Goal: Information Seeking & Learning: Check status

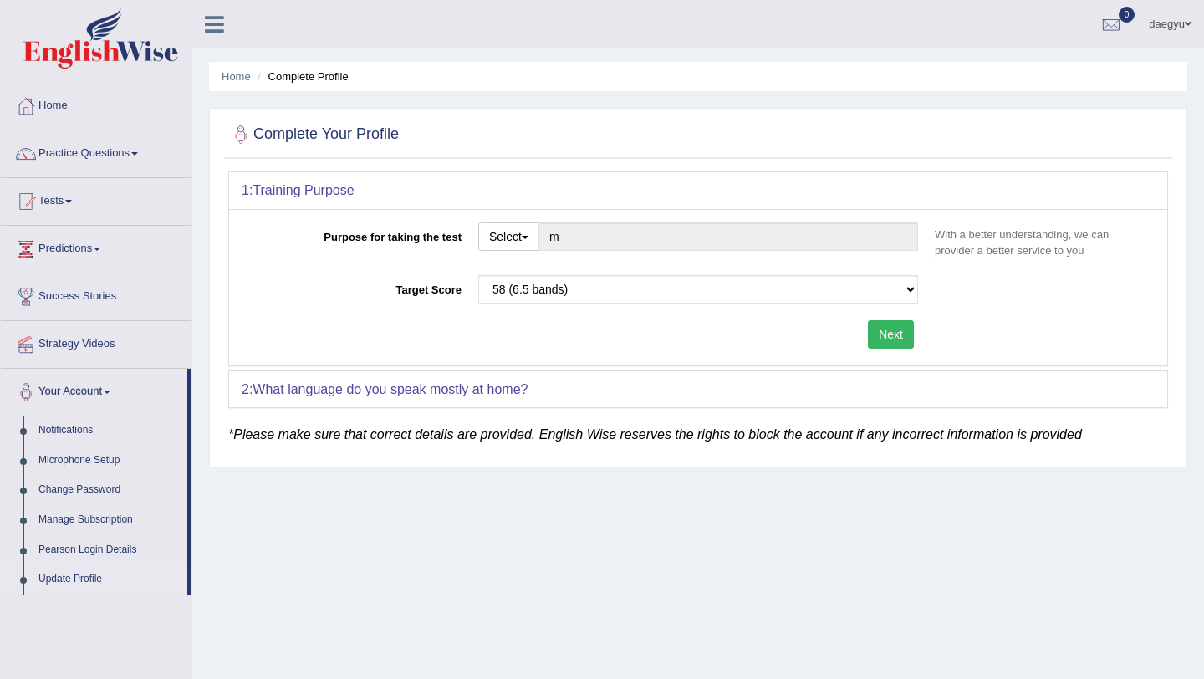
click at [417, 28] on link "daegyu" at bounding box center [1170, 21] width 68 height 43
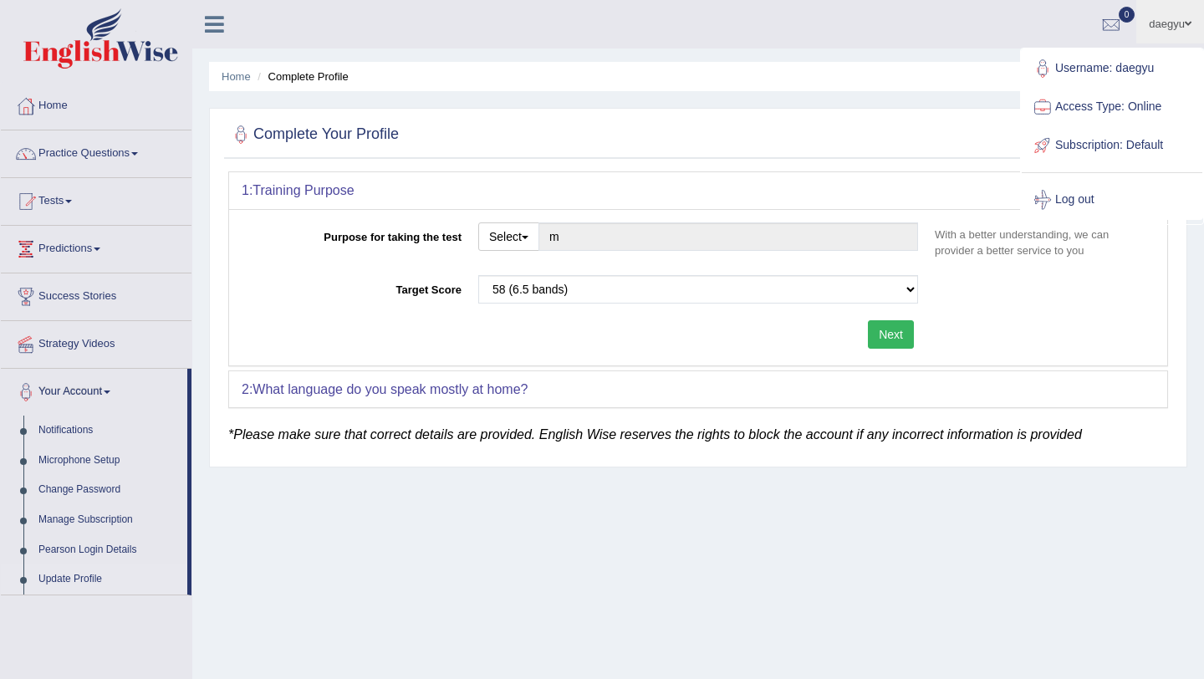
click at [77, 165] on link "Practice Questions" at bounding box center [96, 151] width 191 height 42
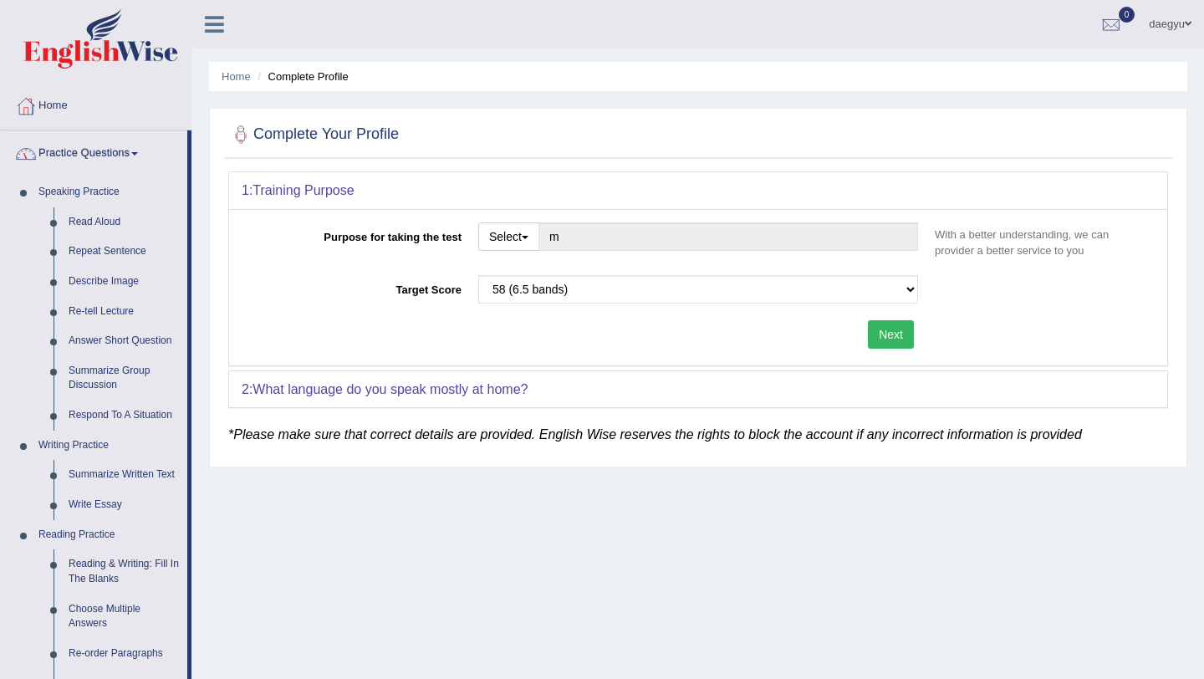
click at [105, 143] on link "Practice Questions" at bounding box center [94, 151] width 186 height 42
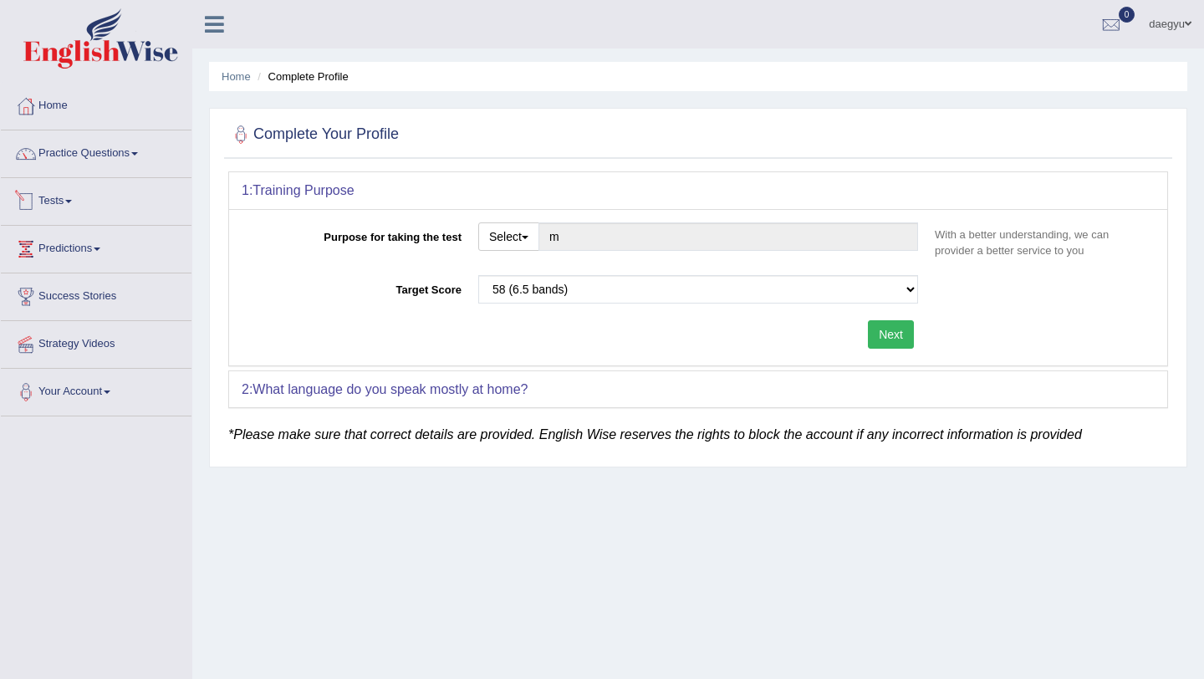
click at [72, 200] on span at bounding box center [68, 201] width 7 height 3
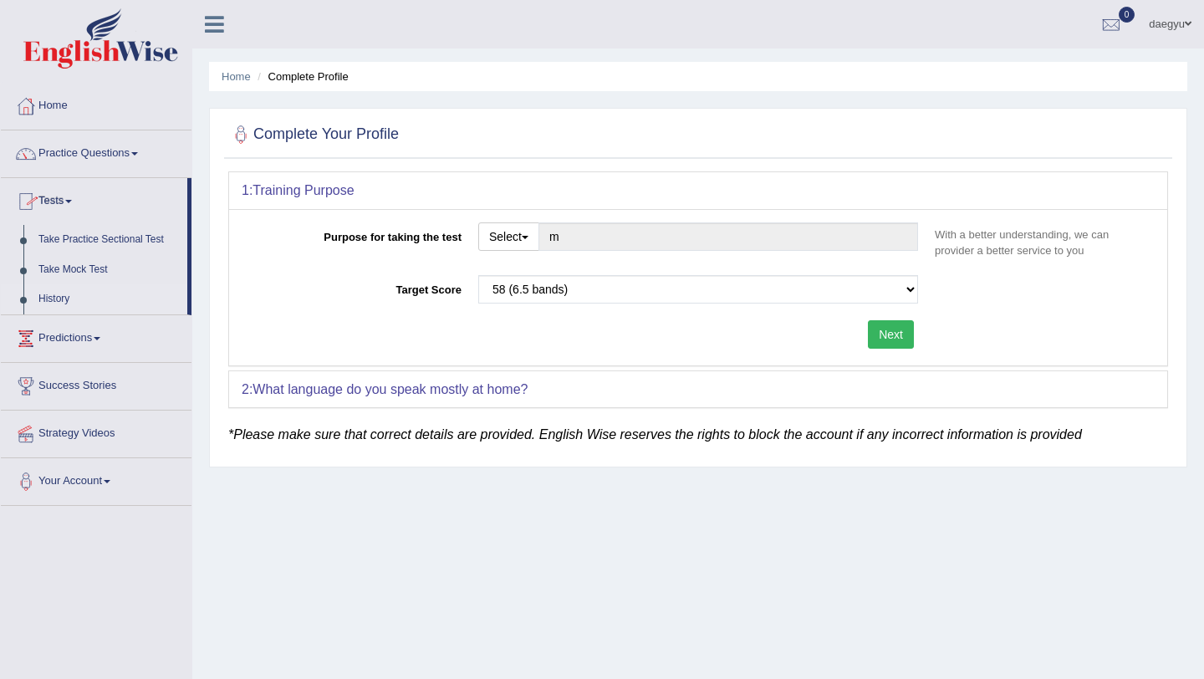
click at [69, 297] on link "History" at bounding box center [109, 299] width 156 height 30
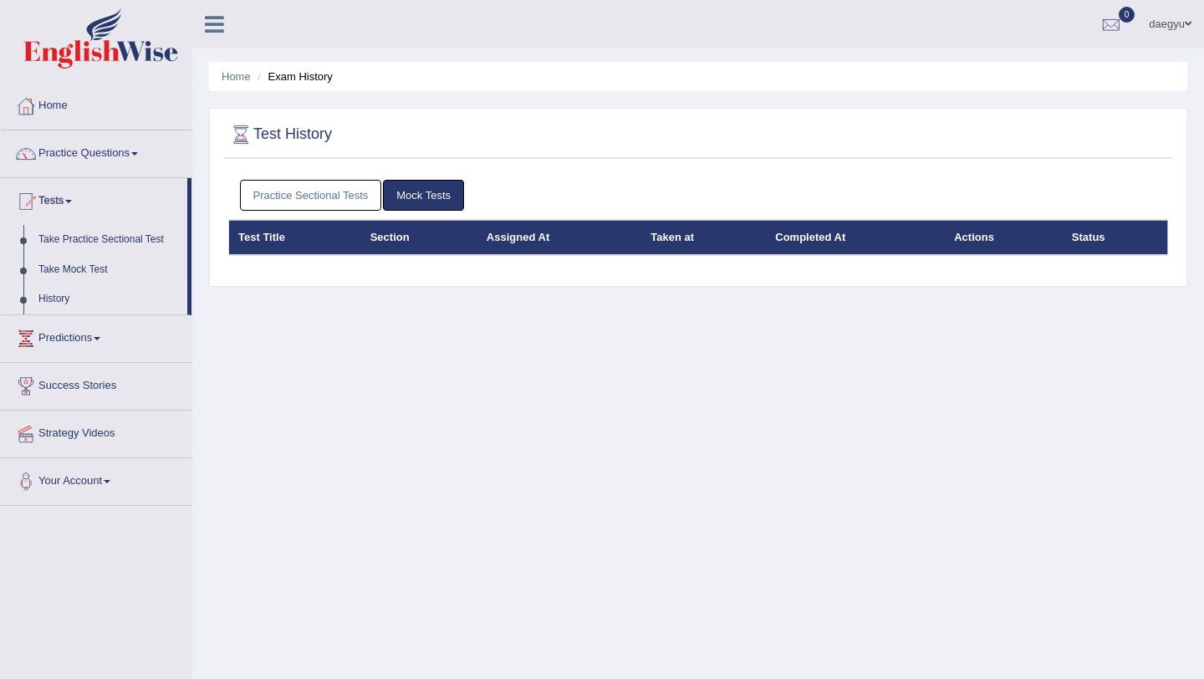
click at [53, 291] on link "History" at bounding box center [109, 299] width 156 height 30
click at [1172, 31] on link "daegyu" at bounding box center [1170, 21] width 68 height 43
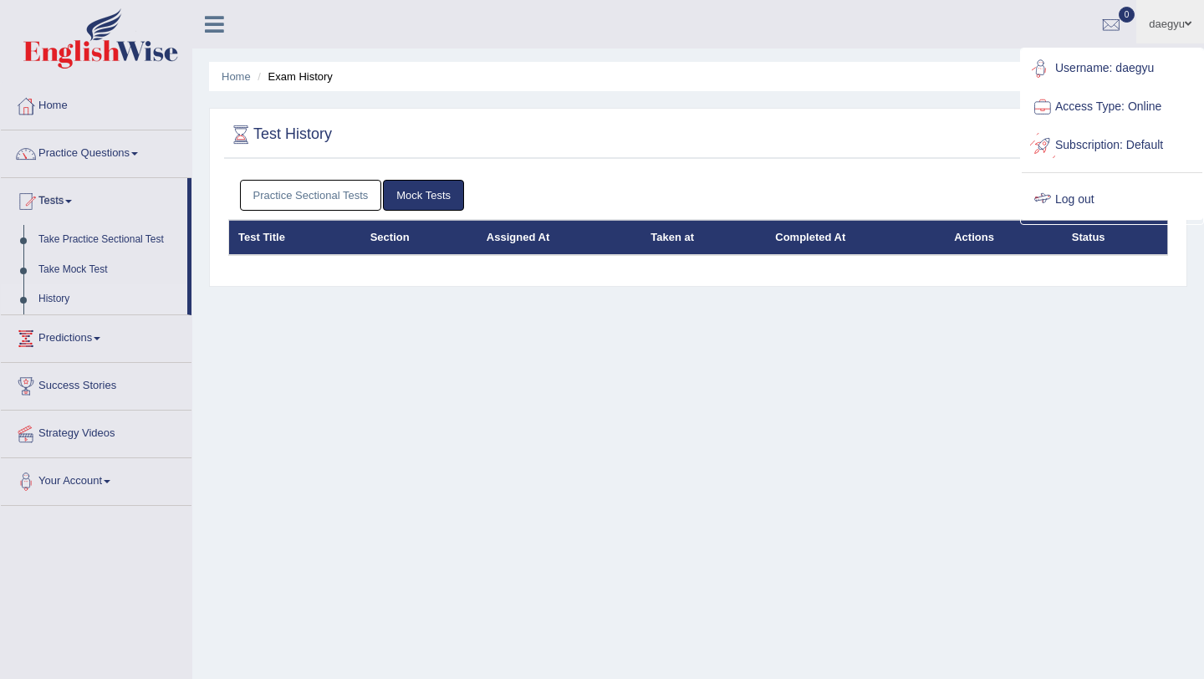
click at [1059, 196] on link "Log out" at bounding box center [1112, 200] width 181 height 38
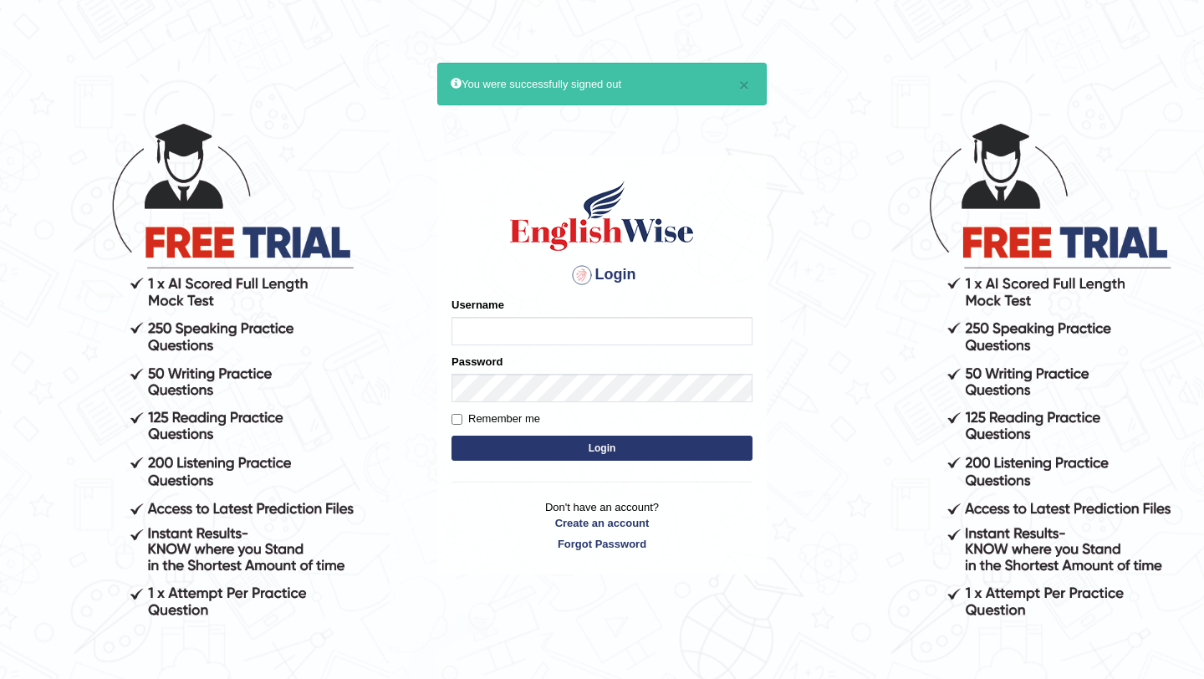
drag, startPoint x: 0, startPoint y: 0, endPoint x: 570, endPoint y: 331, distance: 659.5
click at [570, 331] on input "Username" at bounding box center [602, 331] width 301 height 28
type input "daegyu"
click at [473, 416] on label "Remember me" at bounding box center [496, 419] width 89 height 17
click at [462, 416] on input "Remember me" at bounding box center [457, 419] width 11 height 11
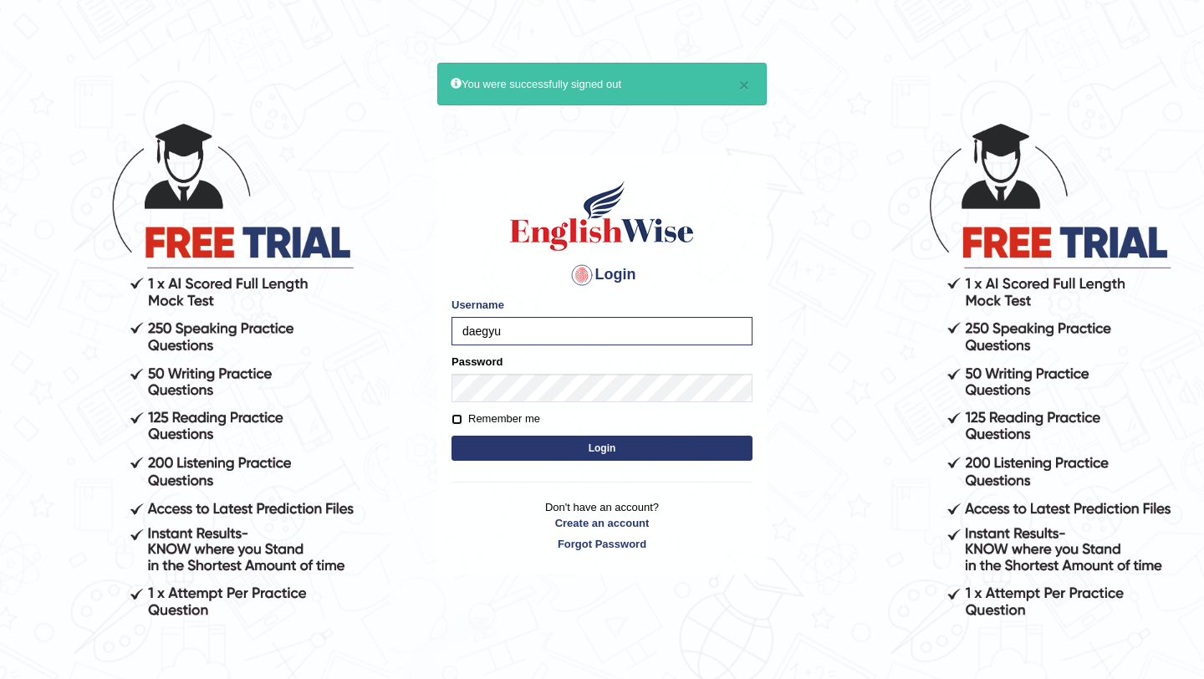
checkbox input "true"
click at [452, 436] on button "Login" at bounding box center [602, 448] width 301 height 25
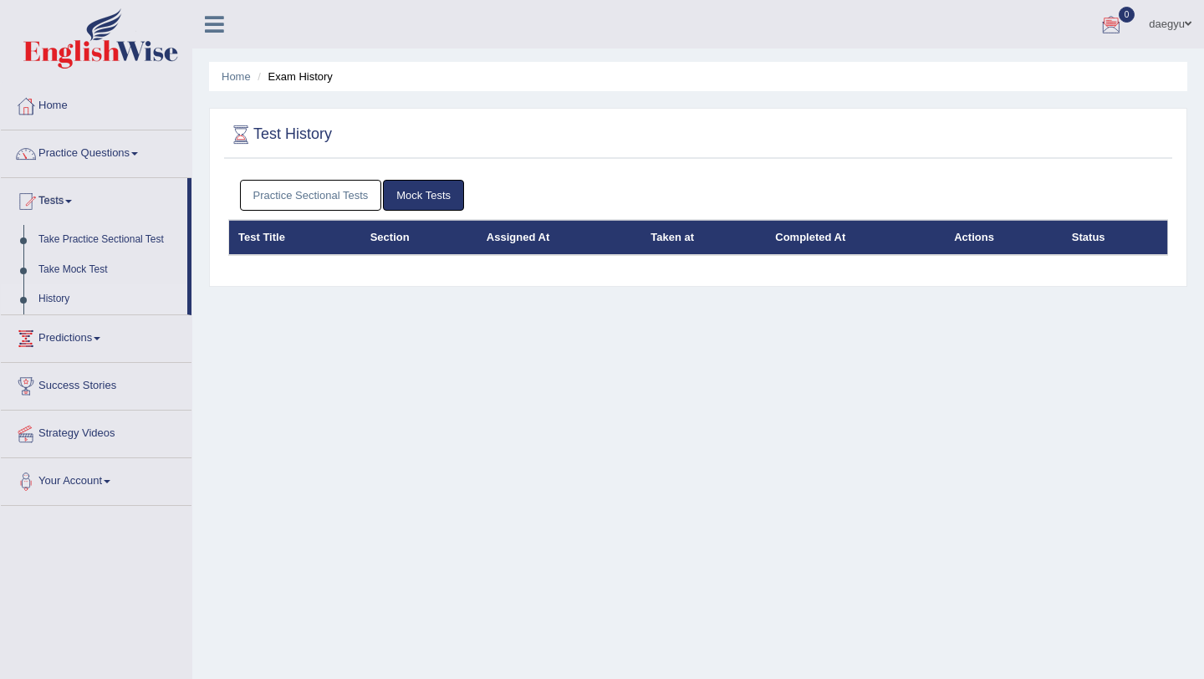
click at [317, 200] on link "Practice Sectional Tests" at bounding box center [311, 195] width 142 height 31
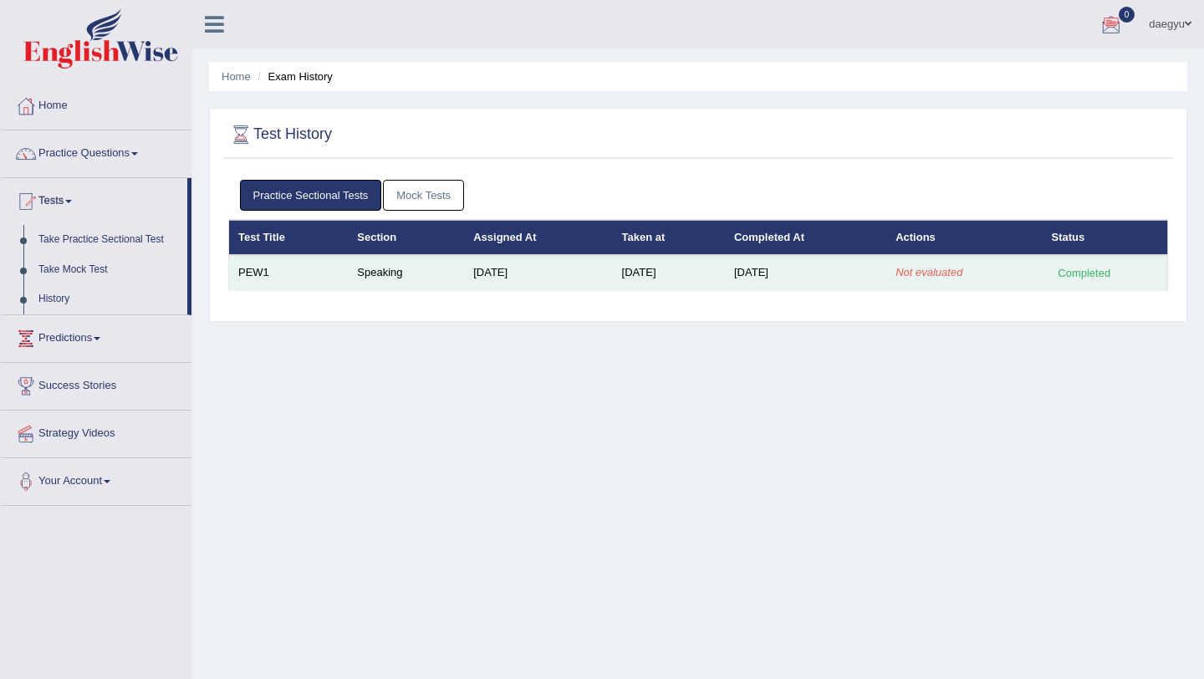
click at [825, 266] on td "Oct 11, 2025" at bounding box center [805, 272] width 161 height 35
click at [814, 277] on td "Oct 11, 2025" at bounding box center [805, 272] width 161 height 35
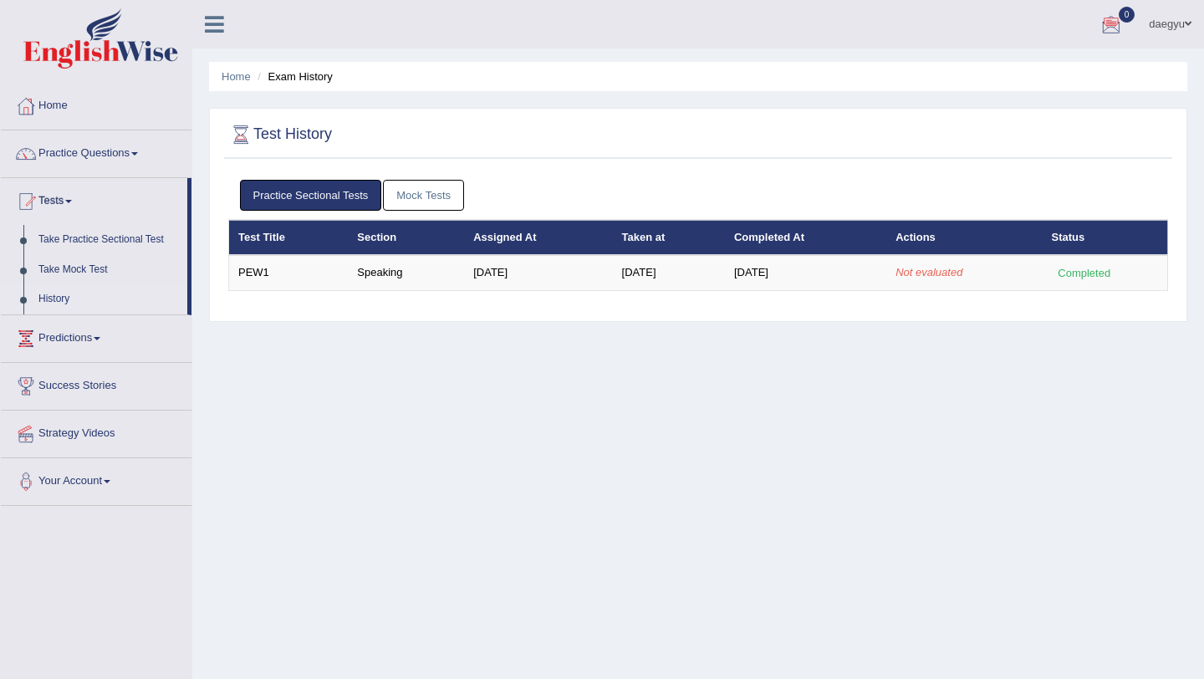
click at [360, 194] on link "Practice Sectional Tests" at bounding box center [311, 195] width 142 height 31
click at [396, 194] on link "Mock Tests" at bounding box center [423, 195] width 81 height 31
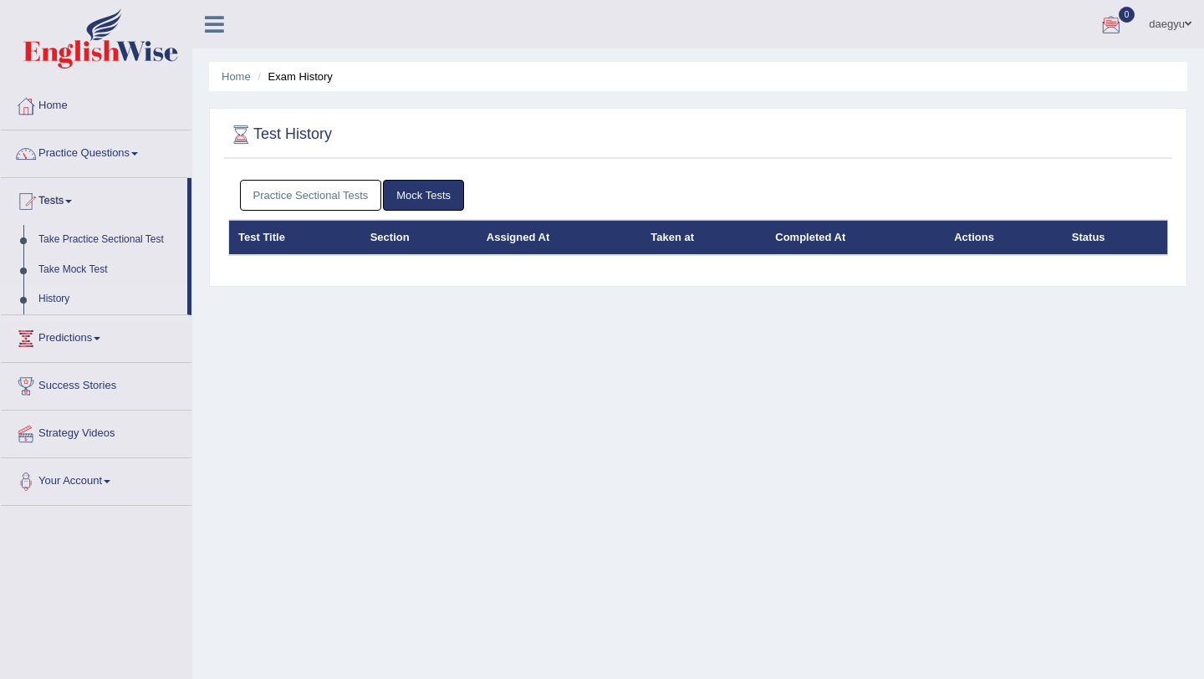
click at [361, 188] on link "Practice Sectional Tests" at bounding box center [311, 195] width 142 height 31
click at [305, 179] on div "Practice Sectional Tests Mock Tests" at bounding box center [698, 195] width 940 height 49
click at [304, 193] on link "Practice Sectional Tests" at bounding box center [311, 195] width 142 height 31
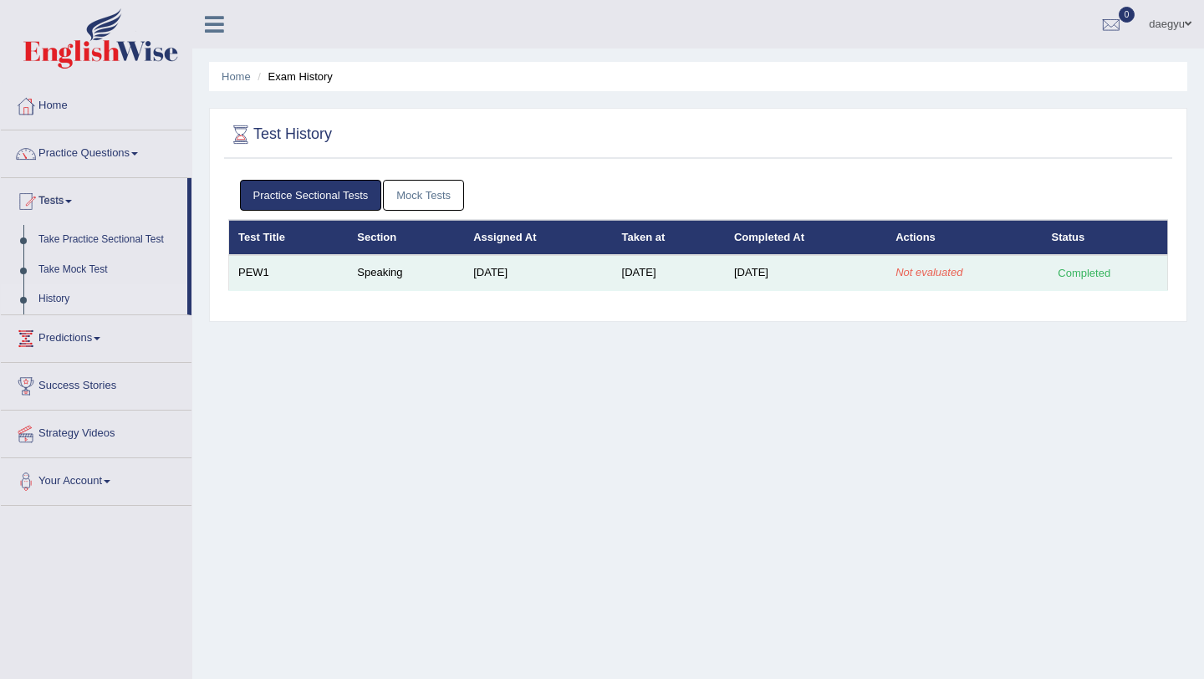
click at [939, 270] on em "Not evaluated" at bounding box center [929, 272] width 67 height 13
click at [760, 267] on td "Oct 11, 2025" at bounding box center [805, 272] width 161 height 35
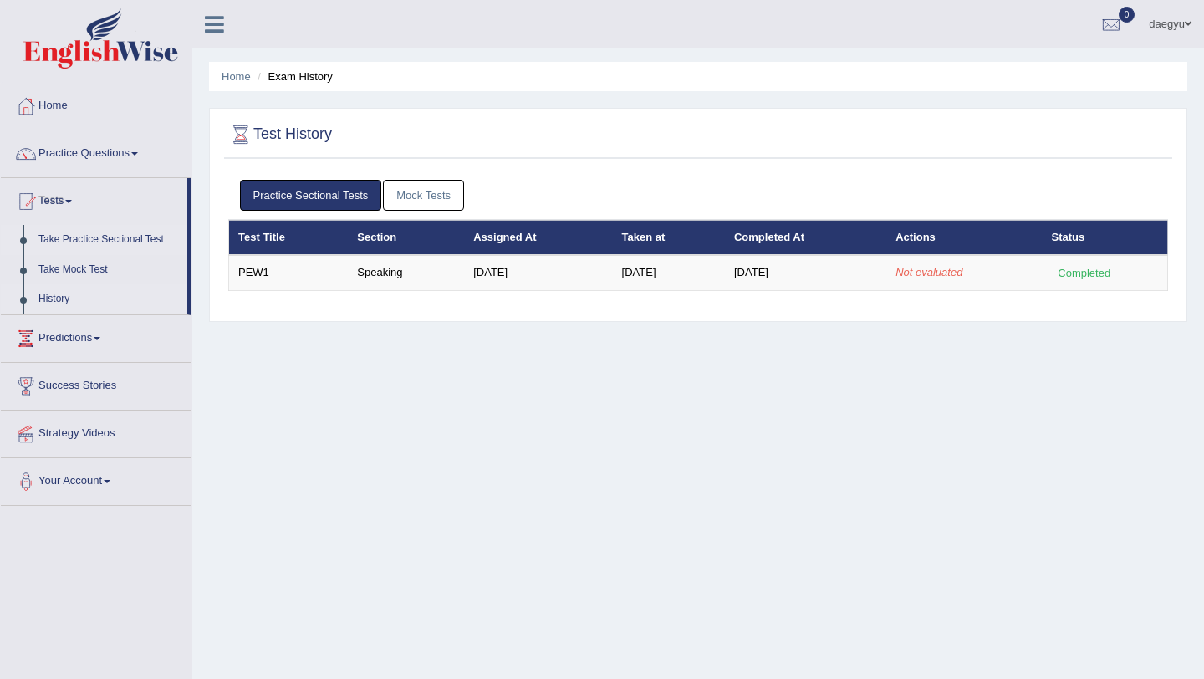
click at [118, 230] on link "Take Practice Sectional Test" at bounding box center [109, 240] width 156 height 30
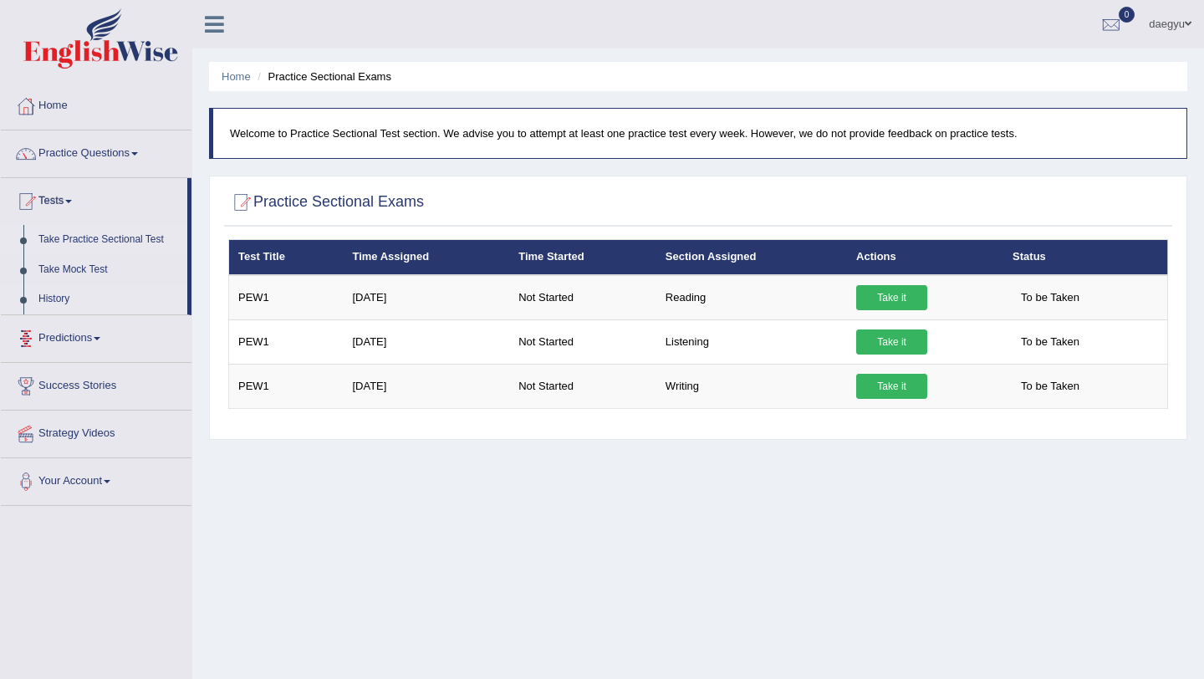
click at [75, 299] on link "History" at bounding box center [109, 299] width 156 height 30
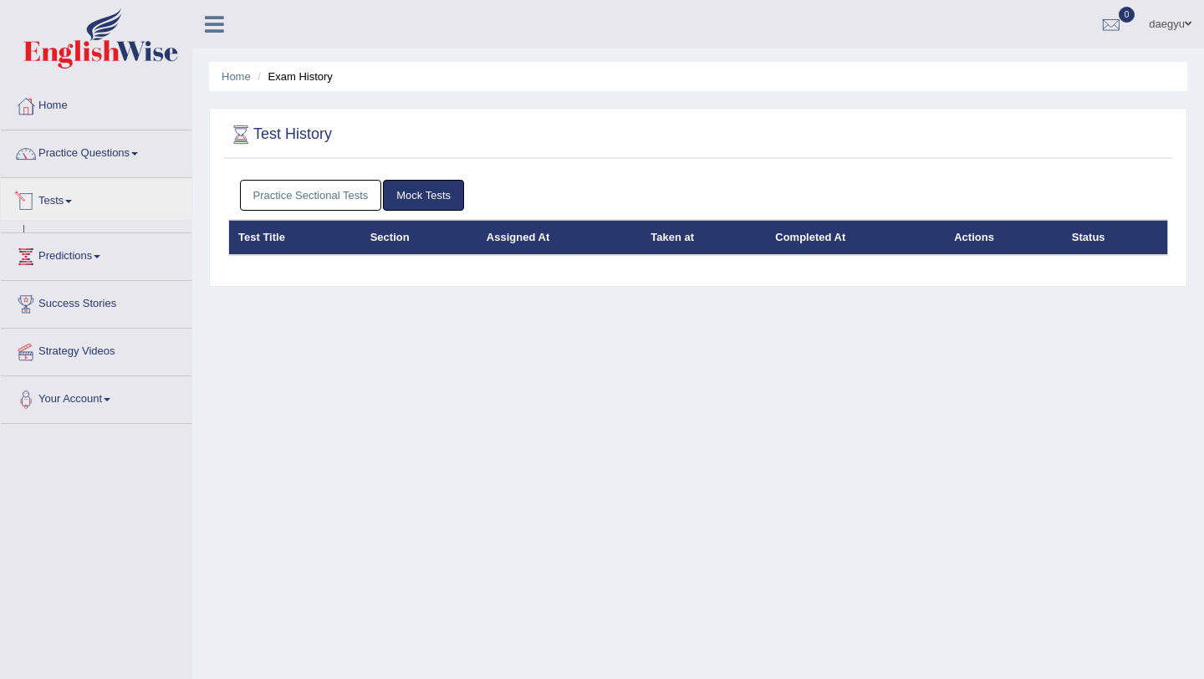
click at [80, 209] on link "Tests" at bounding box center [96, 199] width 191 height 42
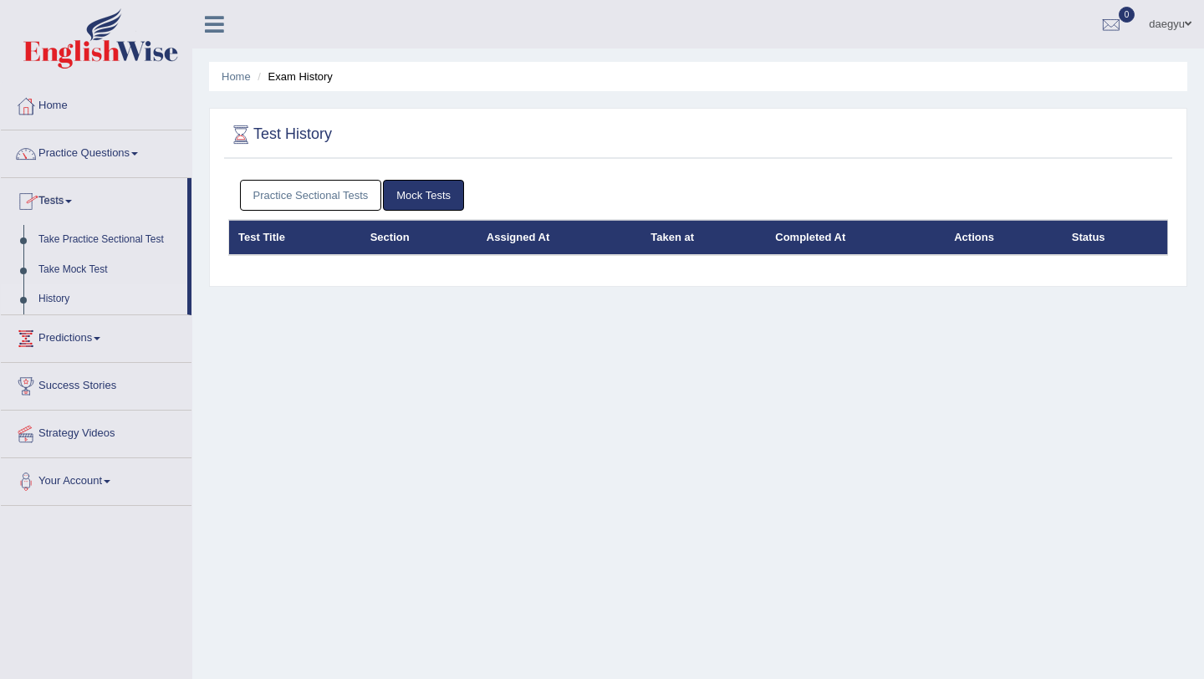
click at [310, 220] on table "Test Title Section Assigned At Taken at Completed At Actions Status" at bounding box center [698, 238] width 940 height 37
click at [310, 201] on link "Practice Sectional Tests" at bounding box center [311, 195] width 142 height 31
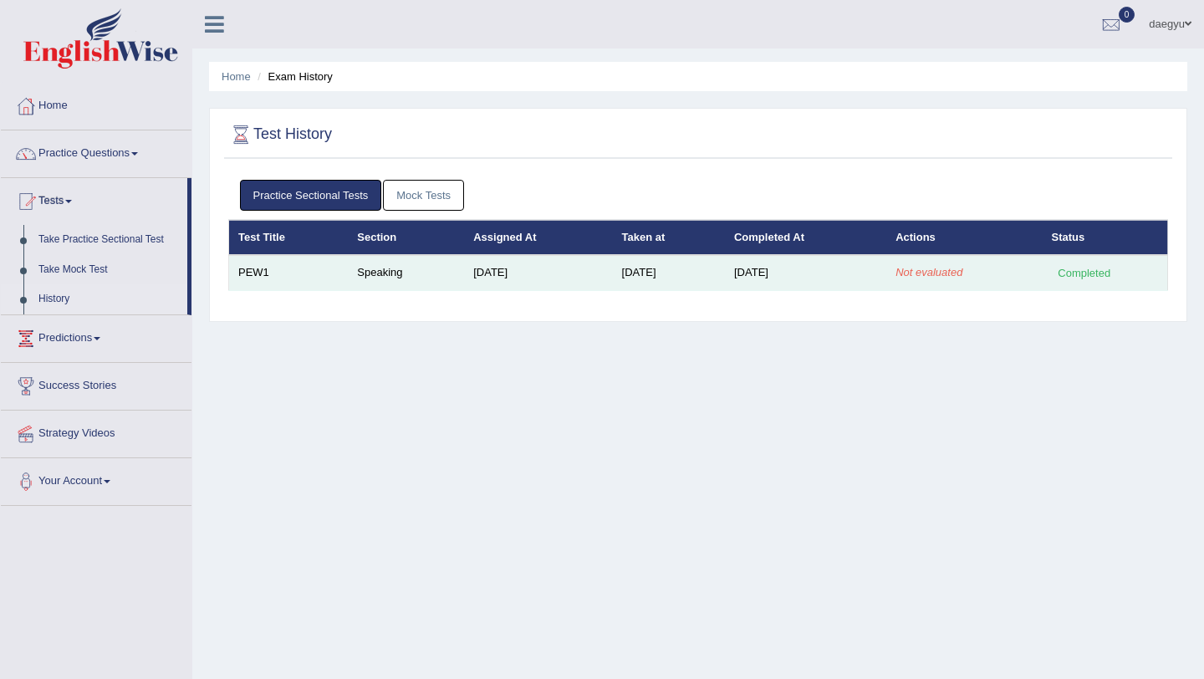
click at [259, 276] on td "PEW1" at bounding box center [289, 272] width 120 height 35
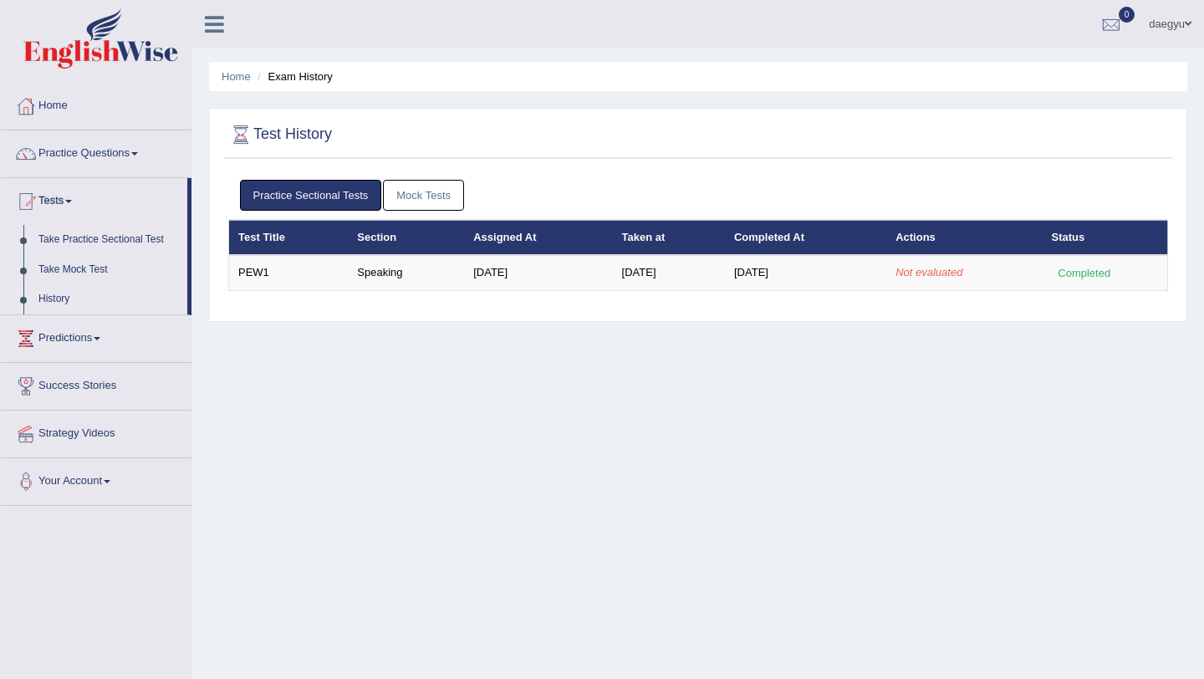
click at [663, 324] on div "Home Exam History Test History Practice Sectional Tests Mock Tests Test Title S…" at bounding box center [698, 418] width 1012 height 836
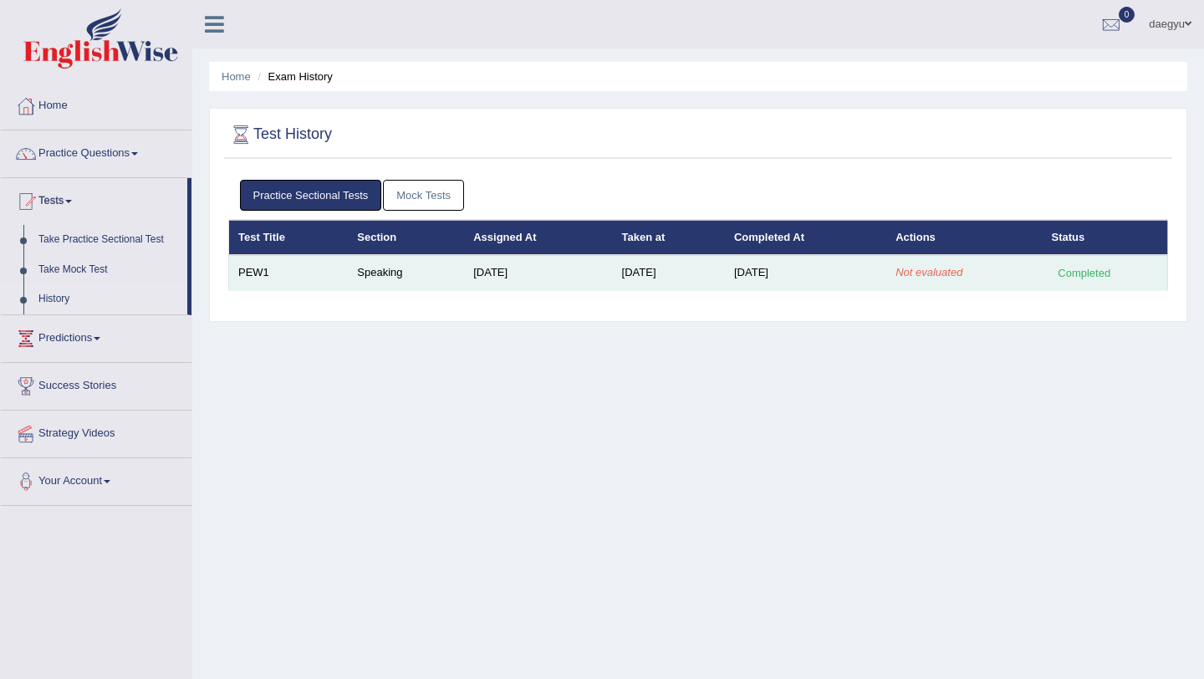
click at [850, 283] on td "Oct 11, 2025" at bounding box center [805, 272] width 161 height 35
click at [863, 270] on td "[DATE]" at bounding box center [805, 272] width 161 height 35
click at [986, 281] on td "Not evaluated" at bounding box center [964, 272] width 156 height 35
click at [975, 280] on td "Not evaluated" at bounding box center [964, 272] width 156 height 35
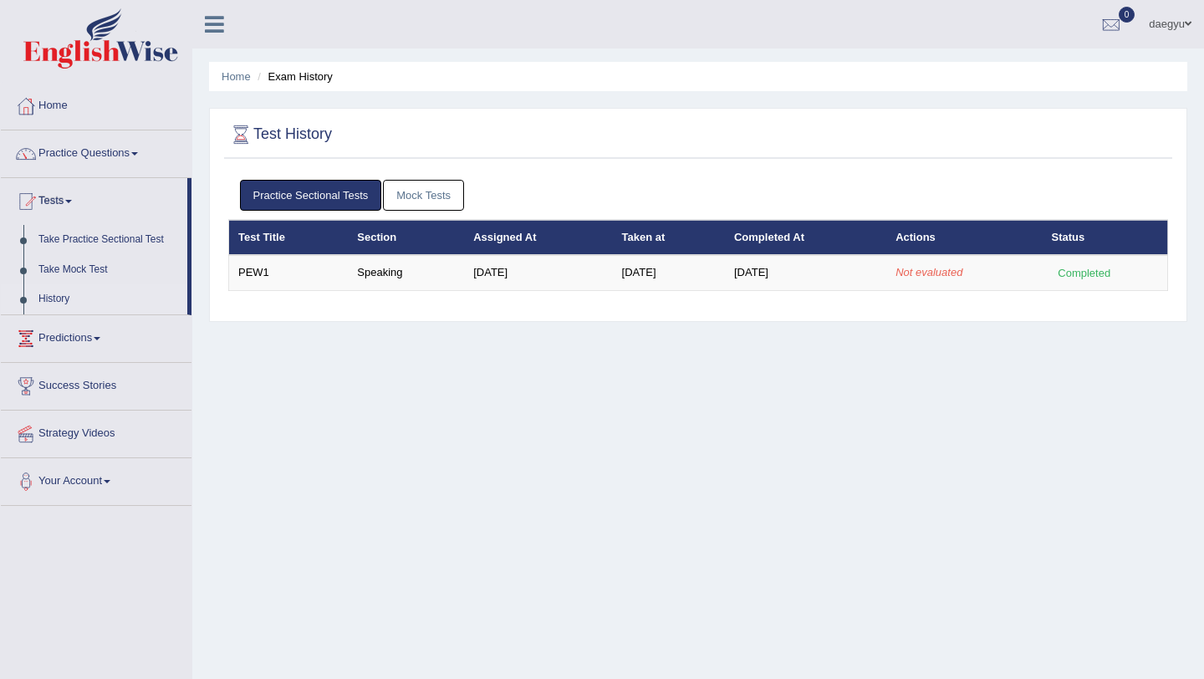
click at [447, 186] on link "Mock Tests" at bounding box center [423, 195] width 81 height 31
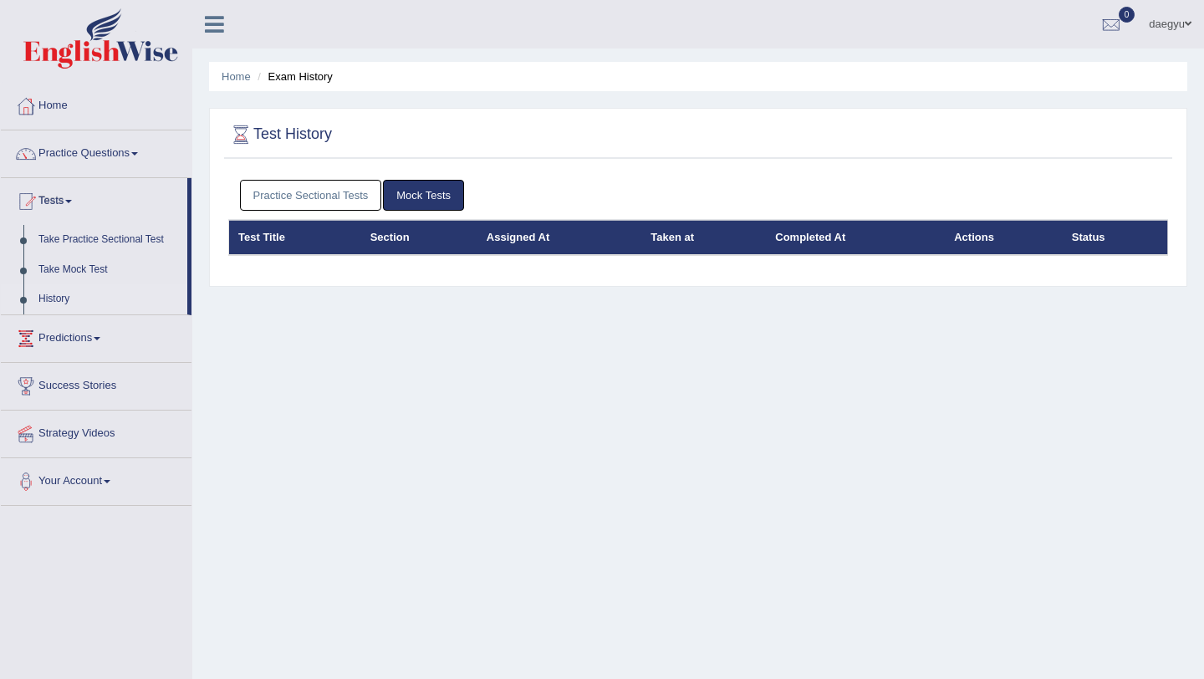
click at [361, 202] on link "Practice Sectional Tests" at bounding box center [311, 195] width 142 height 31
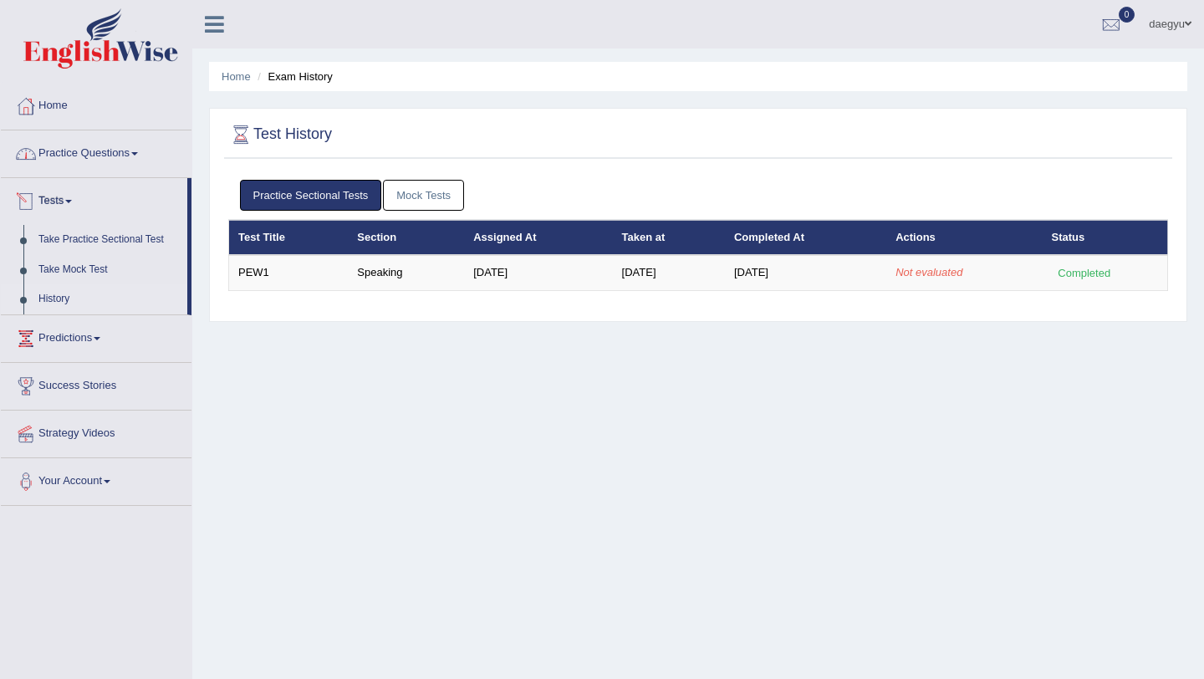
click at [102, 154] on link "Practice Questions" at bounding box center [96, 151] width 191 height 42
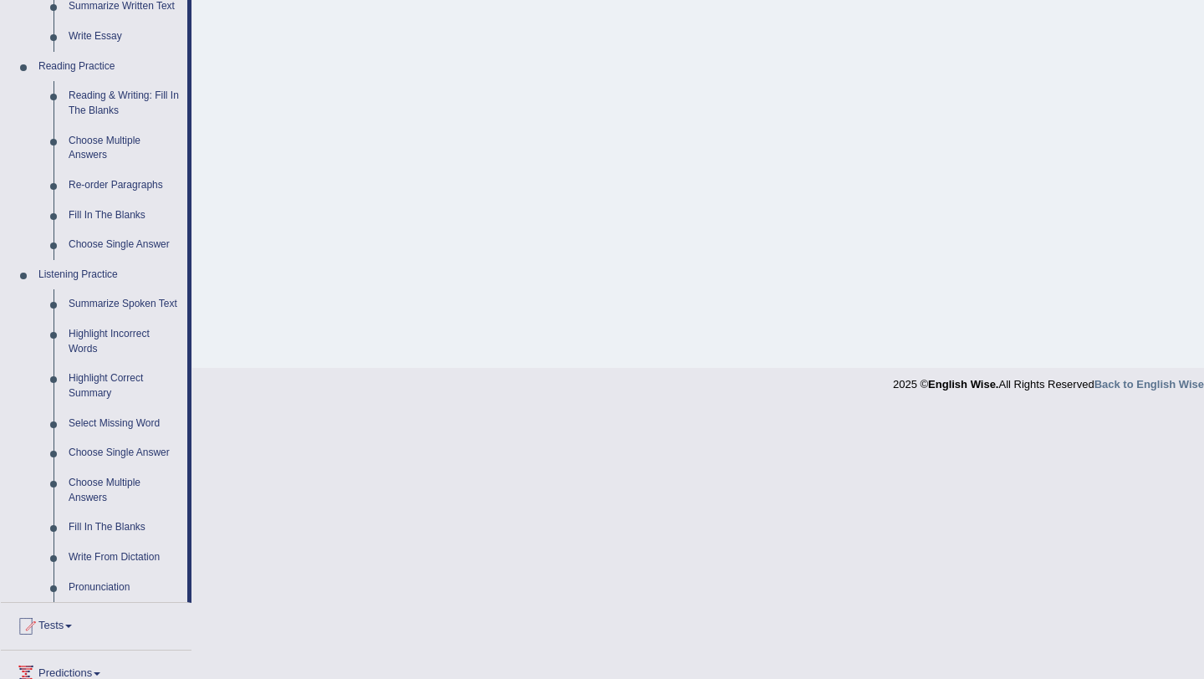
scroll to position [459, 0]
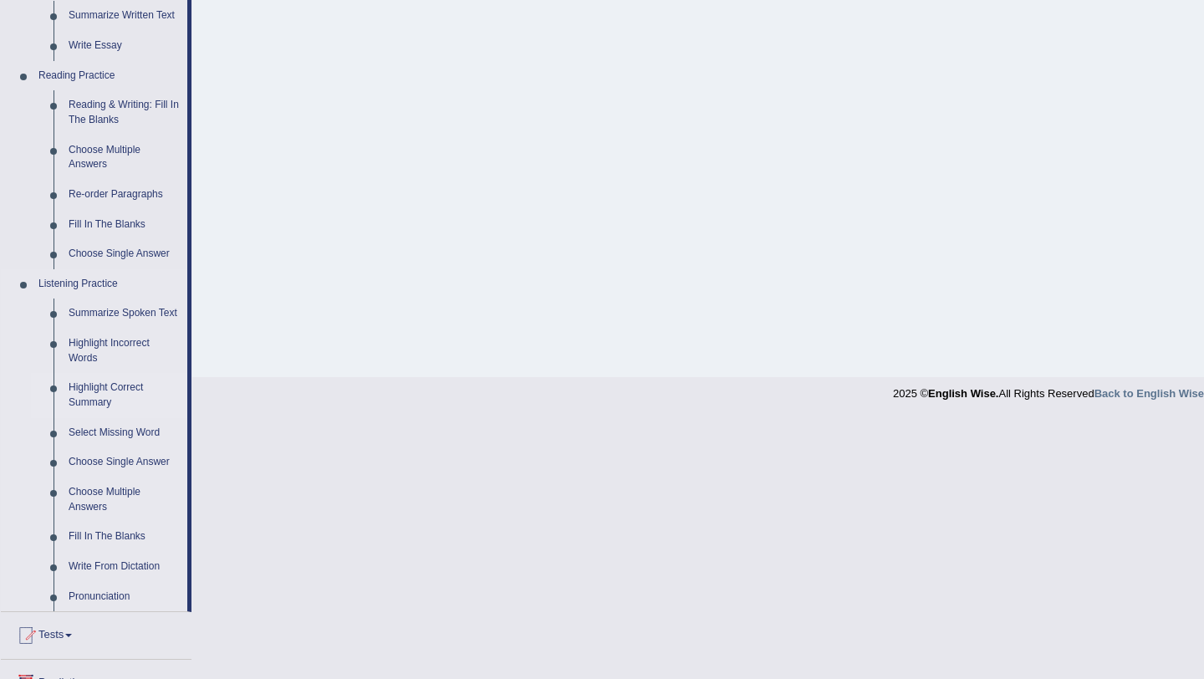
click at [135, 410] on link "Highlight Correct Summary" at bounding box center [124, 395] width 126 height 44
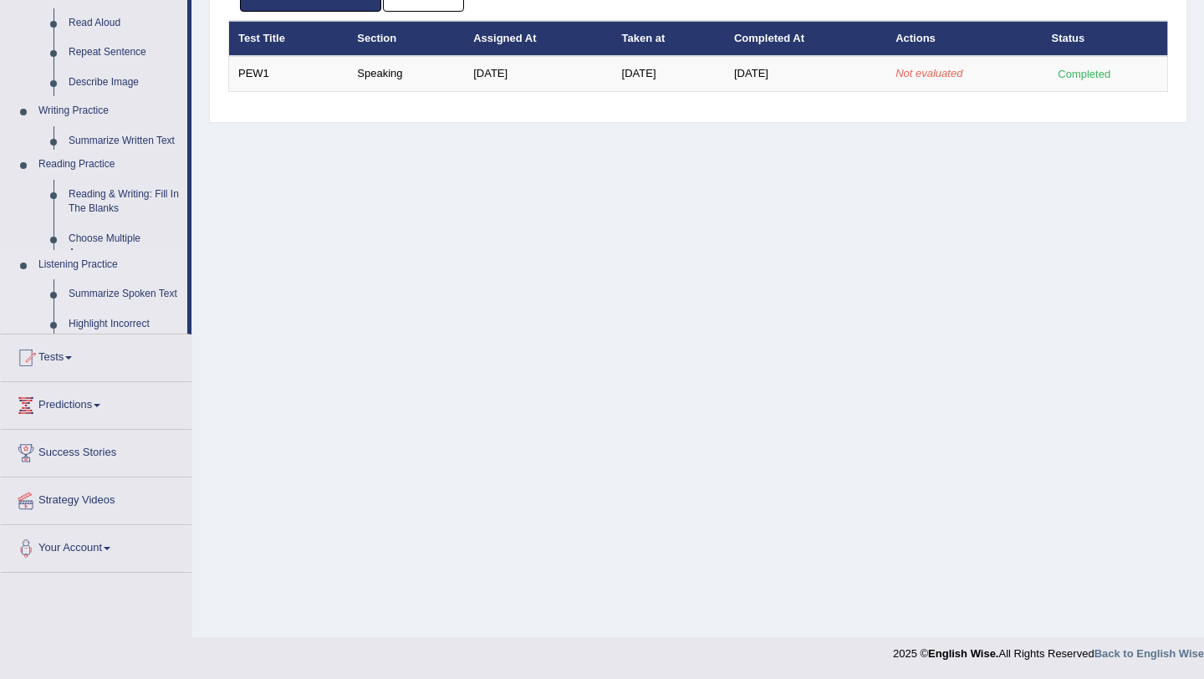
scroll to position [199, 0]
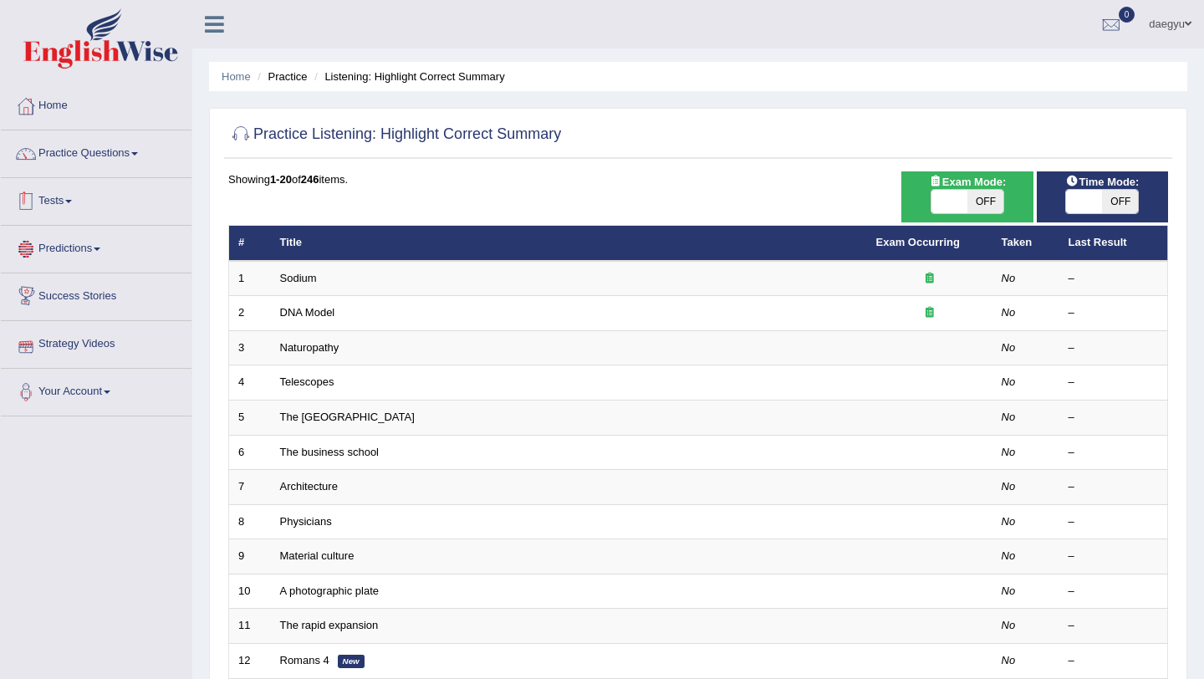
click at [57, 184] on link "Tests" at bounding box center [96, 199] width 191 height 42
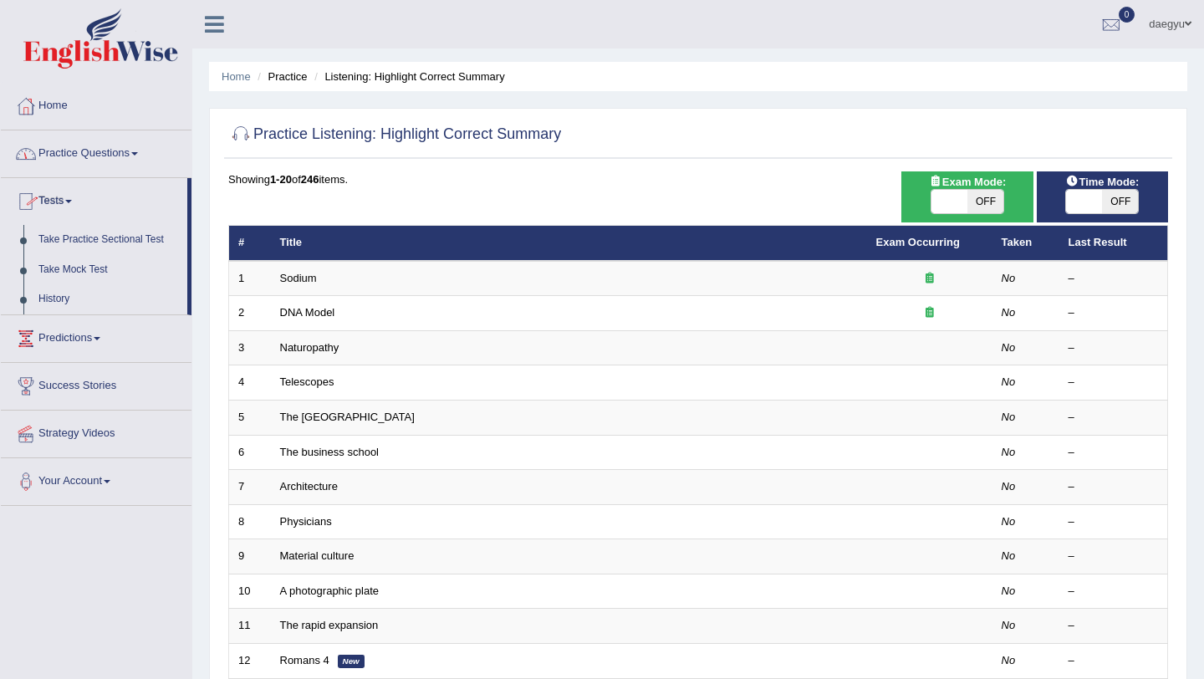
click at [50, 170] on link "Practice Questions" at bounding box center [96, 151] width 191 height 42
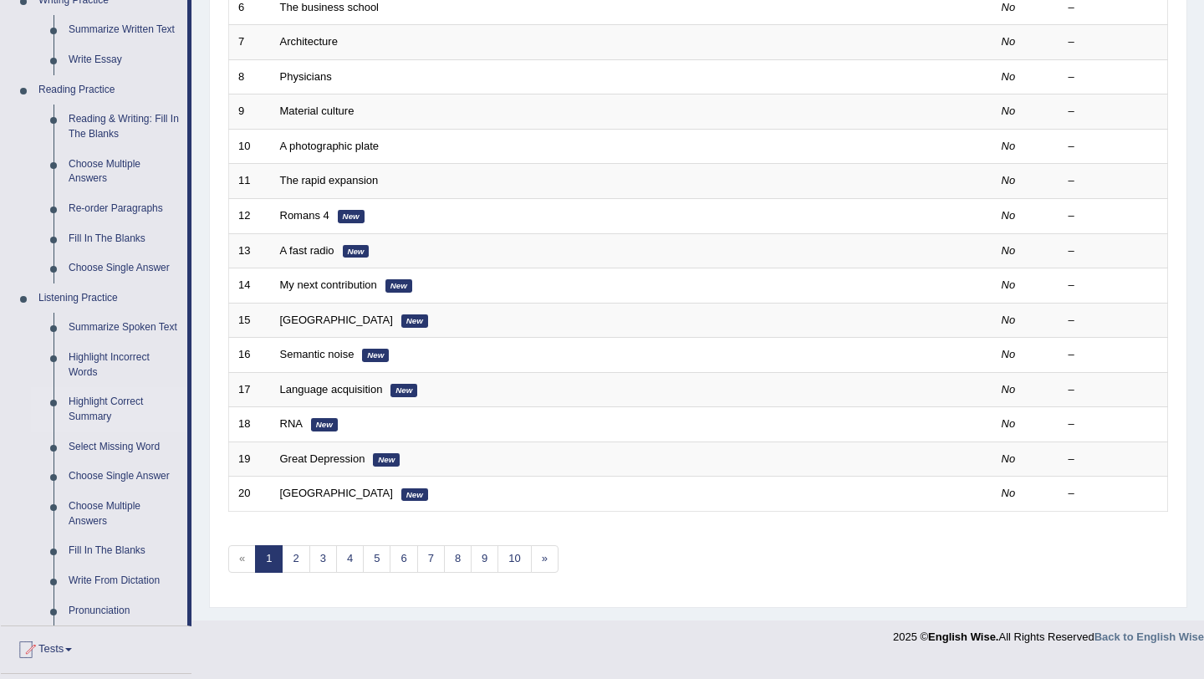
scroll to position [443, 0]
click at [124, 336] on link "Summarize Spoken Text" at bounding box center [124, 329] width 126 height 30
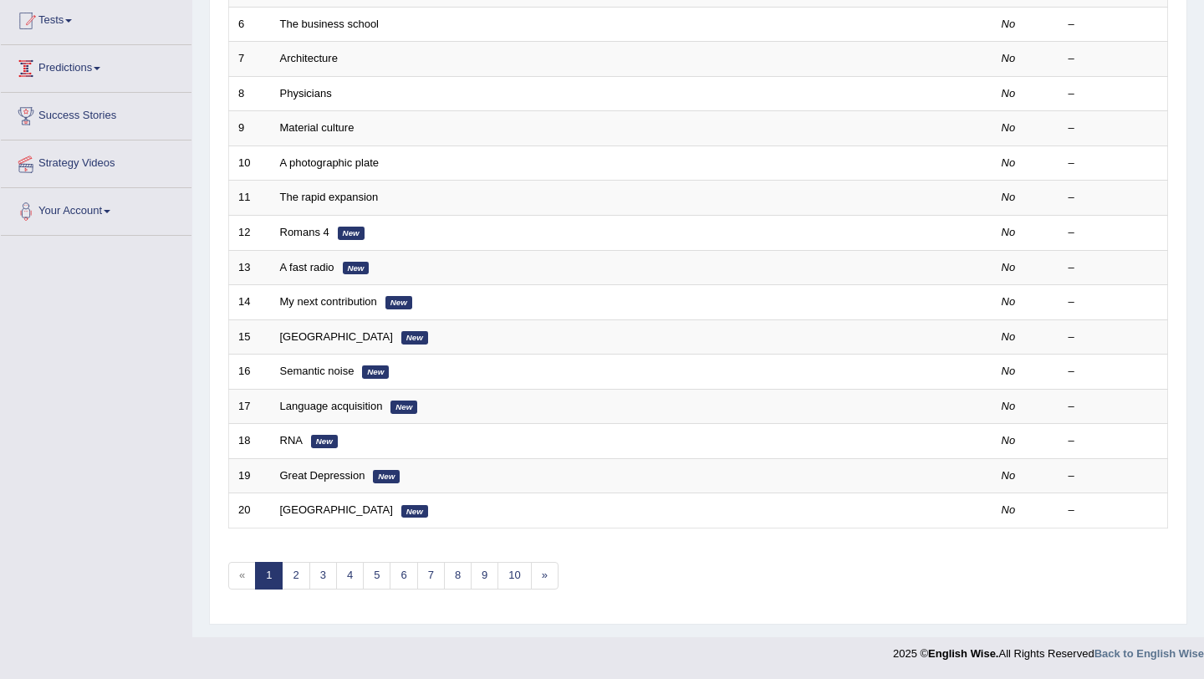
scroll to position [209, 0]
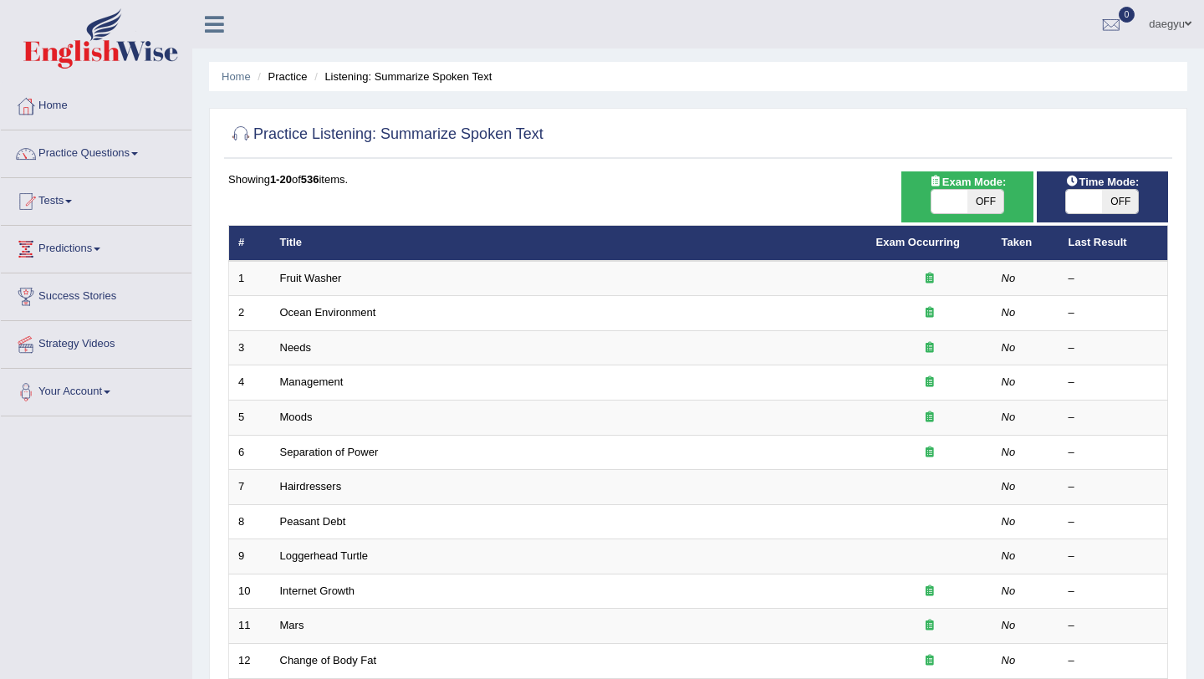
click at [307, 278] on link "Fruit Washer" at bounding box center [311, 278] width 62 height 13
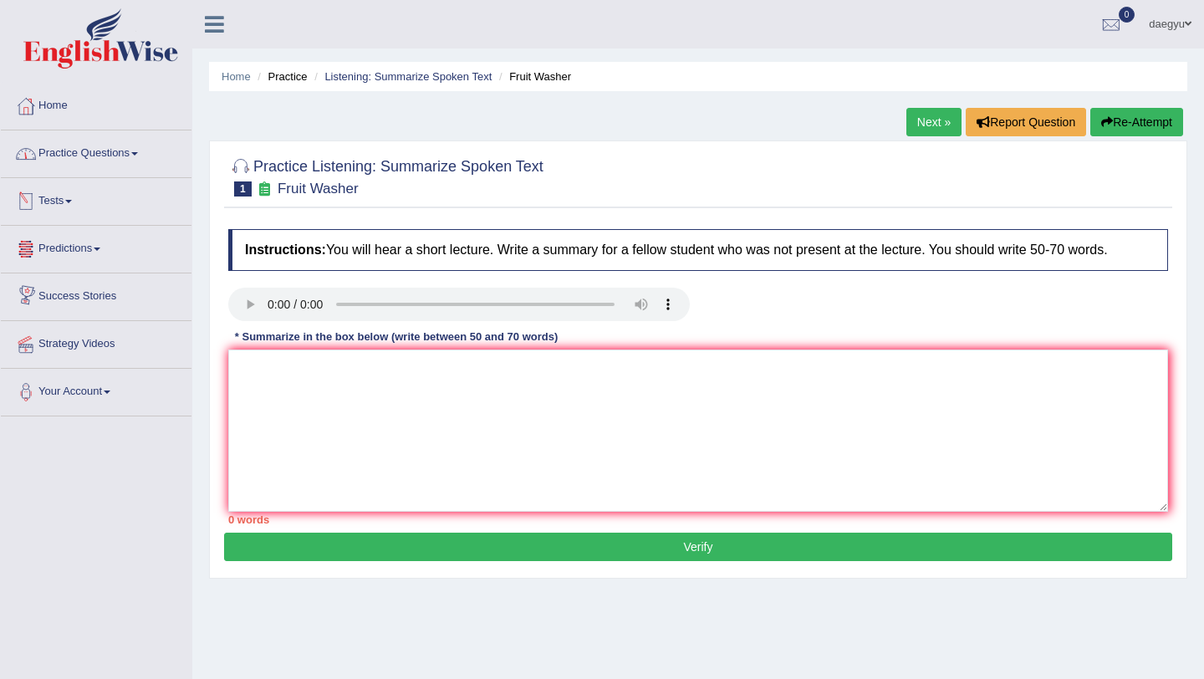
click at [129, 161] on link "Practice Questions" at bounding box center [96, 151] width 191 height 42
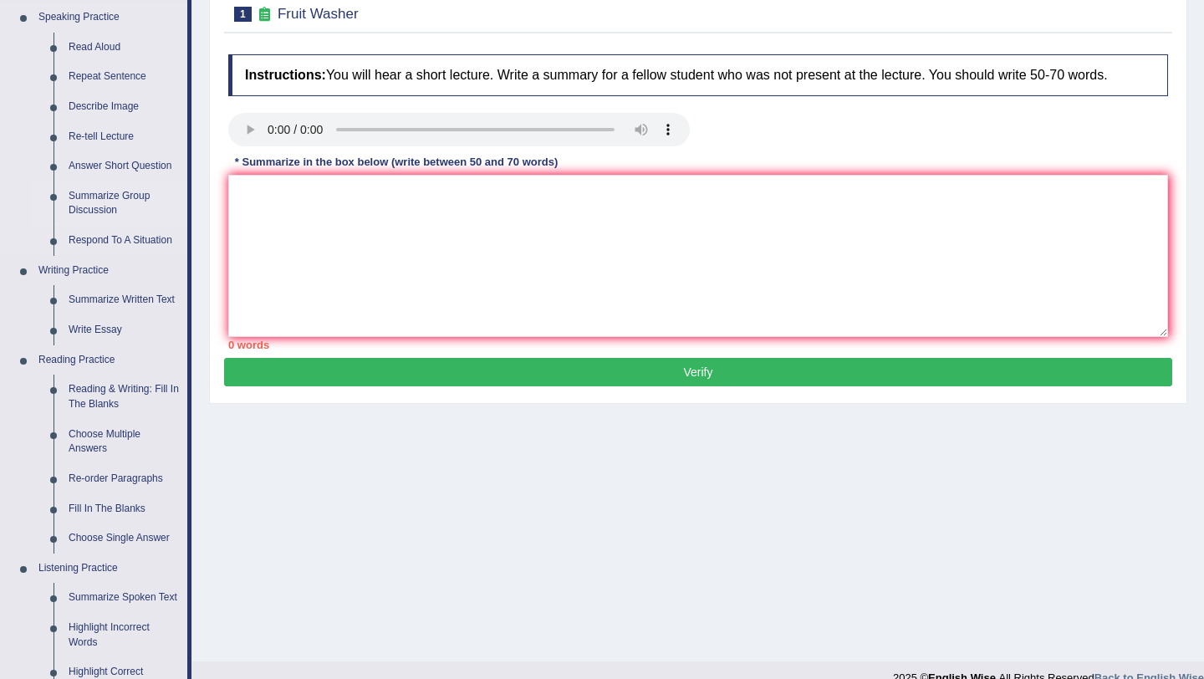
scroll to position [187, 0]
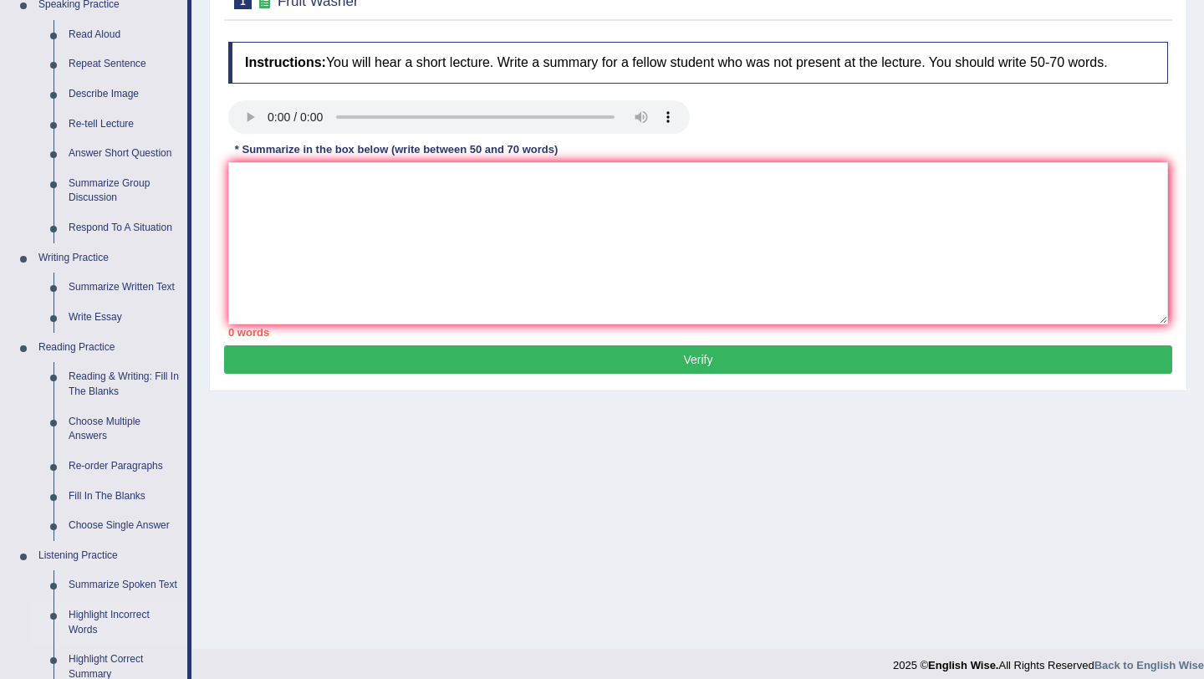
click at [102, 635] on link "Highlight Incorrect Words" at bounding box center [124, 622] width 126 height 44
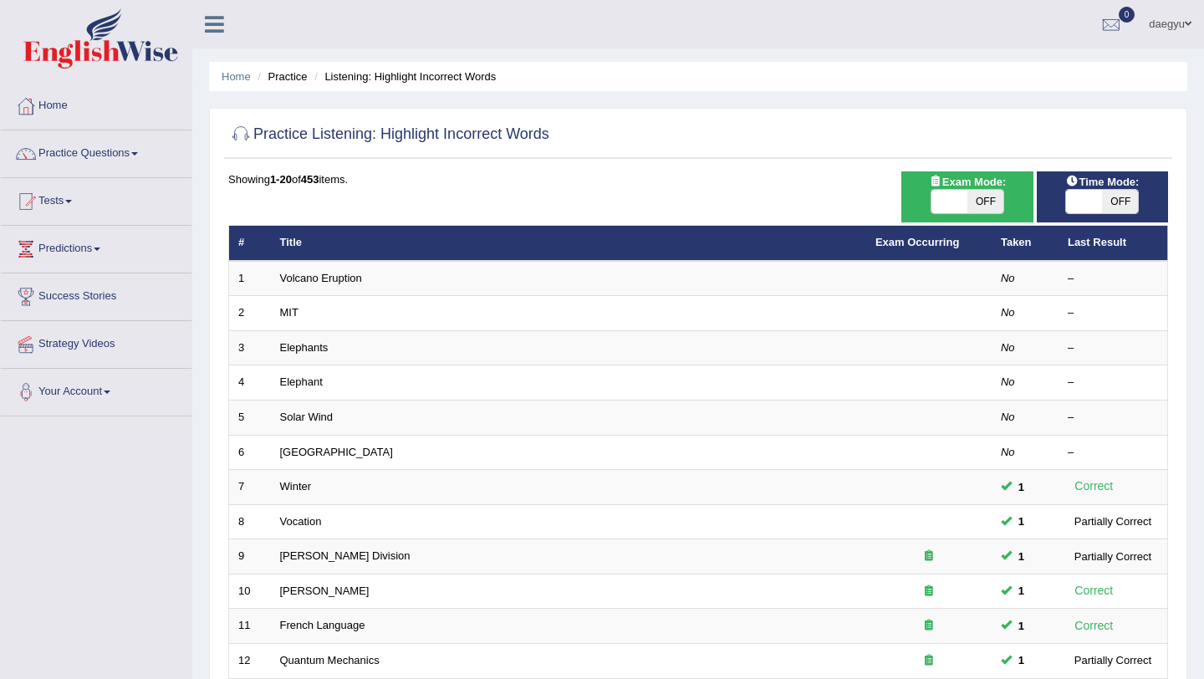
click at [318, 284] on link "Volcano Eruption" at bounding box center [321, 278] width 82 height 13
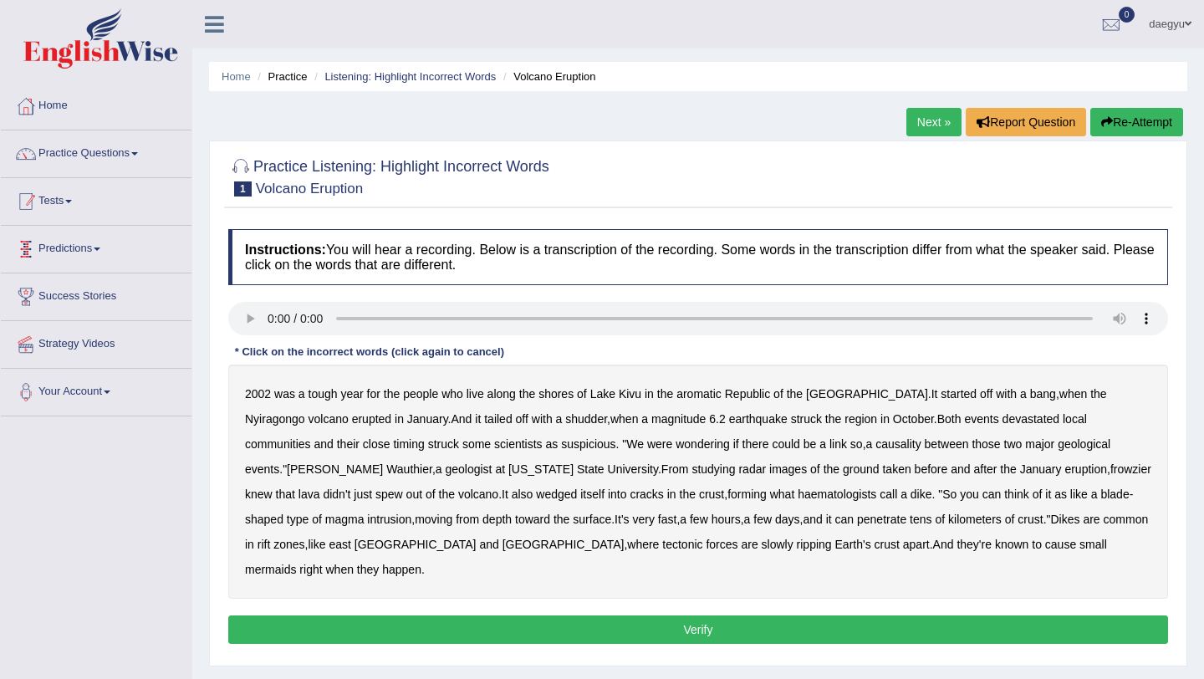
click at [109, 178] on link "Tests" at bounding box center [96, 199] width 191 height 42
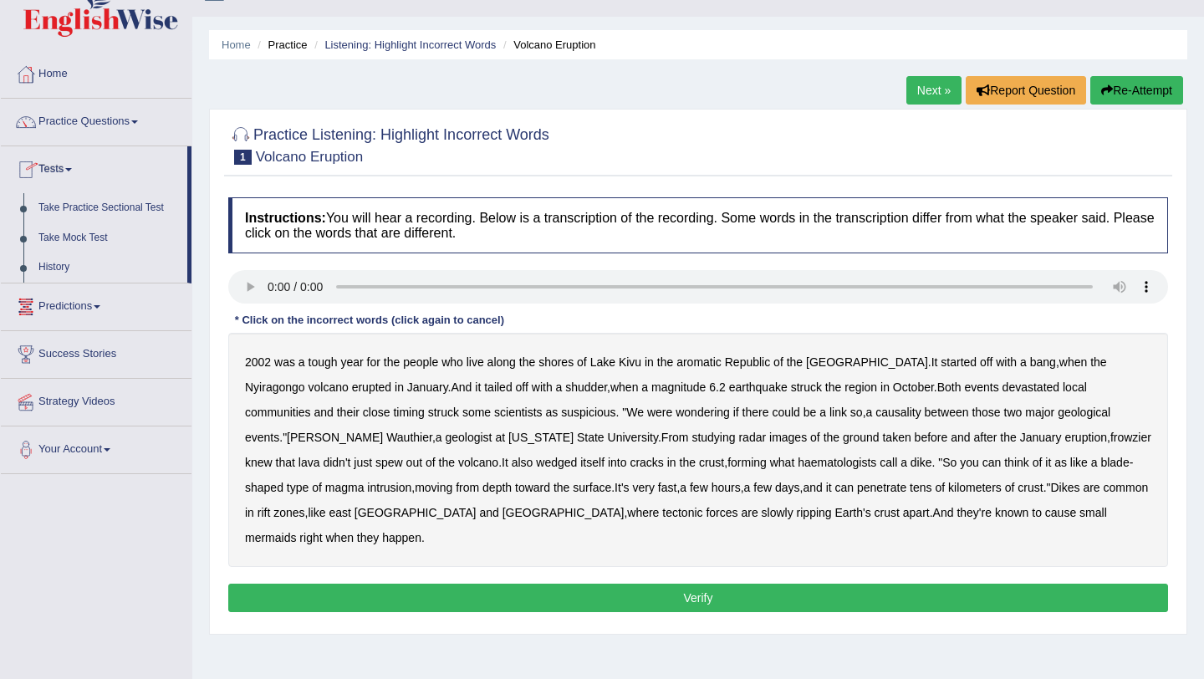
scroll to position [49, 0]
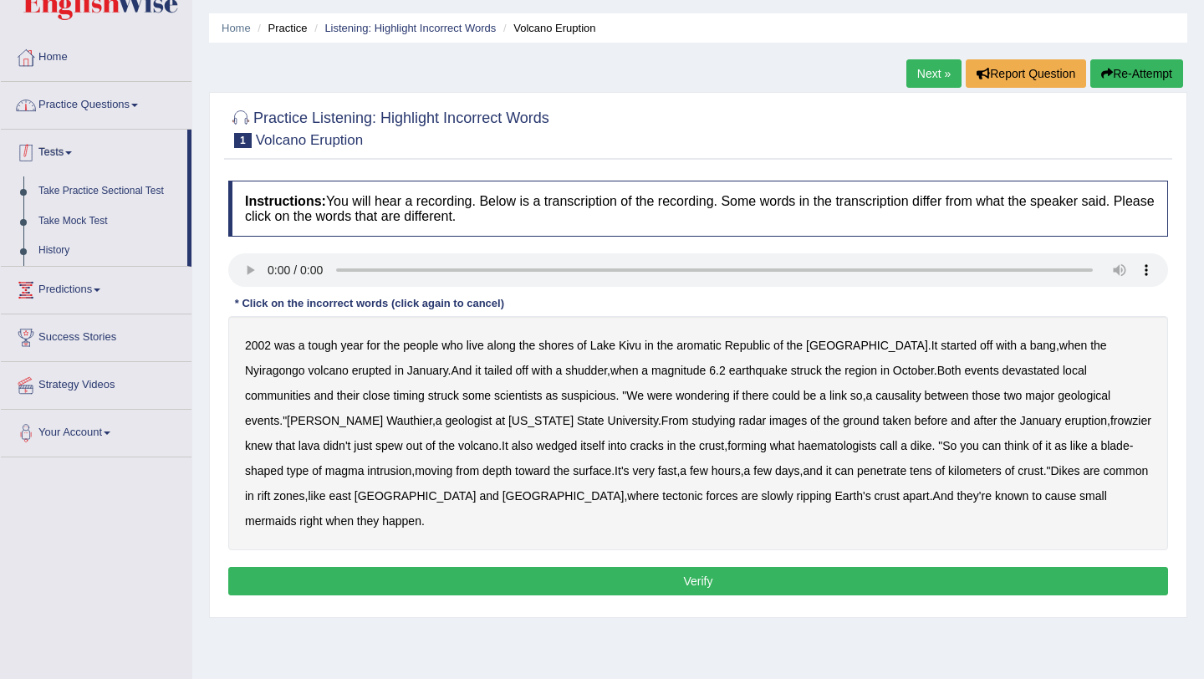
click at [100, 99] on link "Practice Questions" at bounding box center [96, 103] width 191 height 42
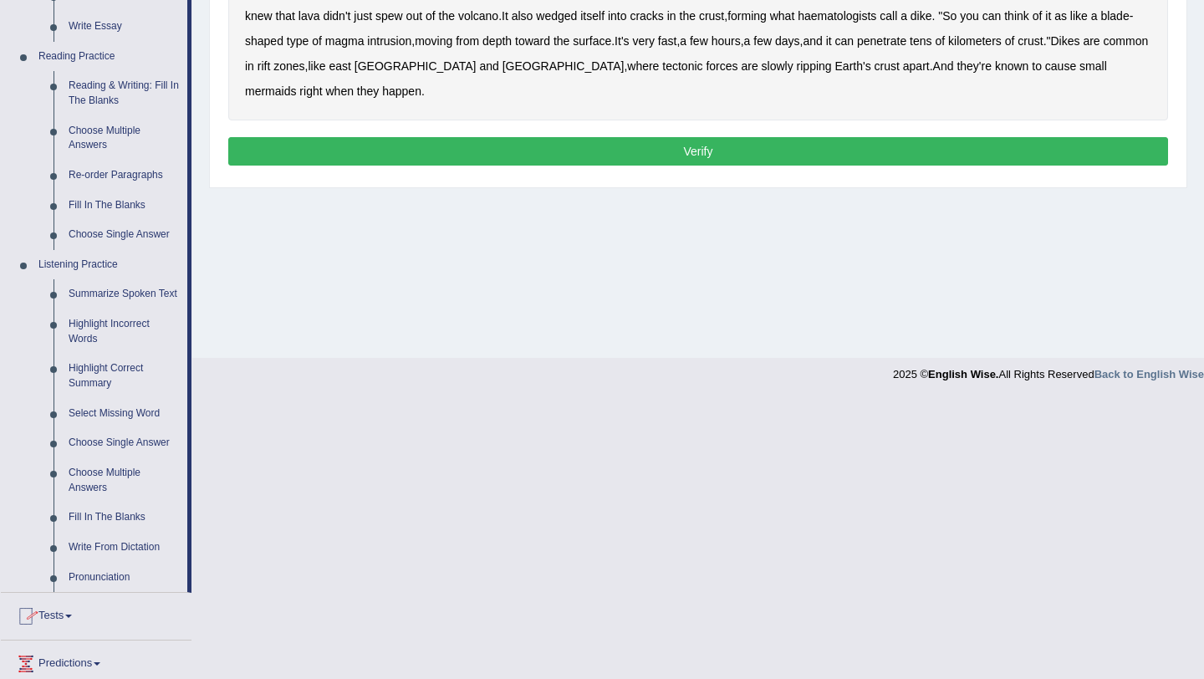
scroll to position [477, 0]
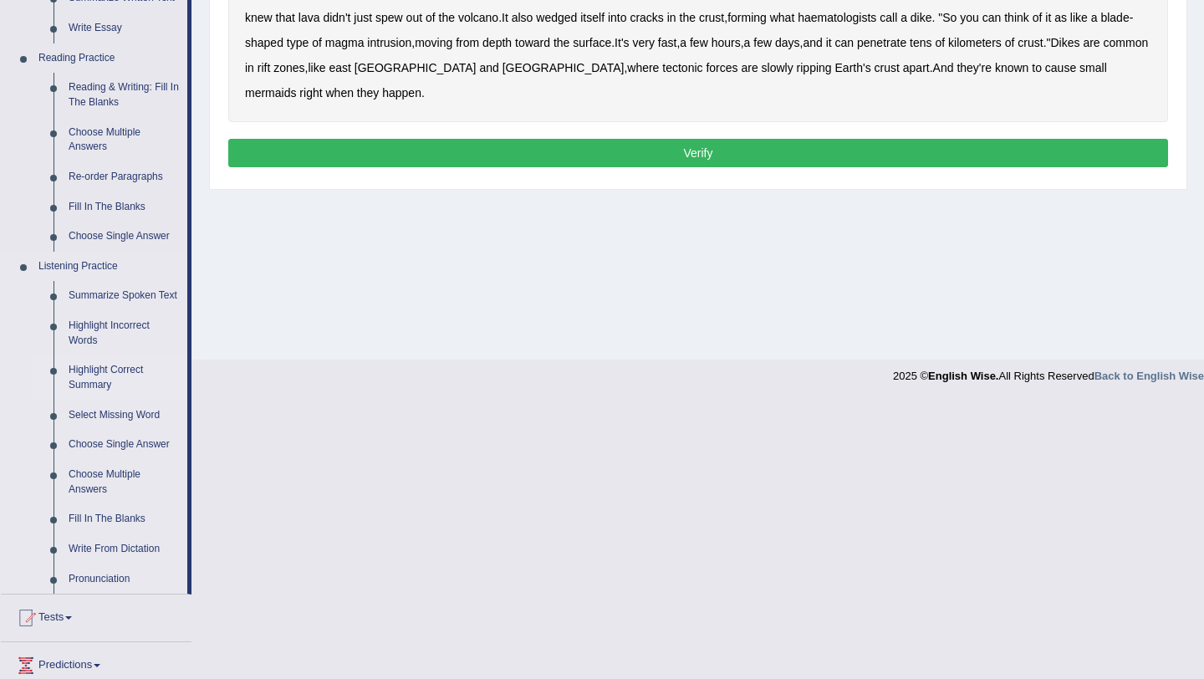
click at [140, 388] on link "Highlight Correct Summary" at bounding box center [124, 377] width 126 height 44
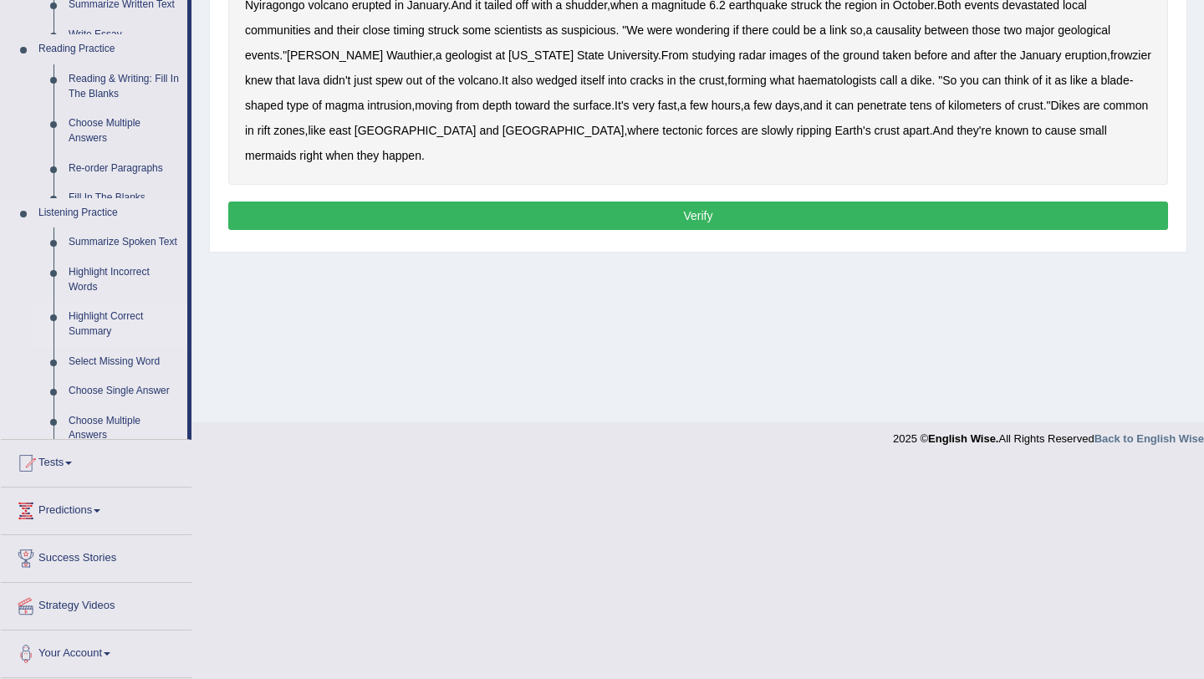
scroll to position [199, 0]
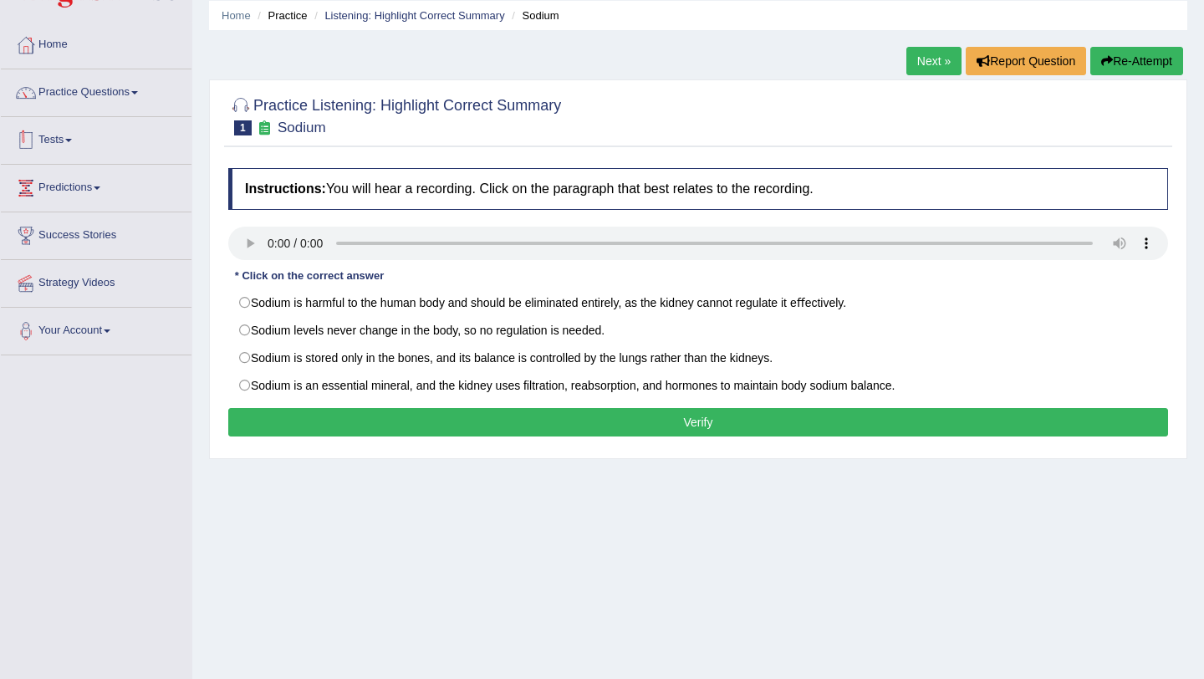
click at [87, 101] on link "Practice Questions" at bounding box center [96, 90] width 191 height 42
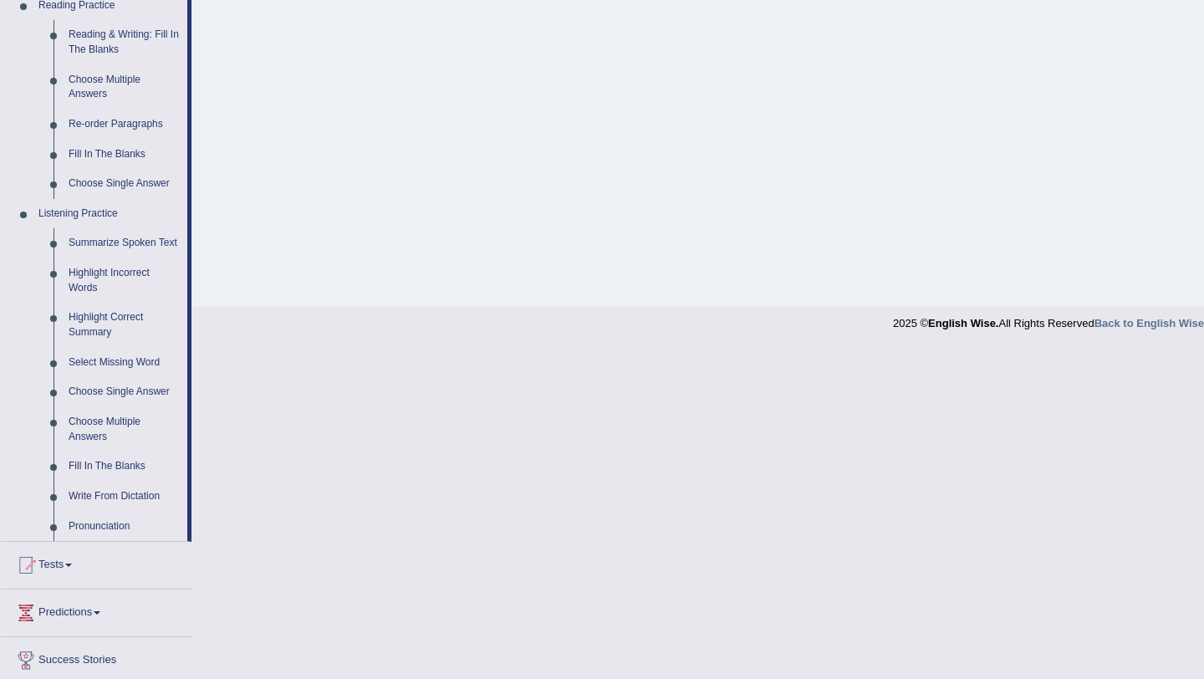
scroll to position [528, 0]
click at [143, 434] on link "Choose Multiple Answers" at bounding box center [124, 430] width 126 height 44
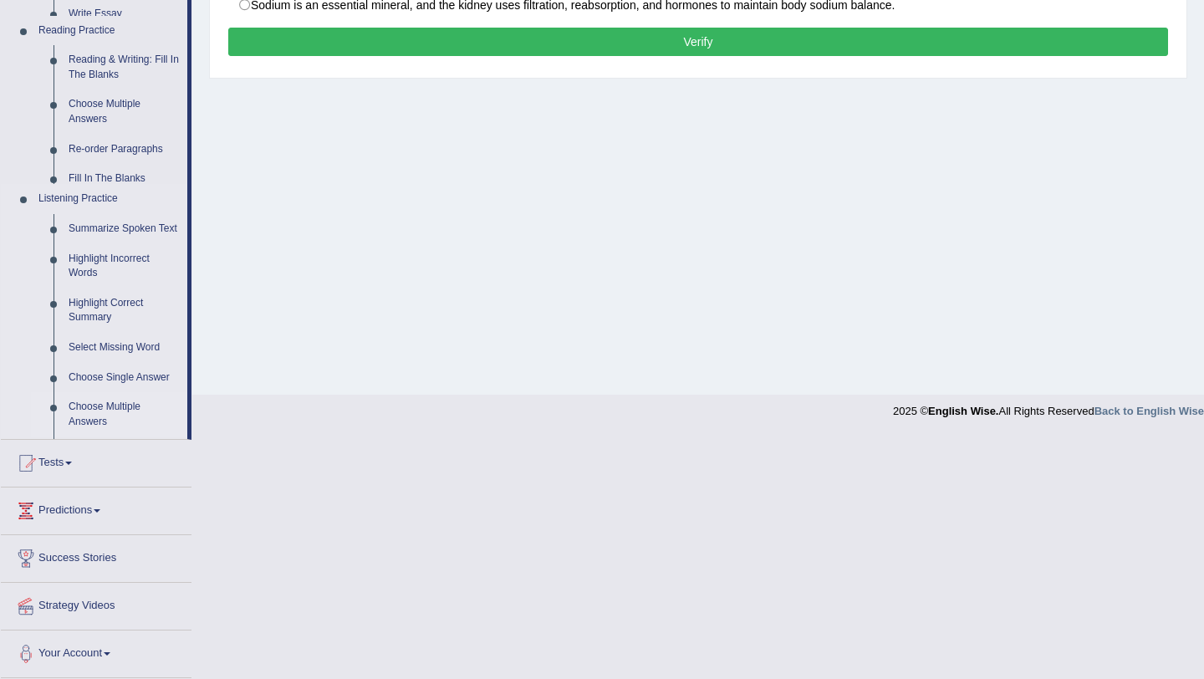
scroll to position [199, 0]
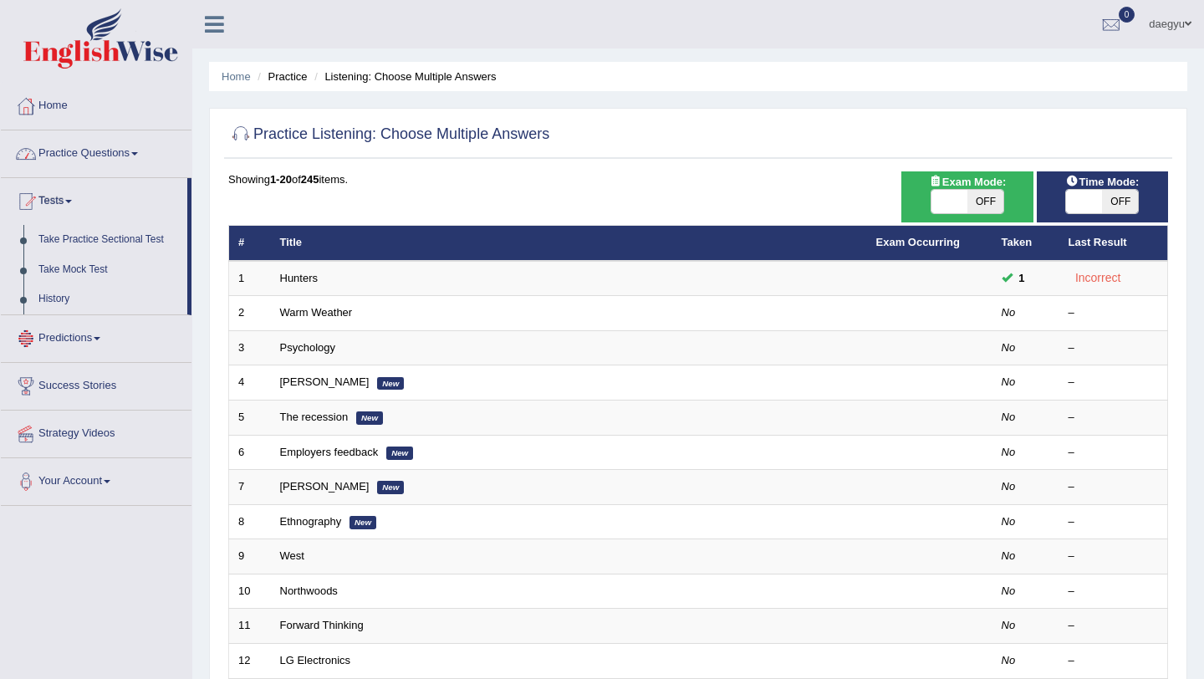
click at [115, 140] on link "Practice Questions" at bounding box center [96, 151] width 191 height 42
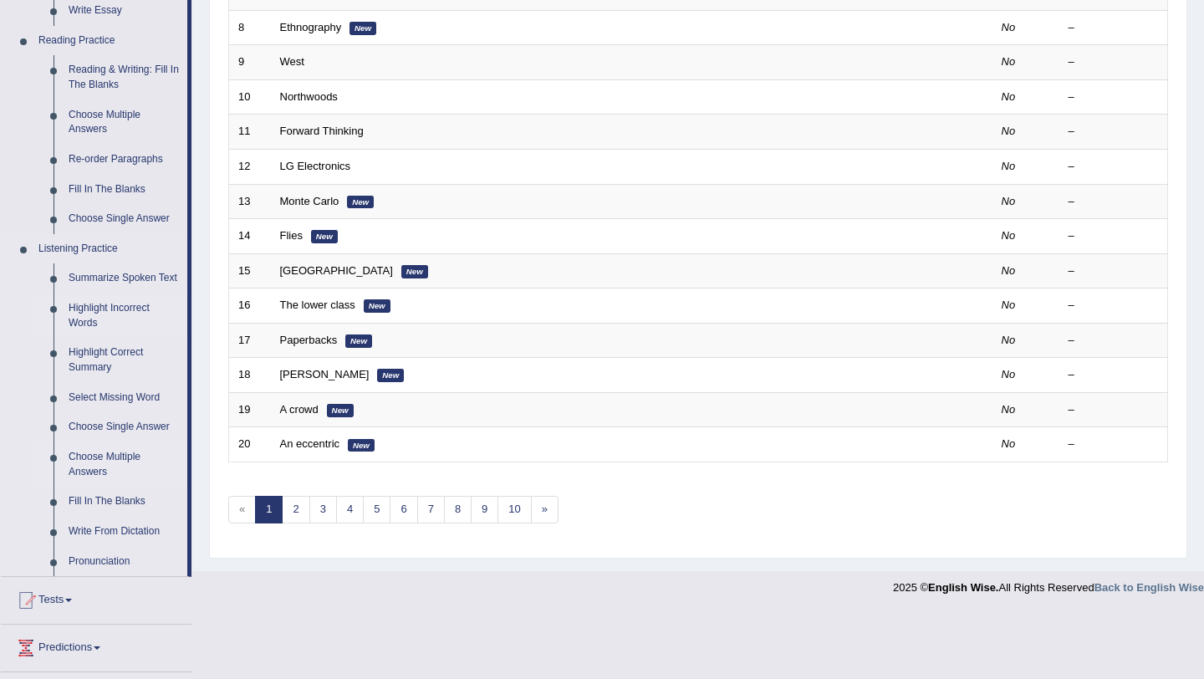
scroll to position [514, 0]
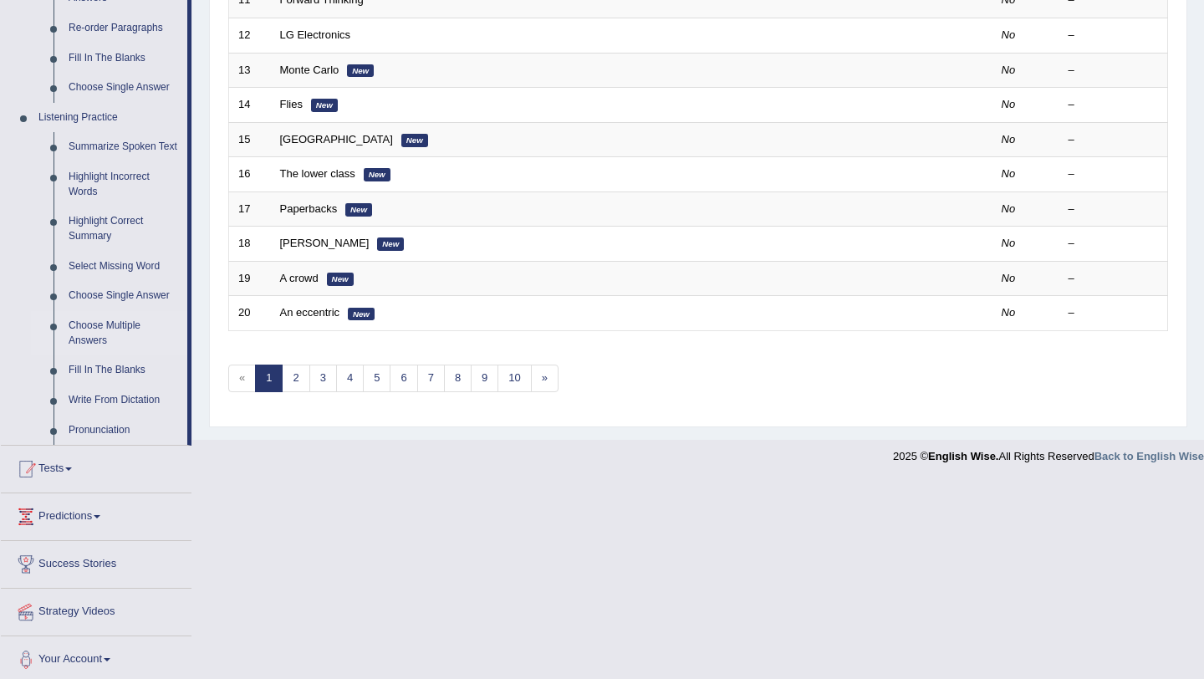
click at [50, 488] on link "Tests" at bounding box center [96, 467] width 191 height 42
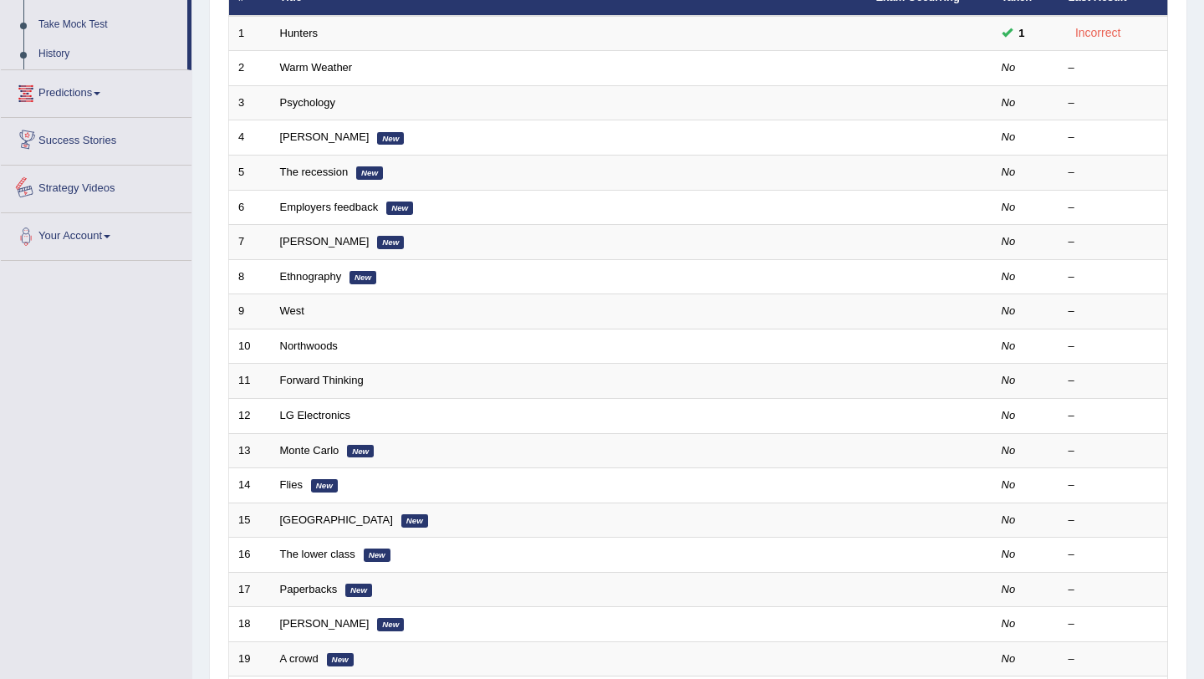
scroll to position [71, 0]
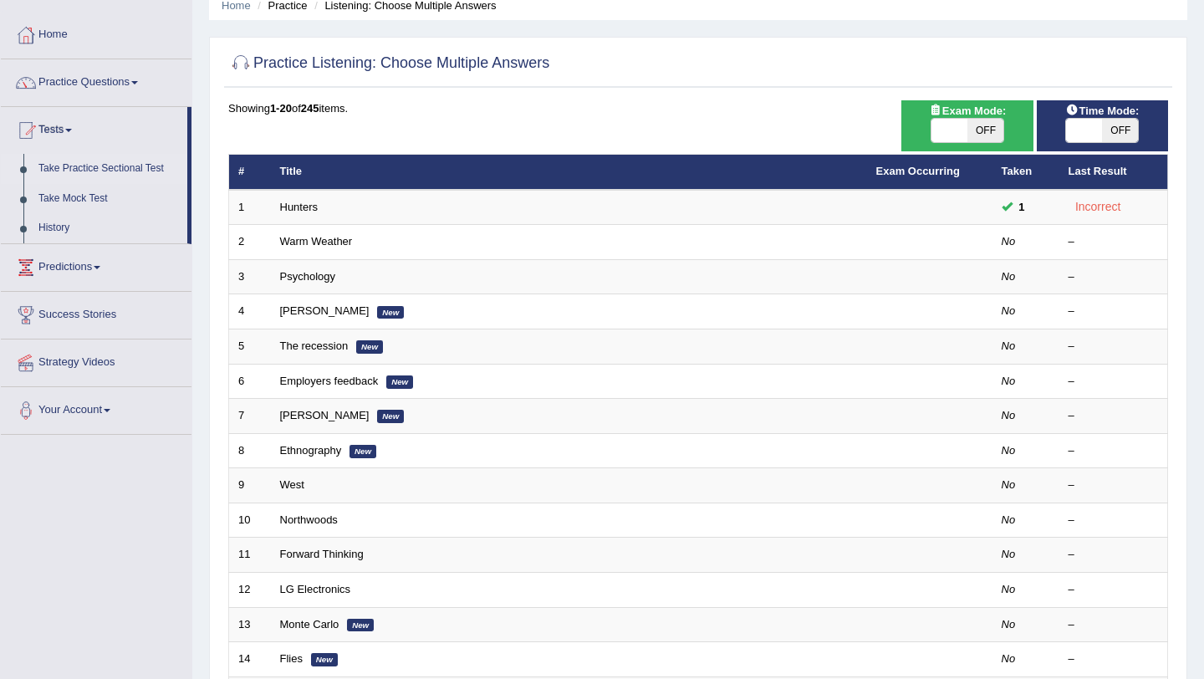
click at [115, 171] on link "Take Practice Sectional Test" at bounding box center [109, 169] width 156 height 30
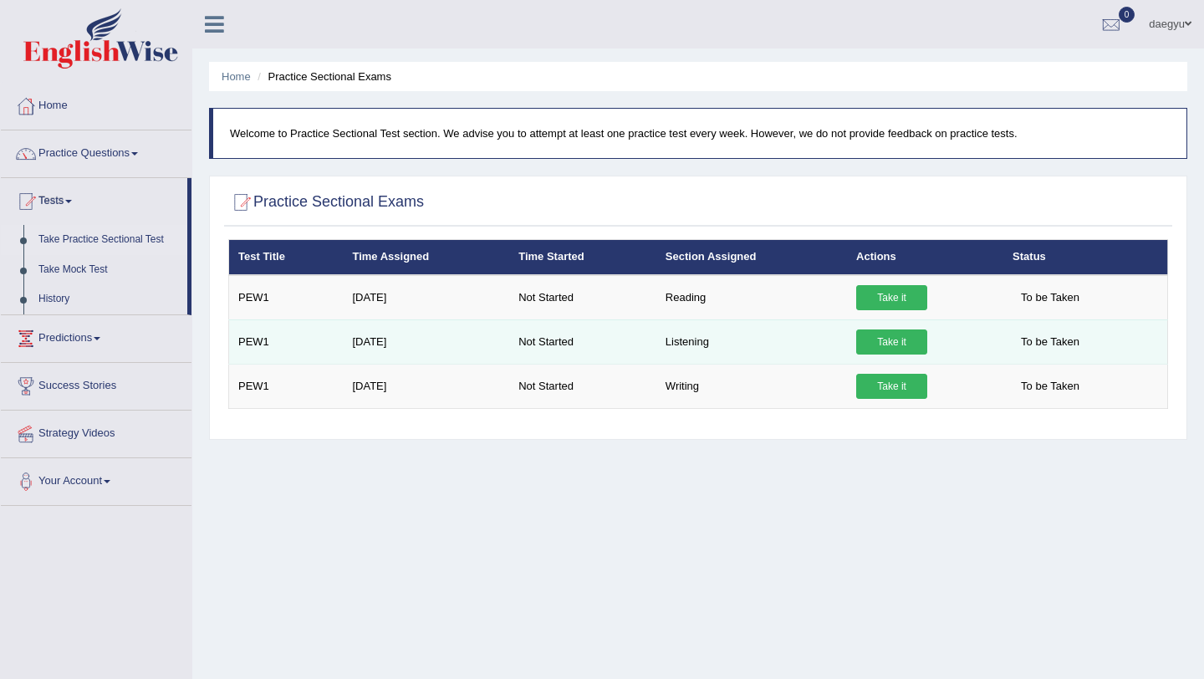
click at [875, 349] on link "Take it" at bounding box center [891, 341] width 71 height 25
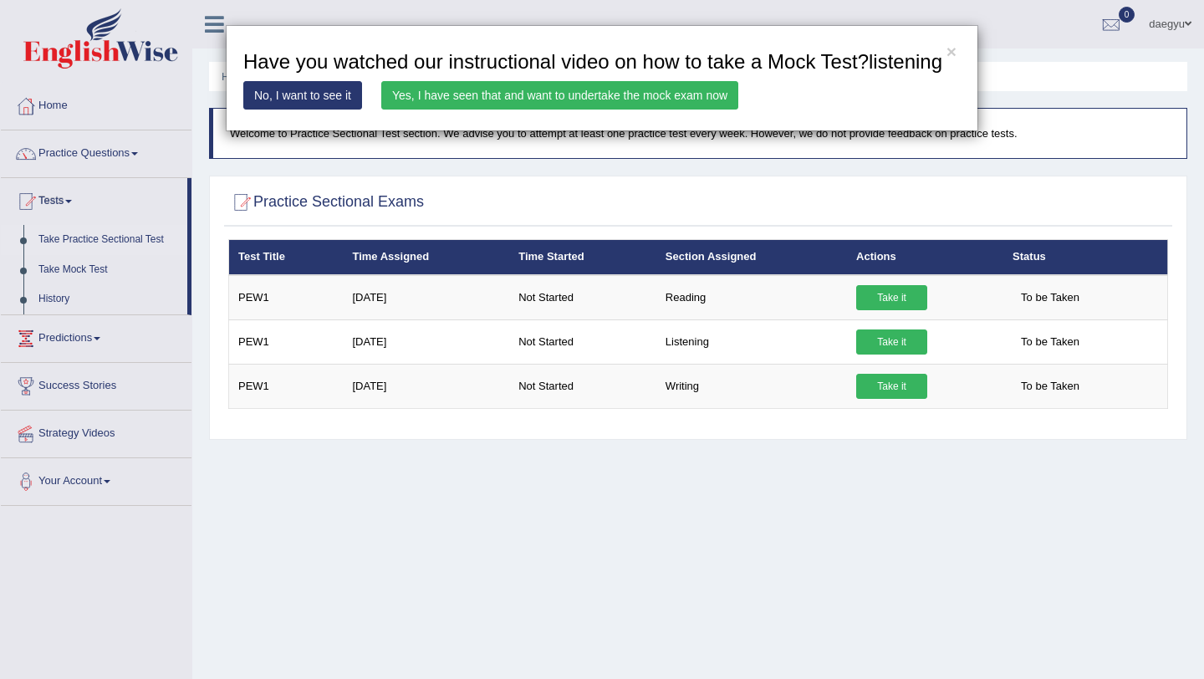
click at [620, 110] on link "Yes, I have seen that and want to undertake the mock exam now" at bounding box center [559, 95] width 357 height 28
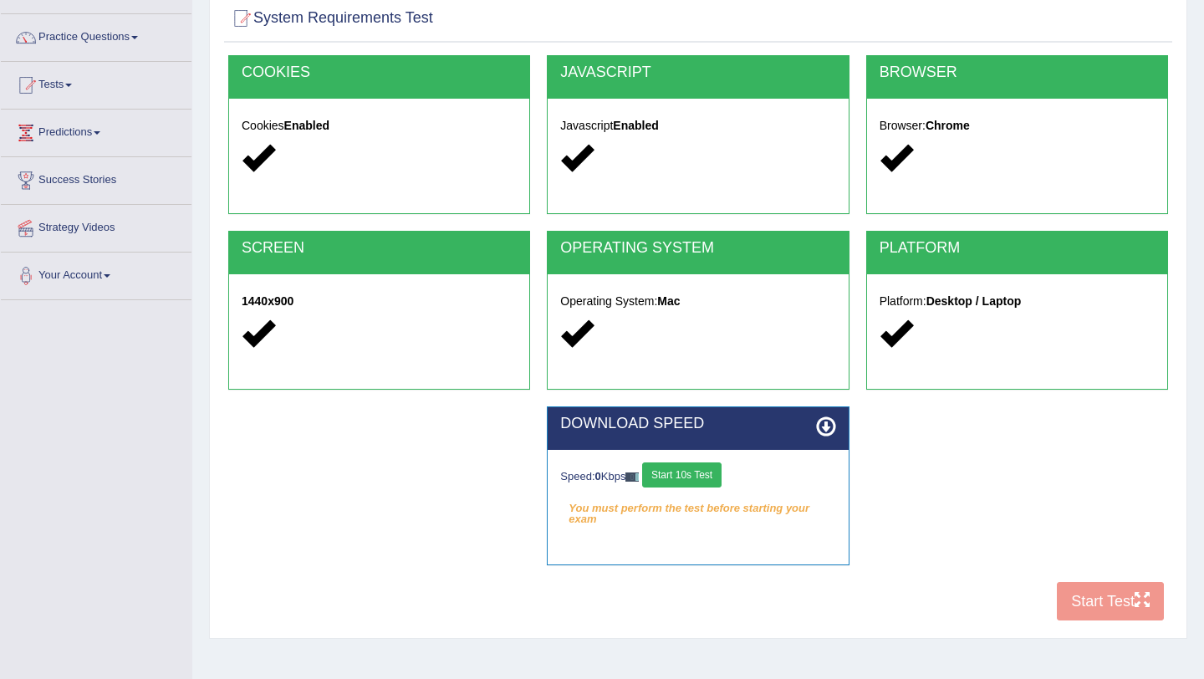
scroll to position [116, 0]
click at [668, 472] on button "Start 10s Test" at bounding box center [681, 474] width 79 height 25
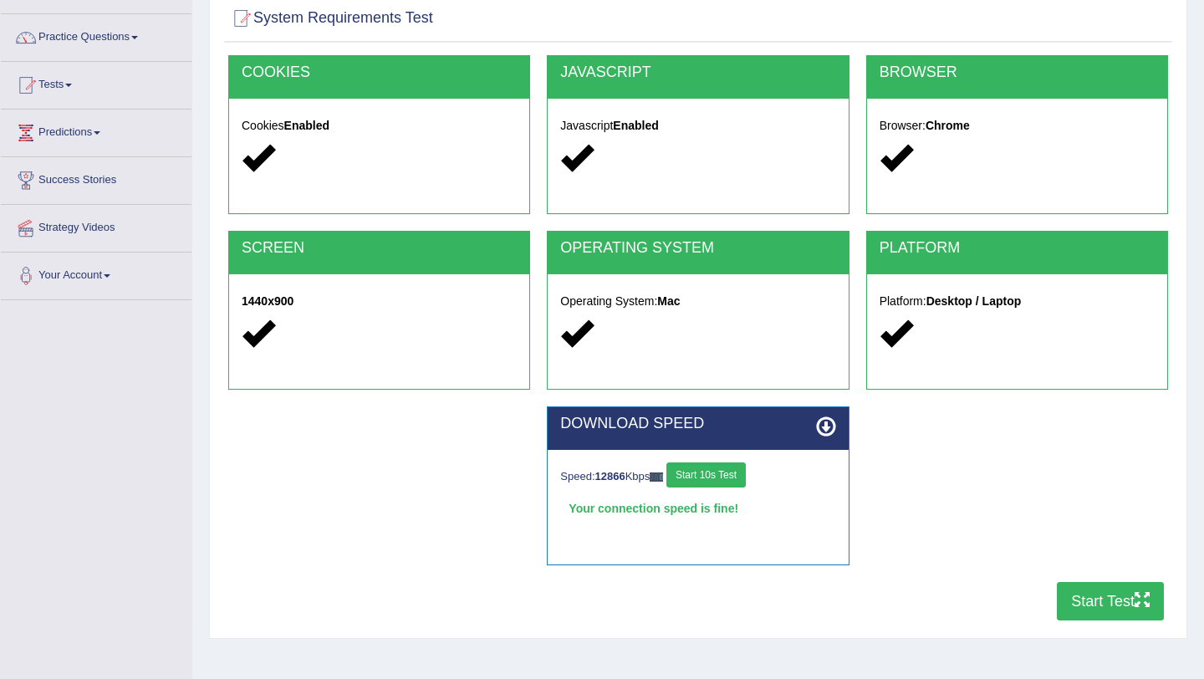
click at [1073, 605] on button "Start Test" at bounding box center [1110, 601] width 107 height 38
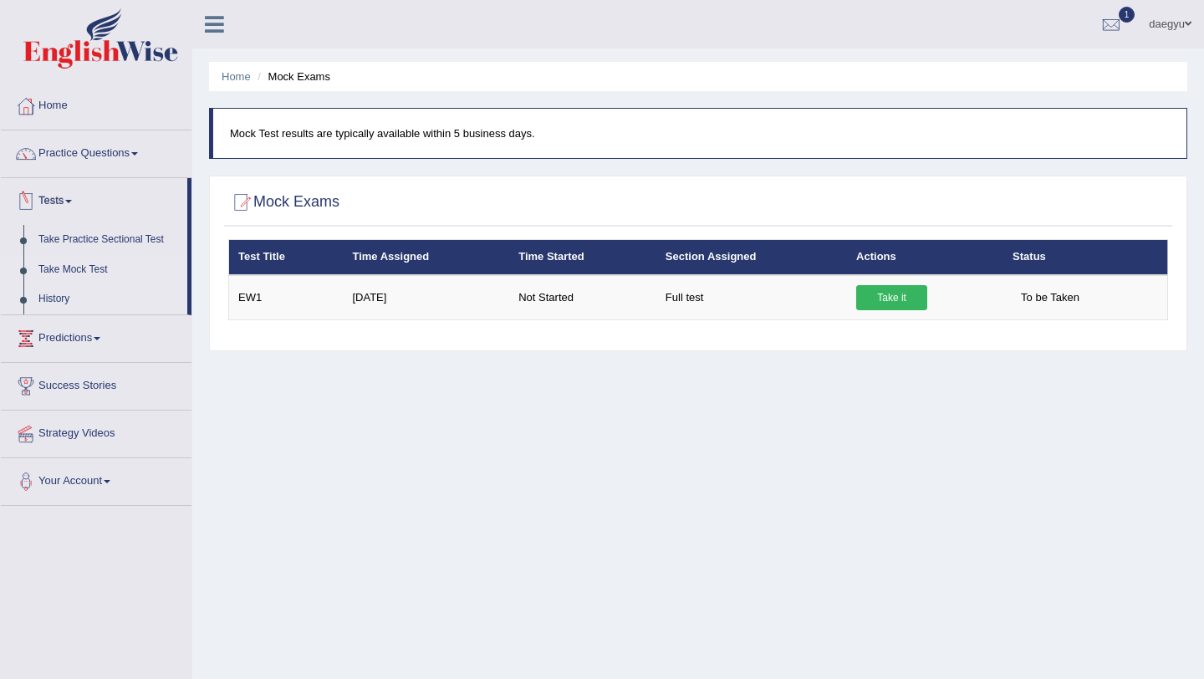
click at [64, 295] on link "History" at bounding box center [109, 299] width 156 height 30
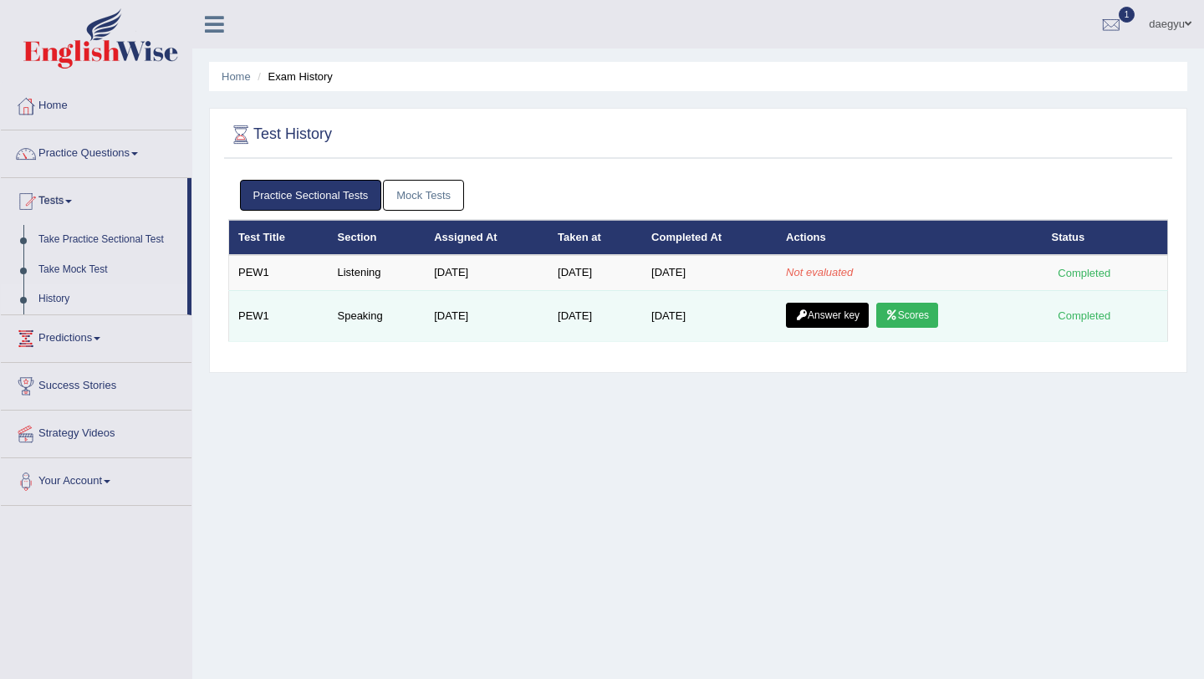
click at [889, 313] on link "Scores" at bounding box center [907, 315] width 62 height 25
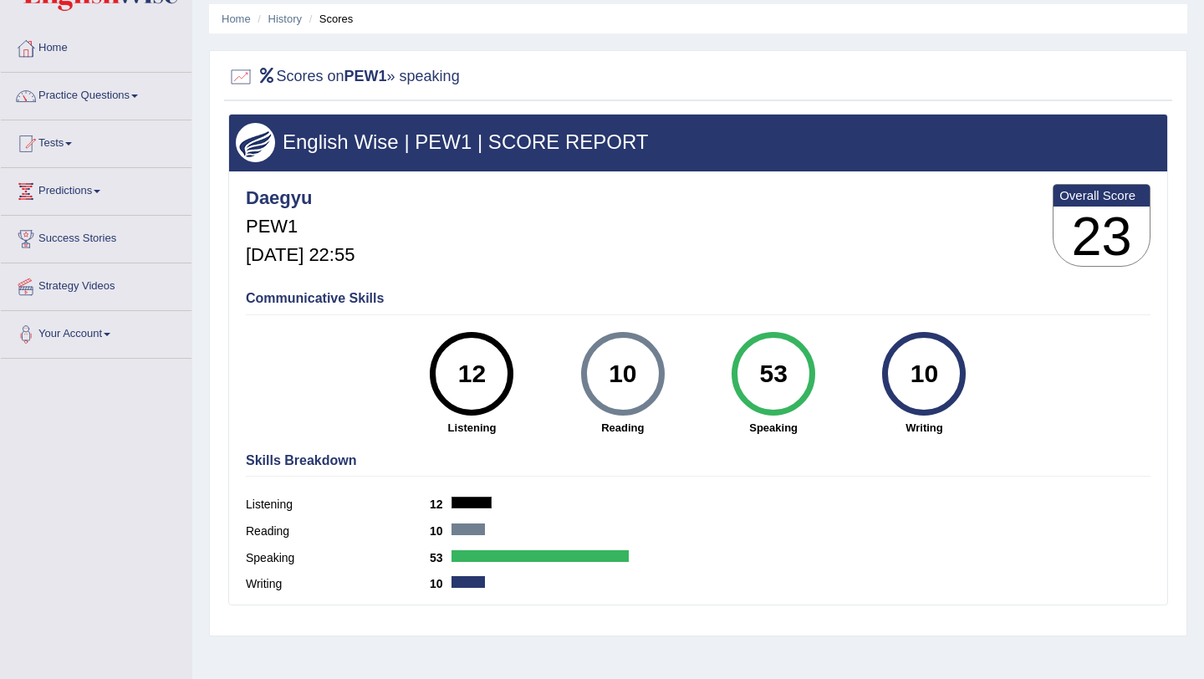
scroll to position [56, 0]
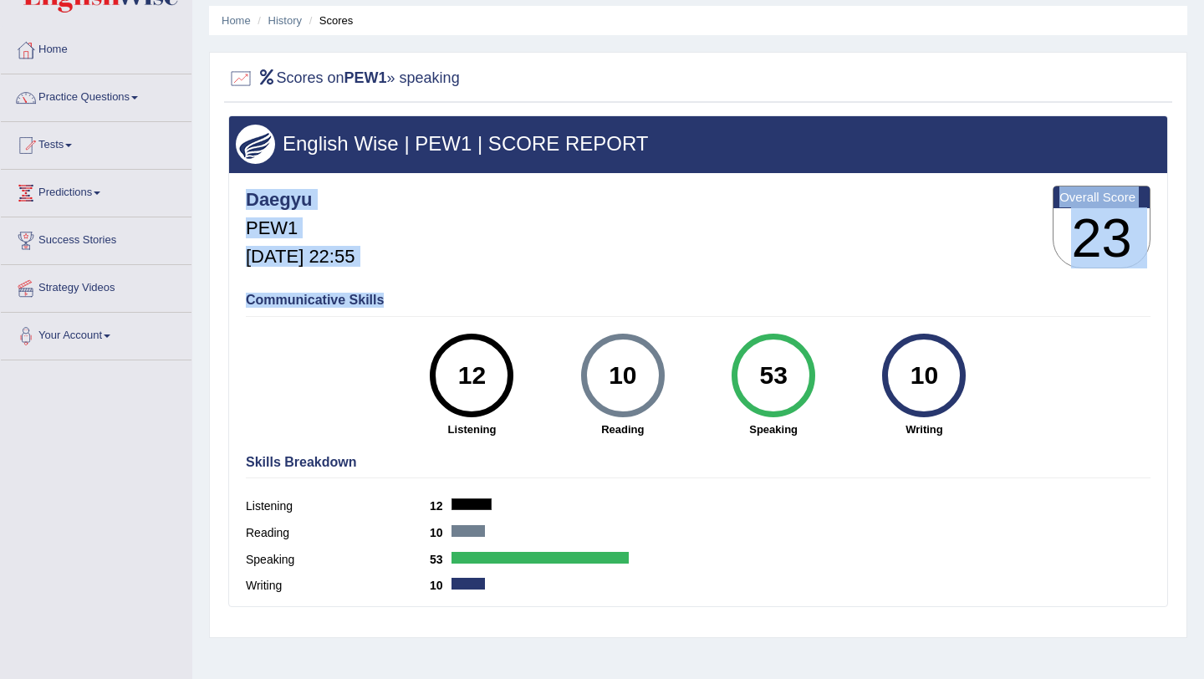
drag, startPoint x: 1029, startPoint y: 204, endPoint x: 1015, endPoint y: 360, distance: 156.2
click at [1016, 181] on div "Daegyu PEW1 Oct 11, 2025, 22:55 Overall Score 23 Communicative Skills 12 Listen…" at bounding box center [698, 177] width 938 height 8
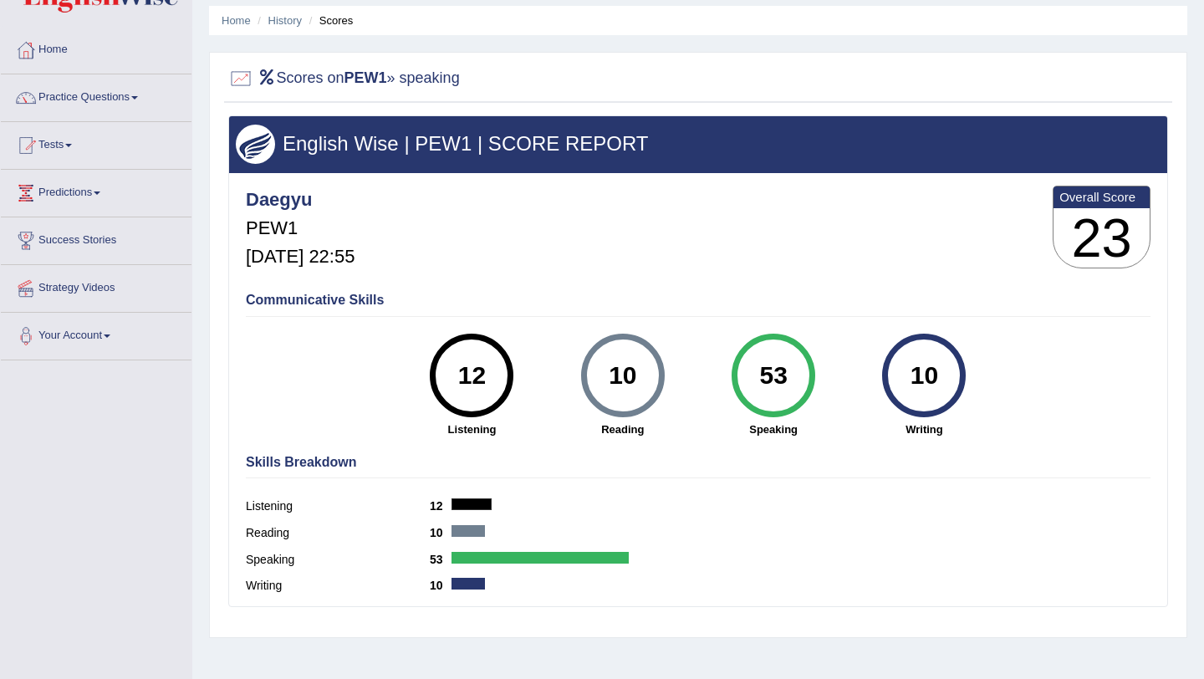
click at [928, 424] on strong "Writing" at bounding box center [924, 429] width 134 height 16
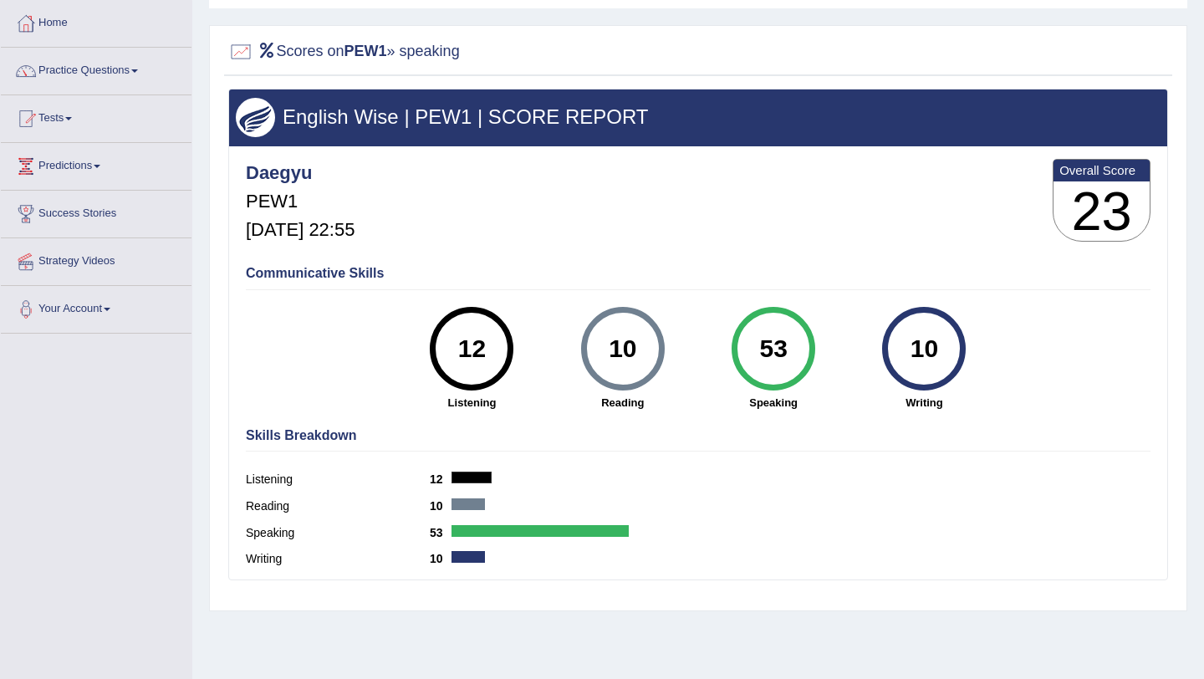
scroll to position [84, 0]
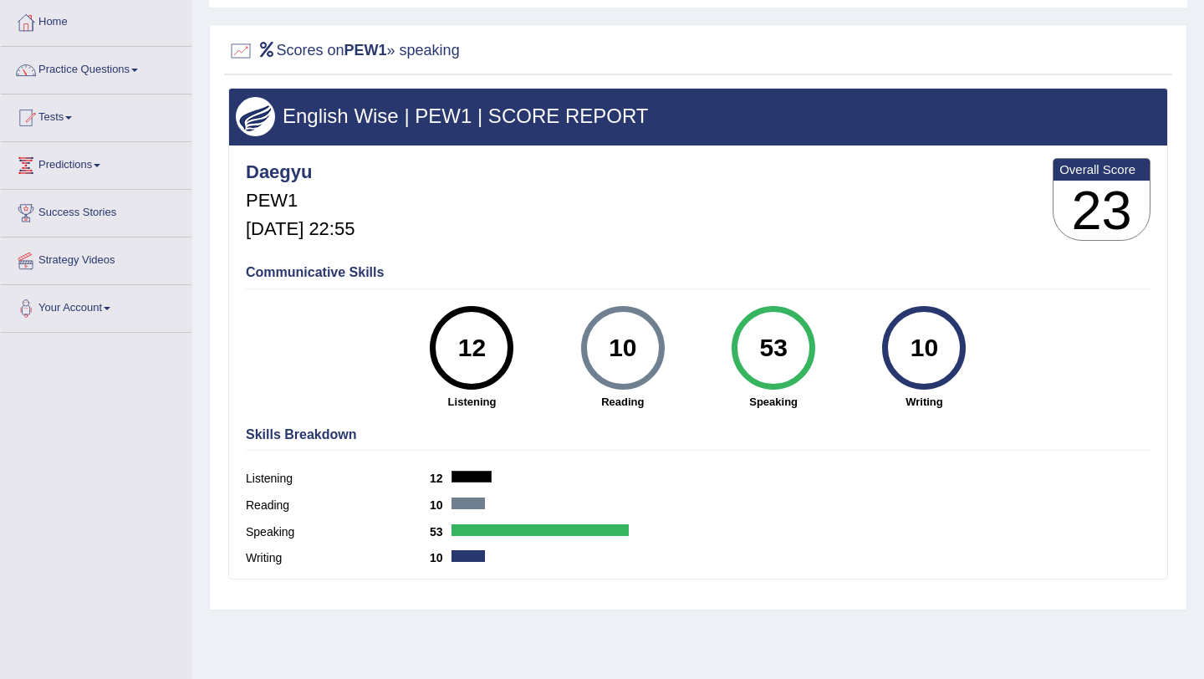
drag, startPoint x: 804, startPoint y: 406, endPoint x: 761, endPoint y: 323, distance: 93.1
click at [761, 323] on div "53 Speaking" at bounding box center [773, 358] width 151 height 104
click at [761, 323] on div "53" at bounding box center [773, 348] width 61 height 70
drag, startPoint x: 957, startPoint y: 396, endPoint x: 905, endPoint y: 341, distance: 75.1
click at [905, 341] on div "10 Writing" at bounding box center [924, 358] width 151 height 104
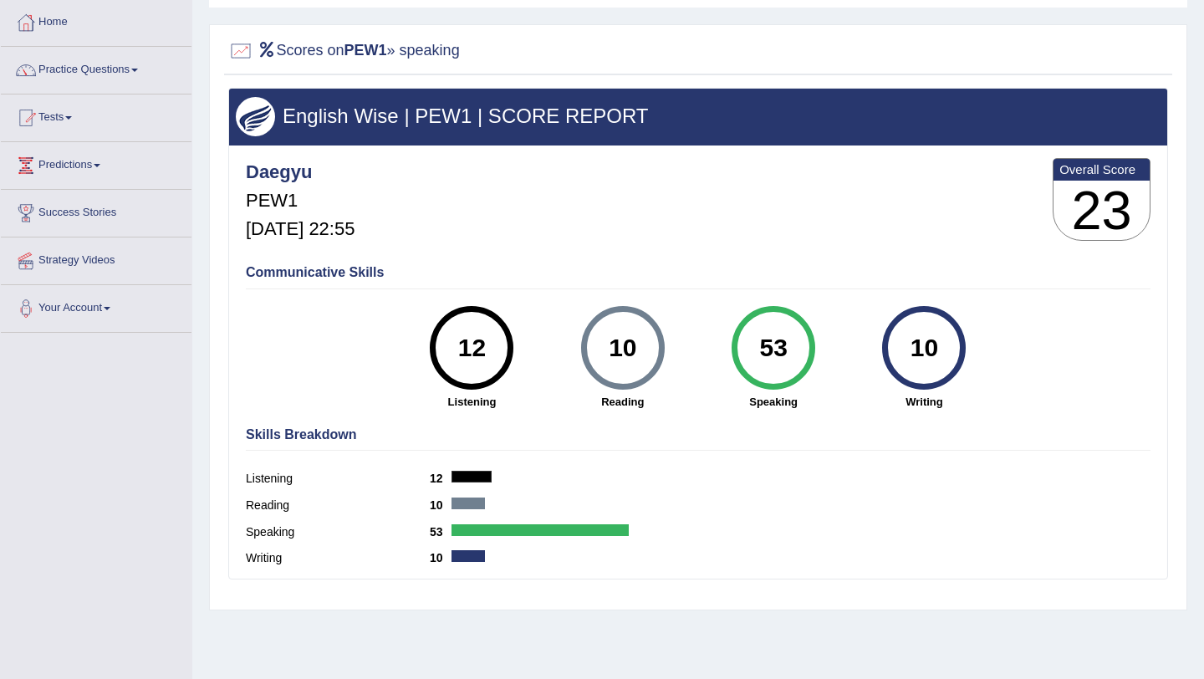
drag, startPoint x: 636, startPoint y: 406, endPoint x: 590, endPoint y: 346, distance: 75.6
click at [590, 346] on div "10 Reading" at bounding box center [623, 358] width 151 height 104
click at [468, 390] on div "12 Listening" at bounding box center [471, 358] width 151 height 104
drag, startPoint x: 487, startPoint y: 393, endPoint x: 433, endPoint y: 310, distance: 98.6
click at [433, 310] on div "12 Listening" at bounding box center [471, 358] width 151 height 104
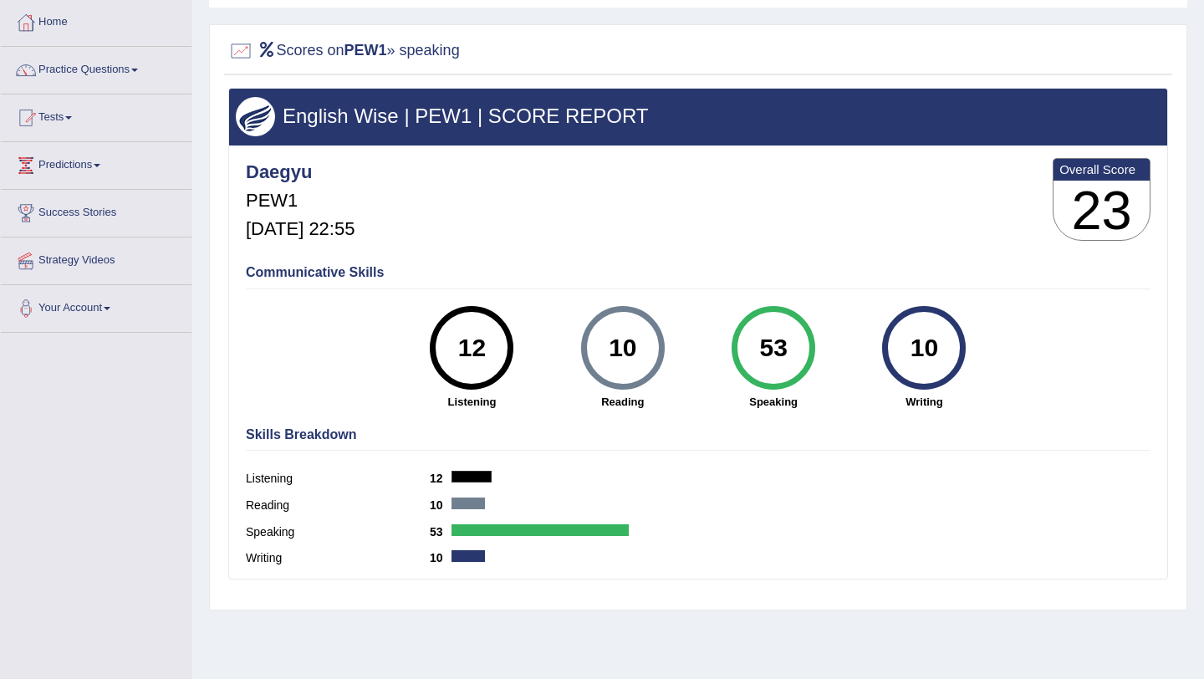
click at [433, 310] on div "12 Listening" at bounding box center [471, 358] width 151 height 104
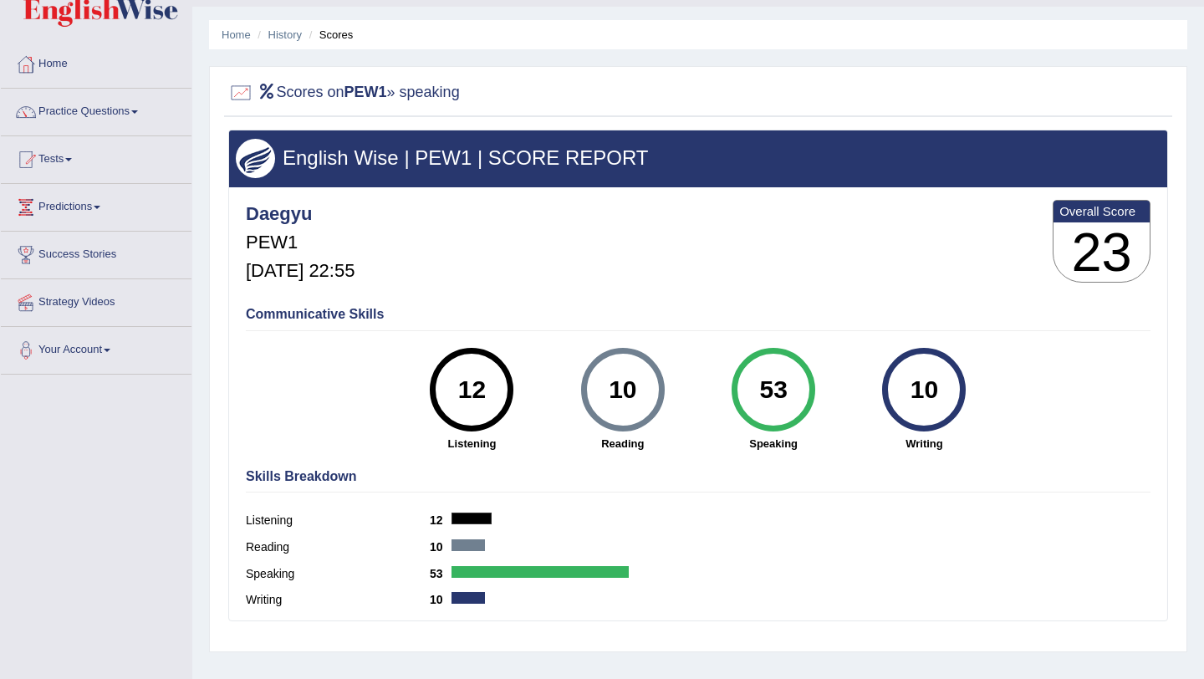
scroll to position [0, 0]
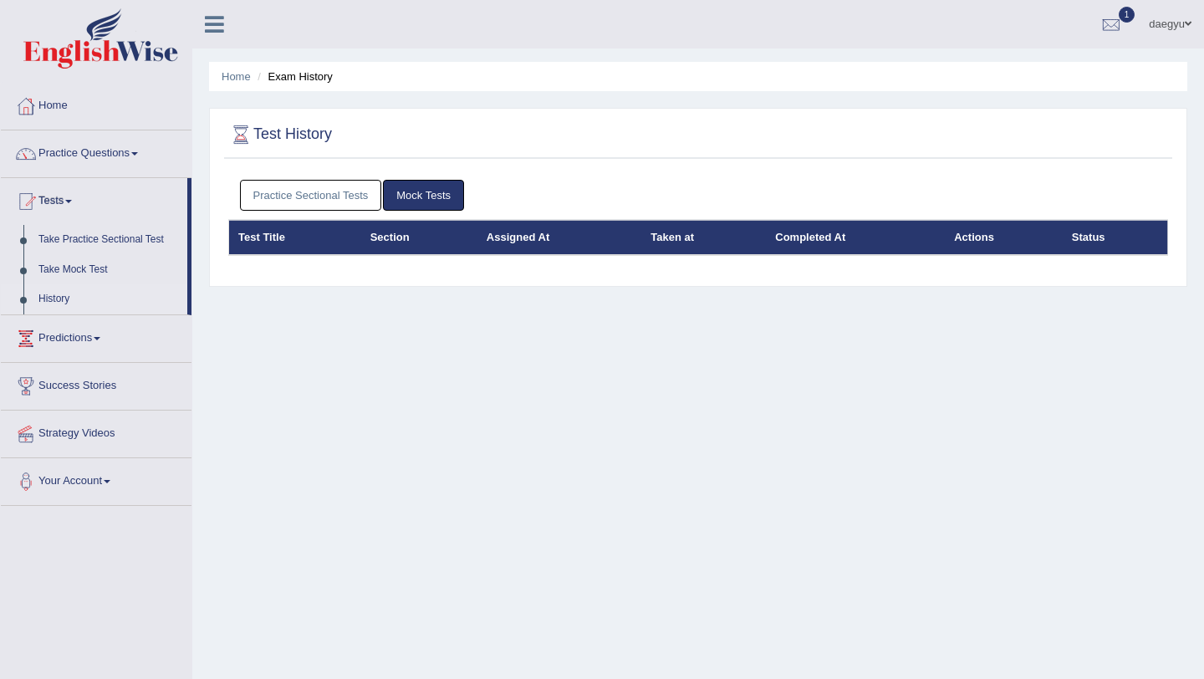
click at [350, 195] on link "Practice Sectional Tests" at bounding box center [311, 195] width 142 height 31
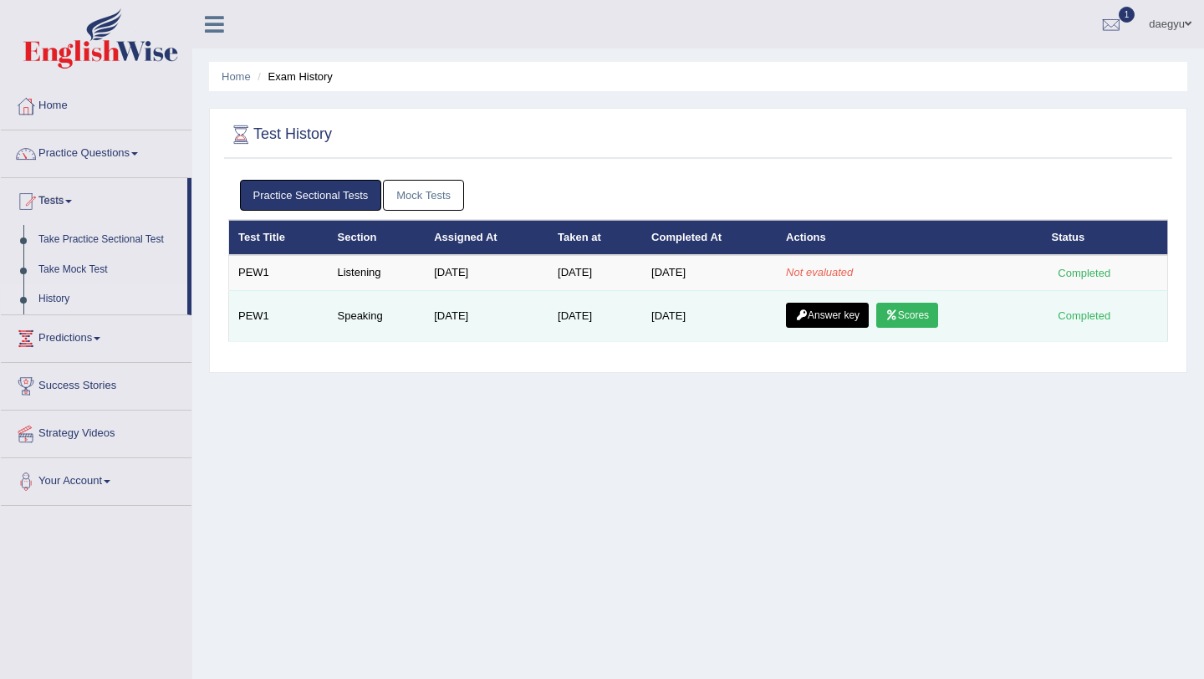
click at [906, 321] on link "Scores" at bounding box center [907, 315] width 62 height 25
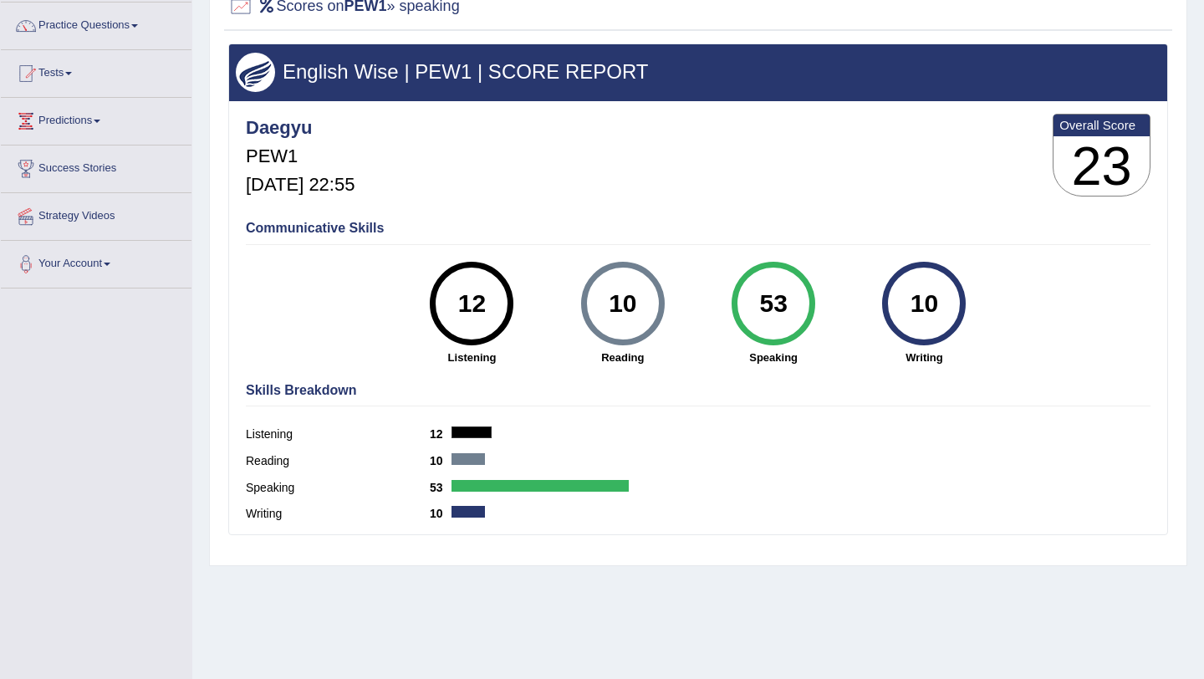
scroll to position [130, 0]
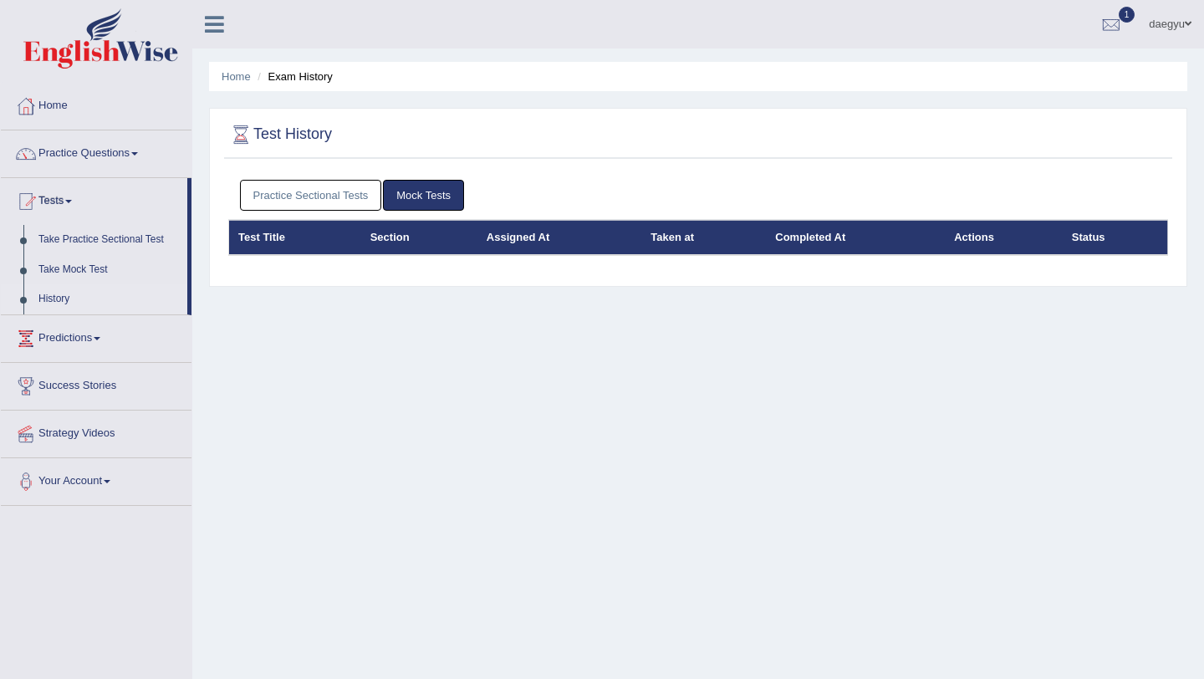
click at [381, 200] on link "Practice Sectional Tests" at bounding box center [311, 195] width 142 height 31
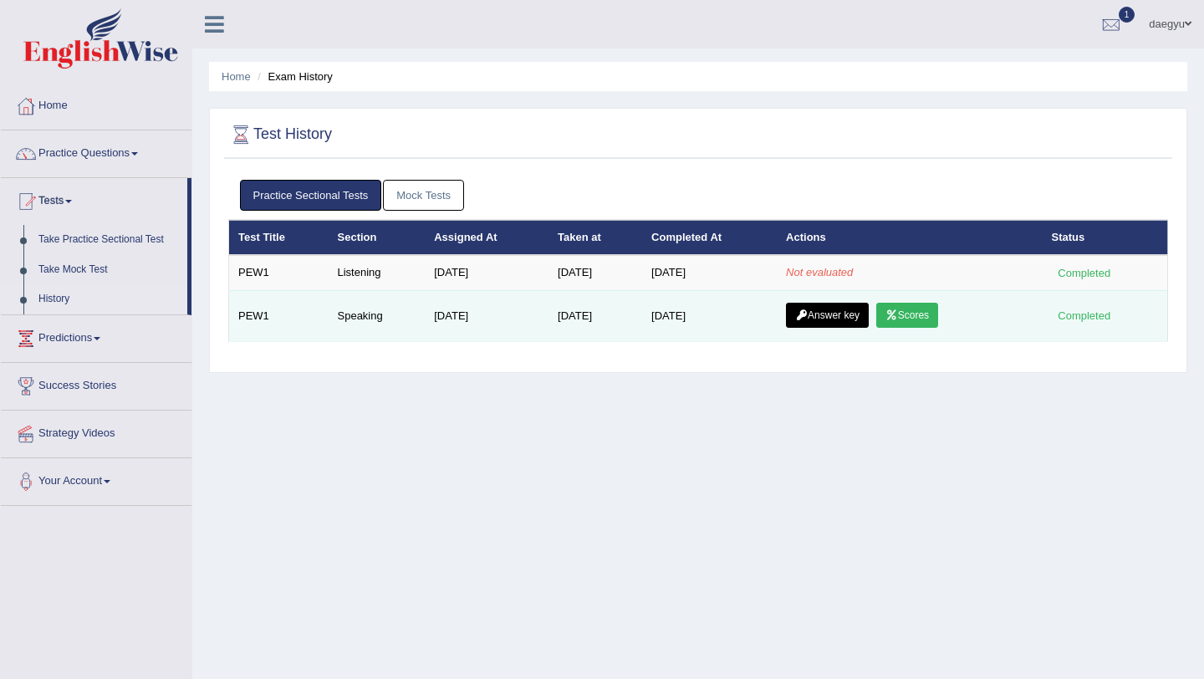
click at [860, 321] on link "Answer key" at bounding box center [827, 315] width 83 height 25
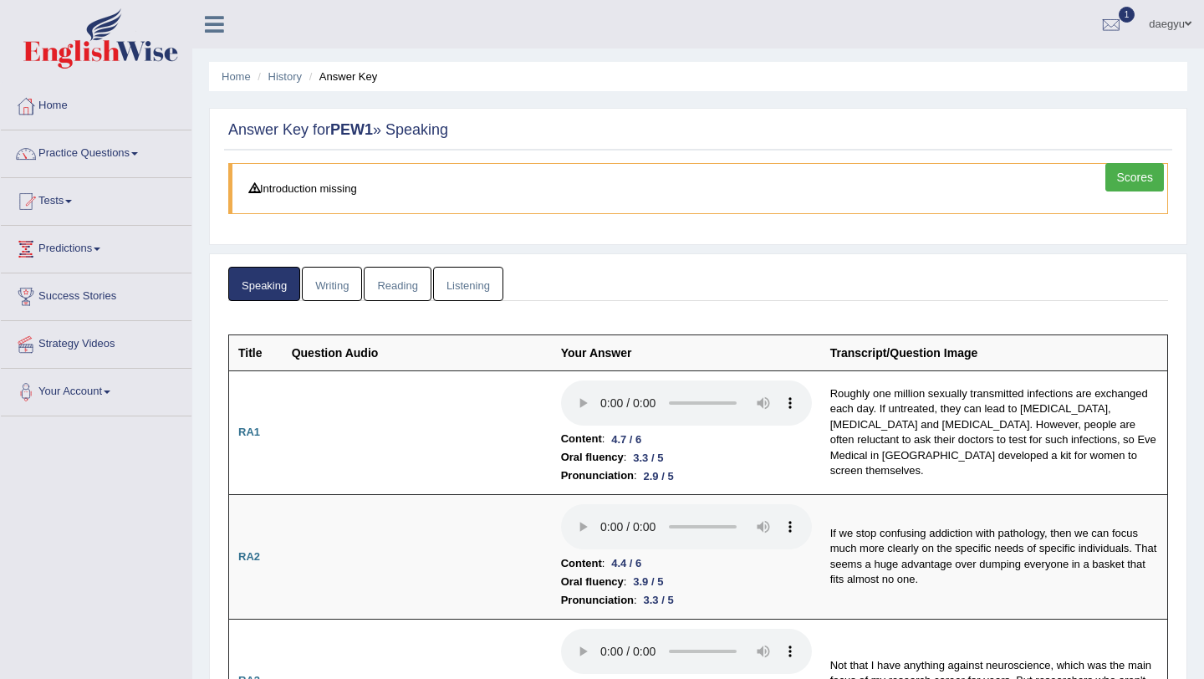
click at [1136, 171] on link "Scores" at bounding box center [1134, 177] width 59 height 28
click at [336, 291] on link "Writing" at bounding box center [332, 284] width 60 height 34
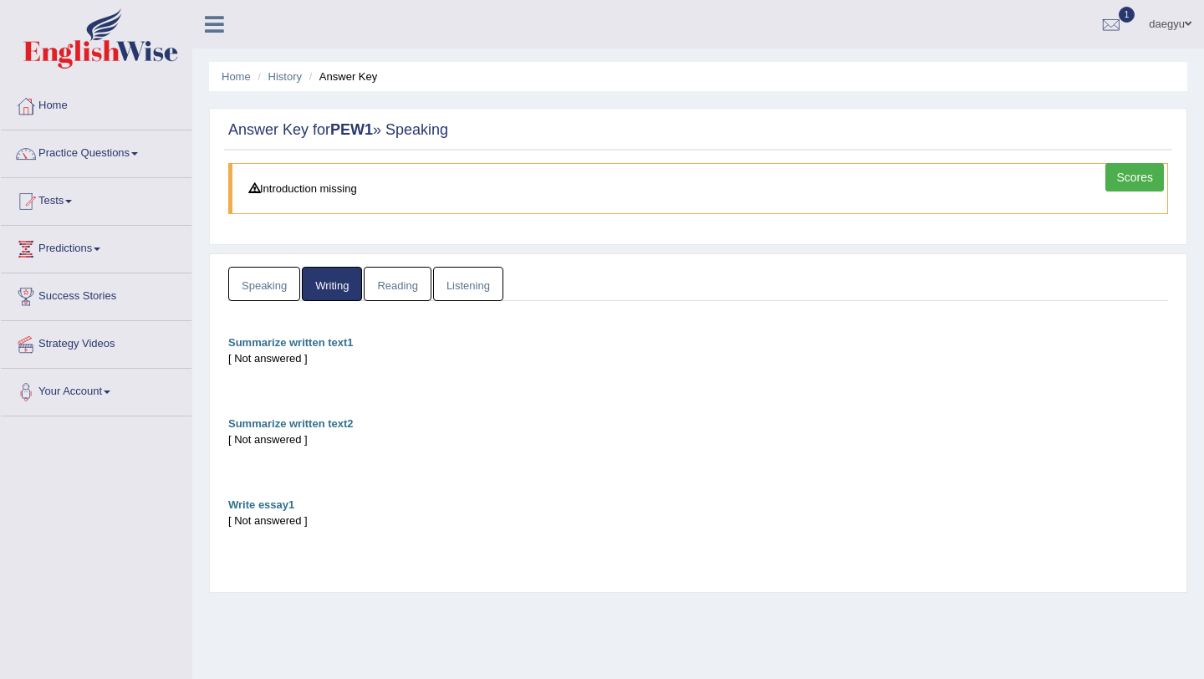
click at [268, 285] on link "Speaking" at bounding box center [264, 284] width 72 height 34
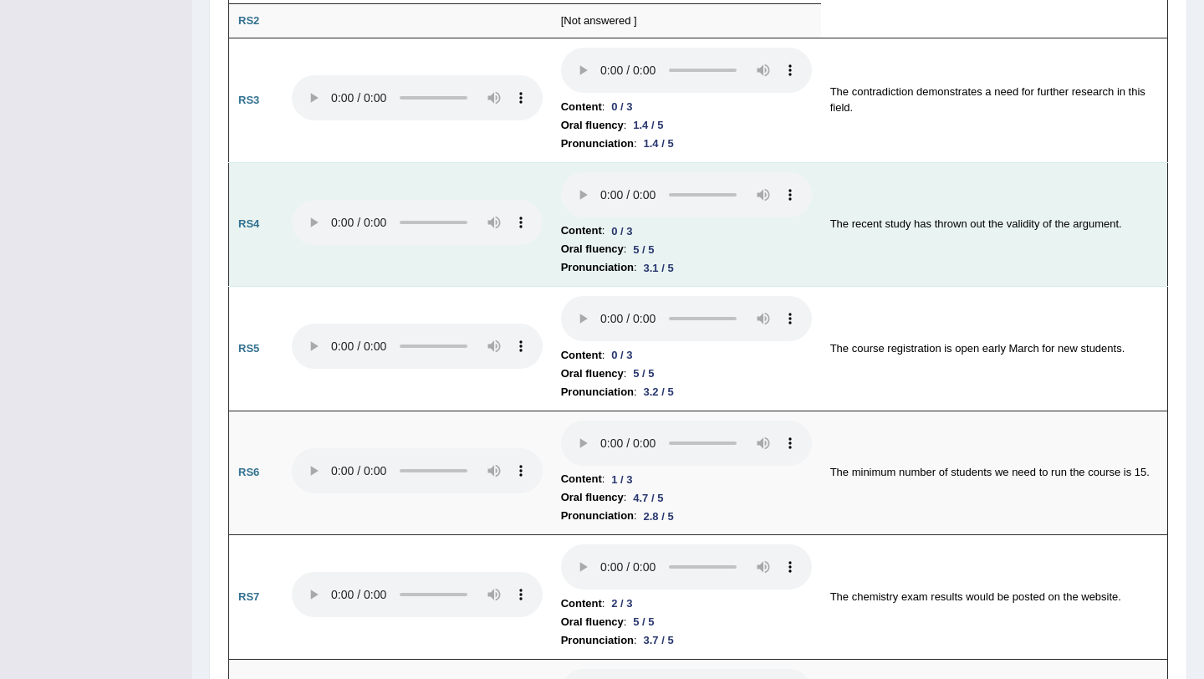
scroll to position [1157, 0]
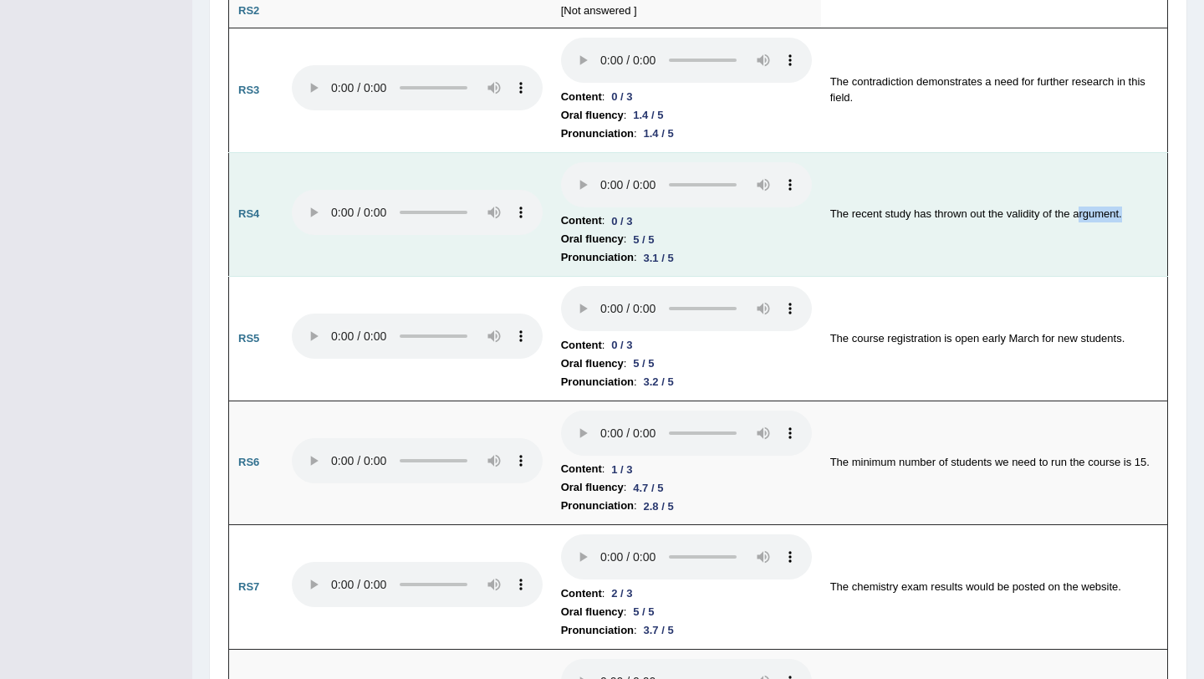
drag, startPoint x: 1080, startPoint y: 203, endPoint x: 1129, endPoint y: 203, distance: 49.3
click at [1129, 203] on td "The recent study has thrown out the validity of the argument." at bounding box center [994, 214] width 347 height 125
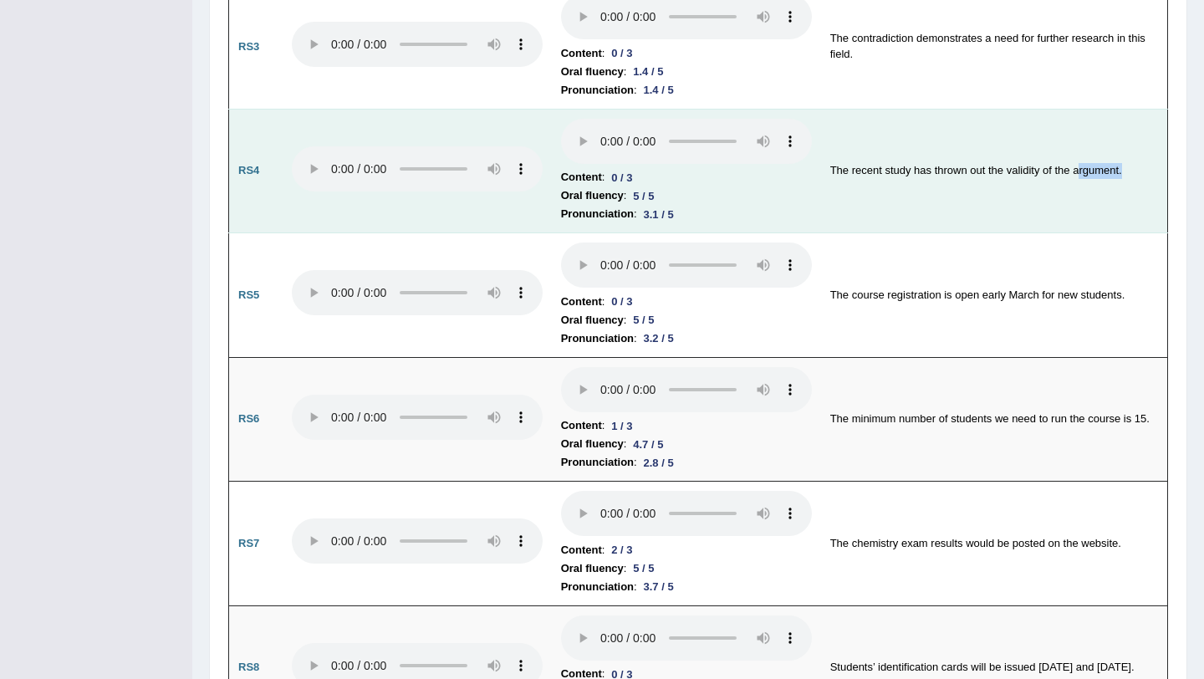
click at [1129, 203] on td "The recent study has thrown out the validity of the argument." at bounding box center [994, 171] width 347 height 125
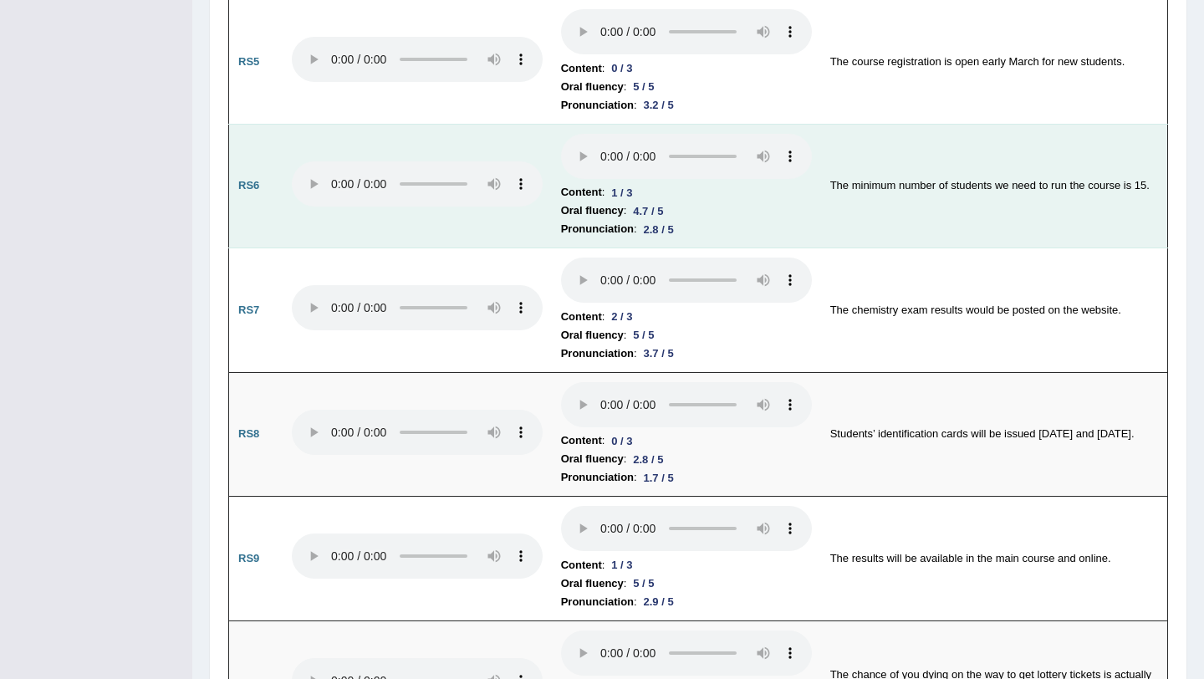
scroll to position [1435, 0]
drag, startPoint x: 1151, startPoint y: 173, endPoint x: 1143, endPoint y: 142, distance: 32.0
click at [1143, 142] on td "The minimum number of students we need to run the course is 15." at bounding box center [994, 185] width 347 height 125
drag, startPoint x: 954, startPoint y: 179, endPoint x: 831, endPoint y: 180, distance: 122.9
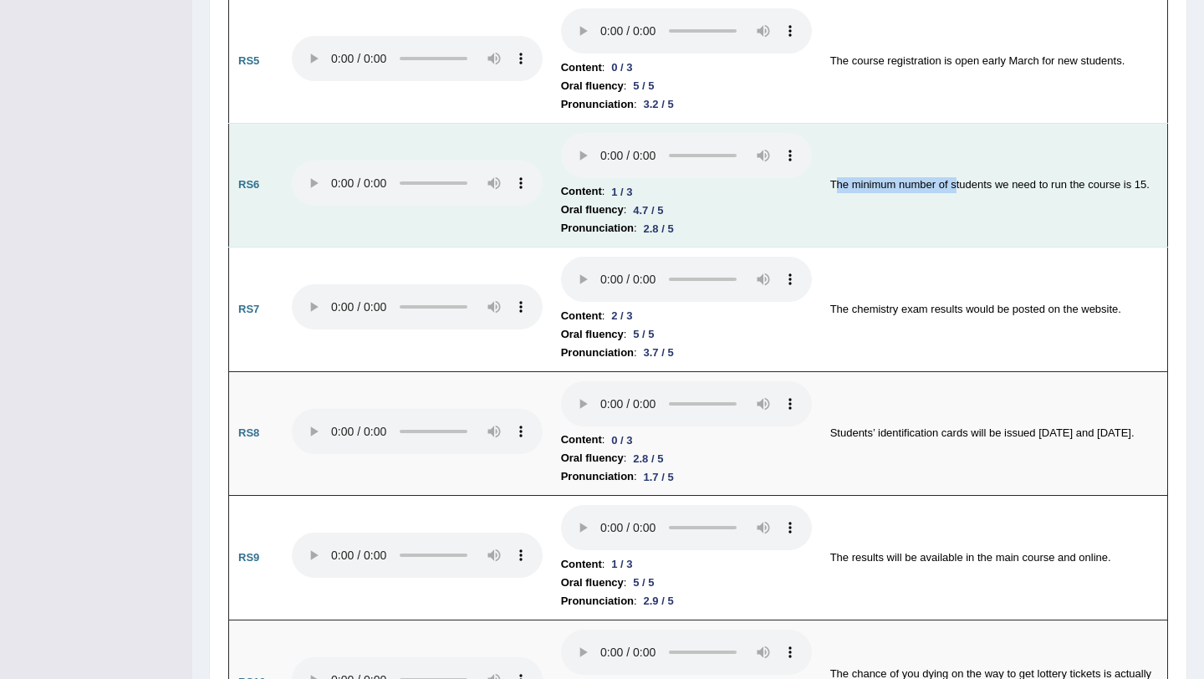
click at [831, 180] on td "The minimum number of students we need to run the course is 15." at bounding box center [994, 185] width 347 height 125
drag, startPoint x: 946, startPoint y: 179, endPoint x: 822, endPoint y: 187, distance: 124.0
click at [822, 187] on td "The minimum number of students we need to run the course is 15." at bounding box center [994, 185] width 347 height 125
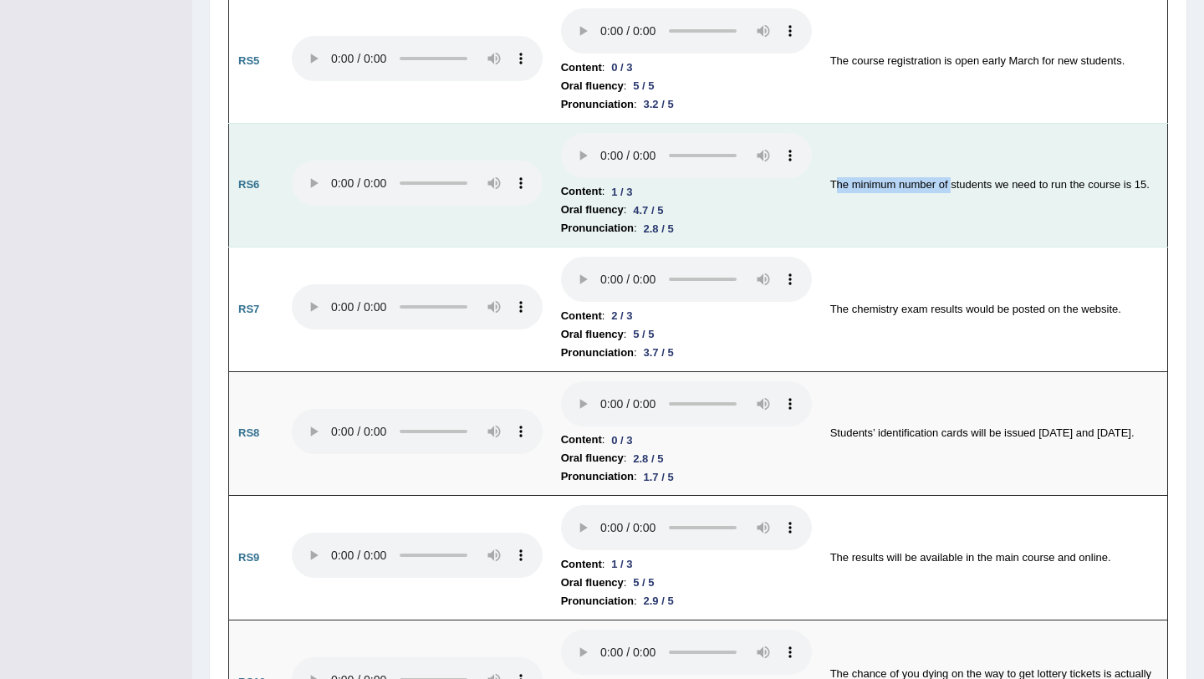
drag, startPoint x: 949, startPoint y: 177, endPoint x: 835, endPoint y: 177, distance: 114.6
click at [835, 177] on td "The minimum number of students we need to run the course is 15." at bounding box center [994, 185] width 347 height 125
click at [1146, 181] on td "The minimum number of students we need to run the course is 15." at bounding box center [994, 185] width 347 height 125
click at [953, 165] on td "The minimum number of students we need to run the course is 15." at bounding box center [994, 185] width 347 height 125
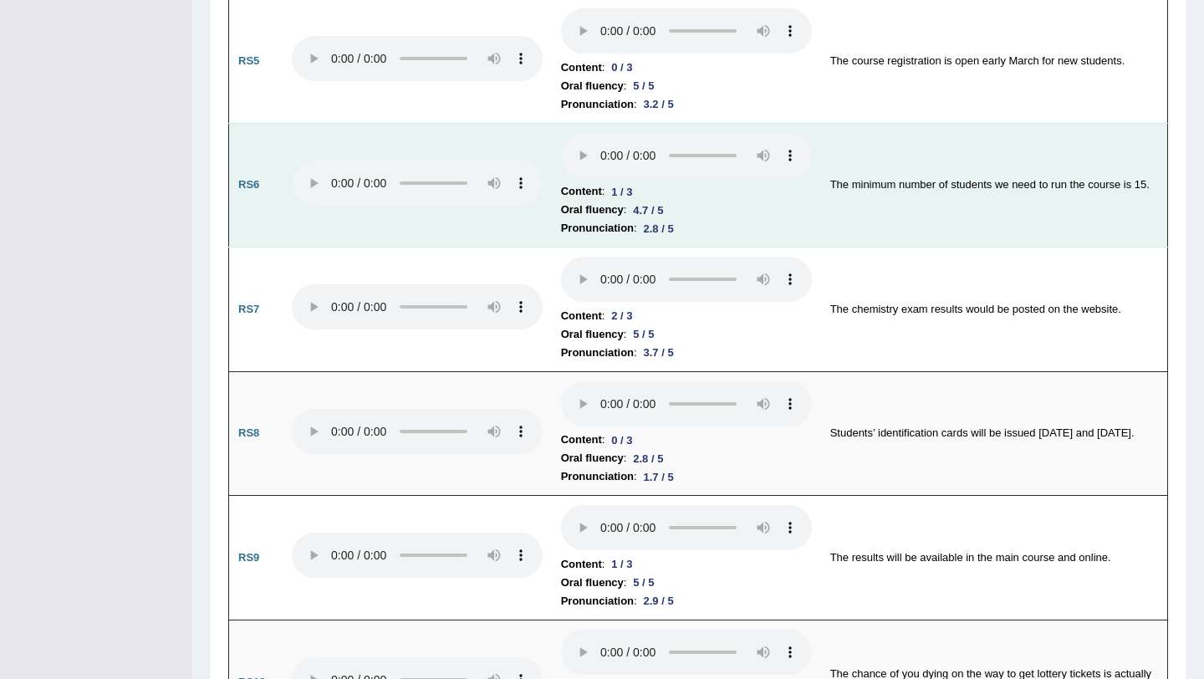
click at [952, 168] on td "The minimum number of students we need to run the course is 15." at bounding box center [994, 185] width 347 height 125
click at [950, 186] on td "The minimum number of students we need to run the course is 15." at bounding box center [994, 185] width 347 height 125
click at [950, 182] on td "The minimum number of students we need to run the course is 15." at bounding box center [994, 185] width 347 height 125
click at [951, 182] on td "The minimum number of students we need to run the course is 15." at bounding box center [994, 185] width 347 height 125
click at [950, 181] on td "The minimum number of students we need to run the course is 15." at bounding box center [994, 185] width 347 height 125
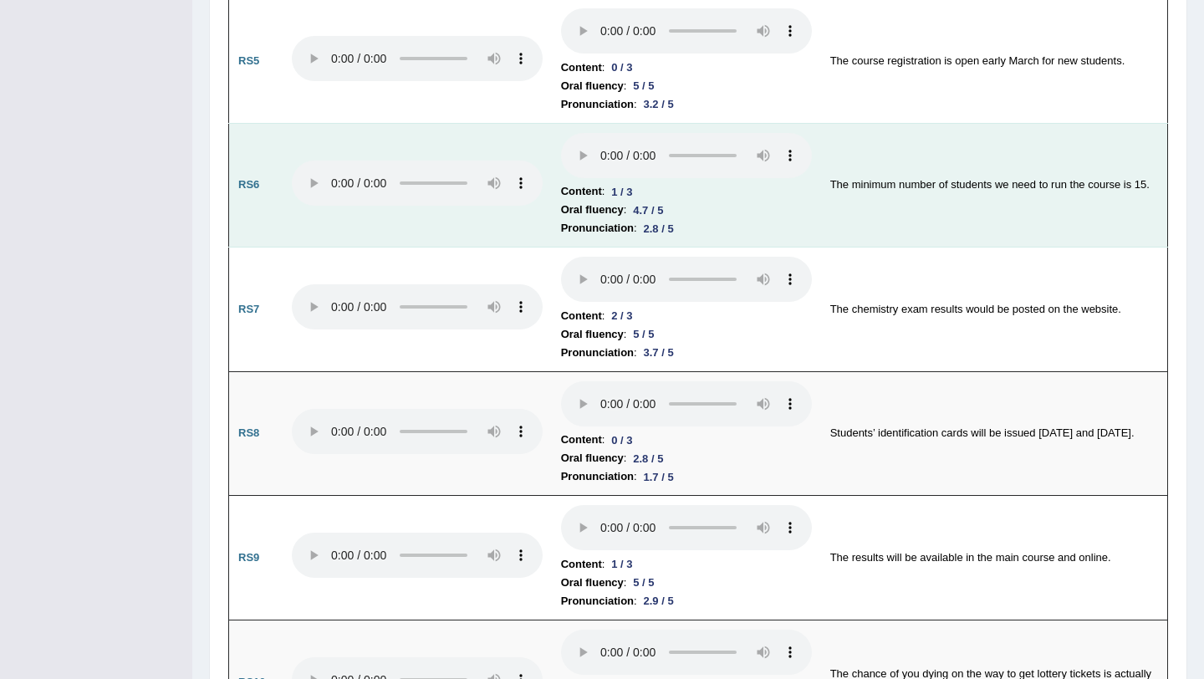
click at [949, 186] on td "The minimum number of students we need to run the course is 15." at bounding box center [994, 185] width 347 height 125
click at [952, 181] on td "The minimum number of students we need to run the course is 15." at bounding box center [994, 185] width 347 height 125
click at [947, 180] on td "The minimum number of students we need to run the course is 15." at bounding box center [994, 185] width 347 height 125
drag, startPoint x: 947, startPoint y: 180, endPoint x: 835, endPoint y: 181, distance: 112.1
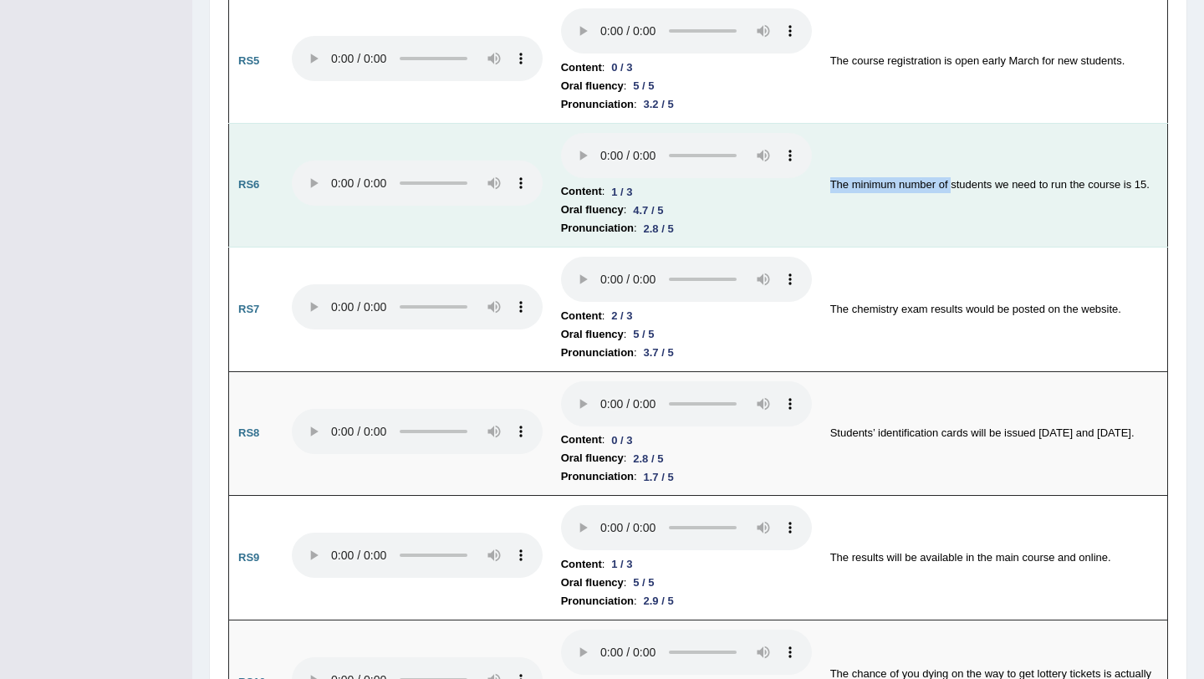
click at [835, 181] on td "The minimum number of students we need to run the course is 15." at bounding box center [994, 185] width 347 height 125
drag, startPoint x: 991, startPoint y: 176, endPoint x: 946, endPoint y: 178, distance: 45.2
click at [946, 178] on td "The minimum number of students we need to run the course is 15." at bounding box center [994, 185] width 347 height 125
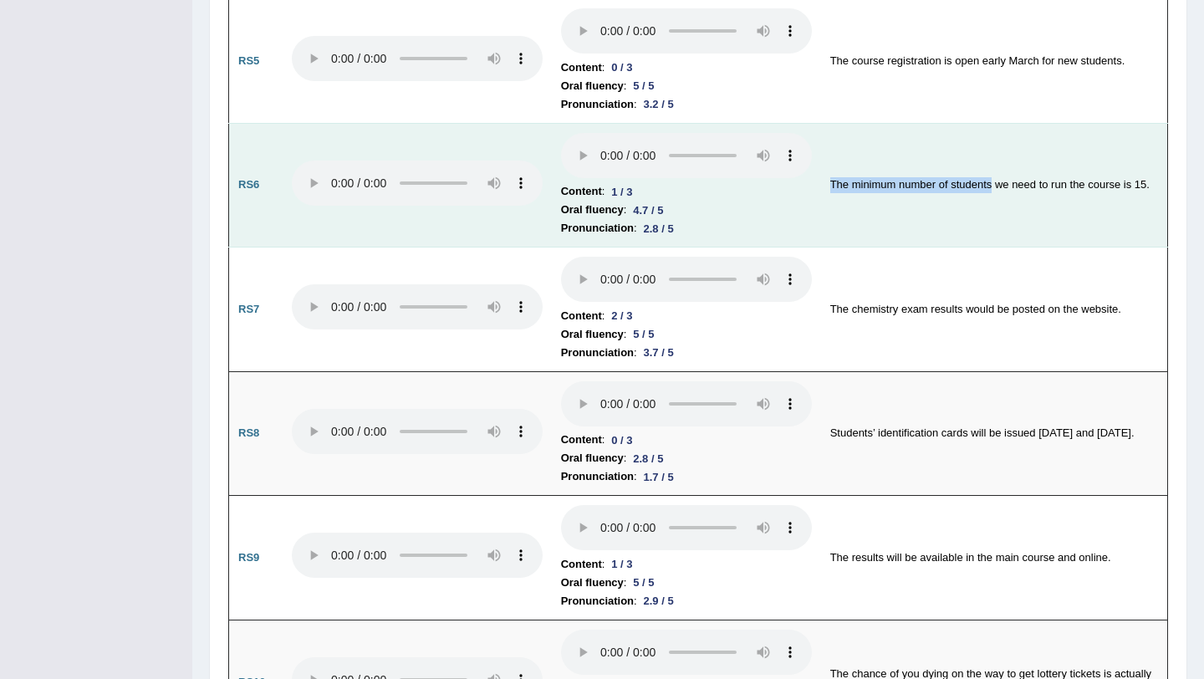
drag, startPoint x: 993, startPoint y: 179, endPoint x: 971, endPoint y: 169, distance: 23.9
click at [971, 169] on td "The minimum number of students we need to run the course is 15." at bounding box center [994, 185] width 347 height 125
drag, startPoint x: 957, startPoint y: 174, endPoint x: 973, endPoint y: 176, distance: 15.3
click at [973, 176] on td "The minimum number of students we need to run the course is 15." at bounding box center [994, 185] width 347 height 125
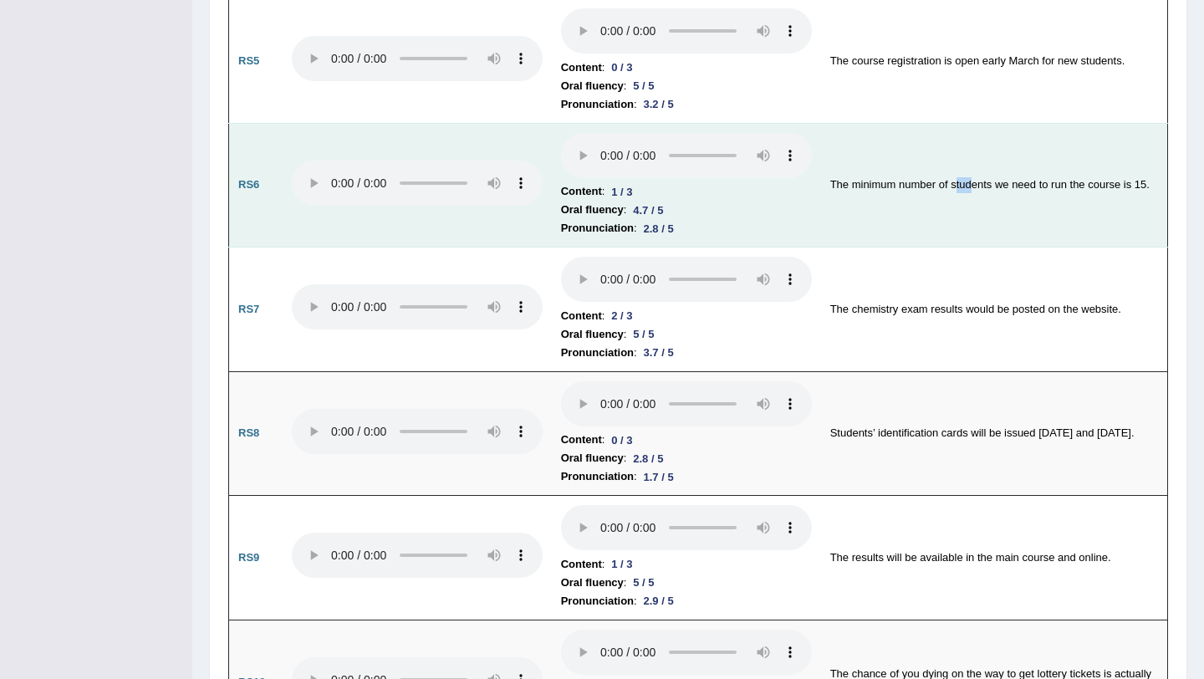
click at [973, 176] on td "The minimum number of students we need to run the course is 15." at bounding box center [994, 185] width 347 height 125
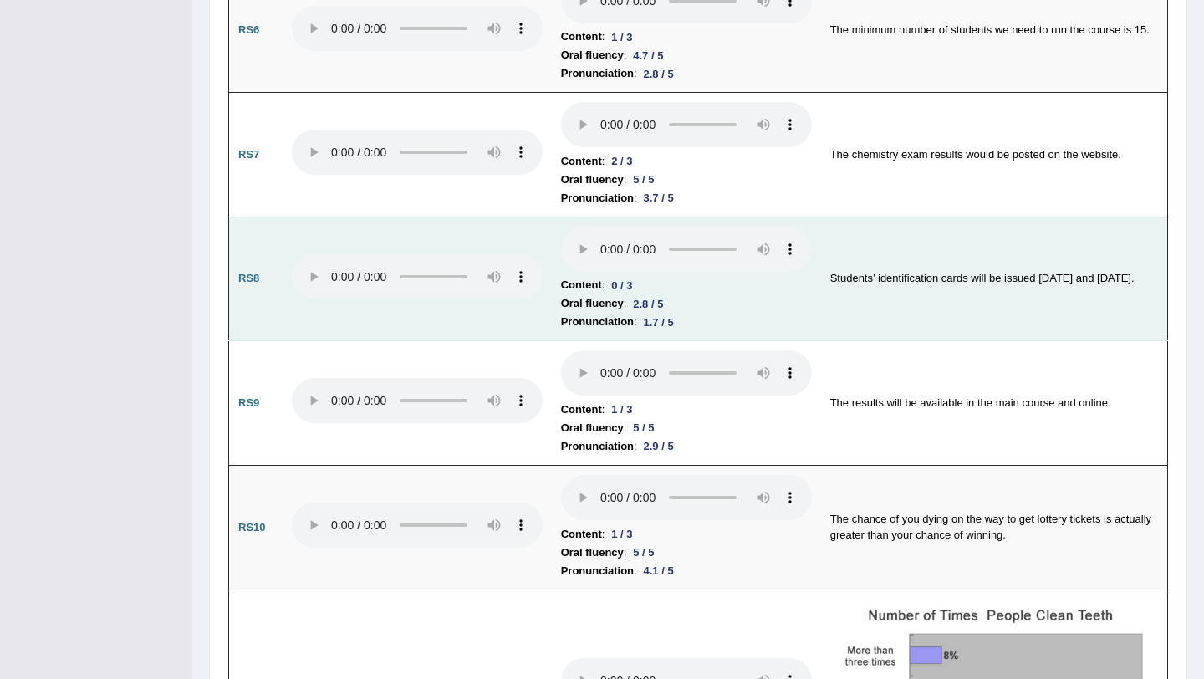
scroll to position [1595, 0]
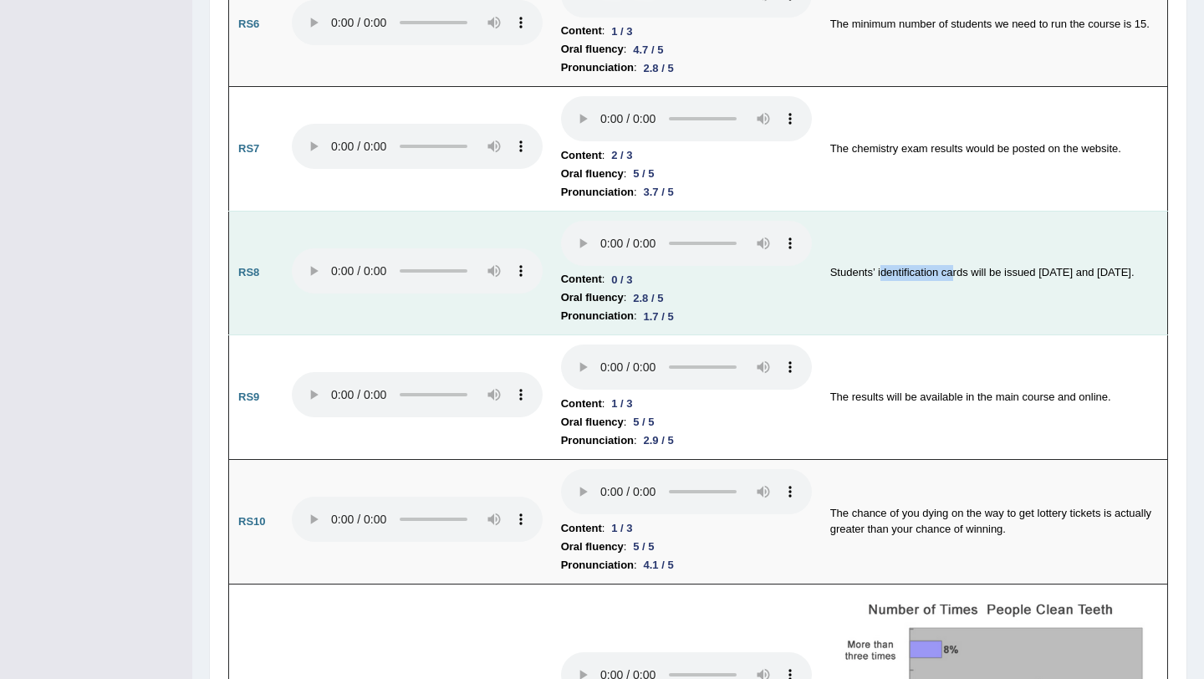
drag, startPoint x: 883, startPoint y: 268, endPoint x: 954, endPoint y: 268, distance: 71.1
click at [954, 268] on td "Students’ identification cards will be issued today and tomorrow." at bounding box center [994, 273] width 347 height 125
click at [829, 314] on td "Students’ identification cards will be issued today and tomorrow." at bounding box center [994, 273] width 347 height 125
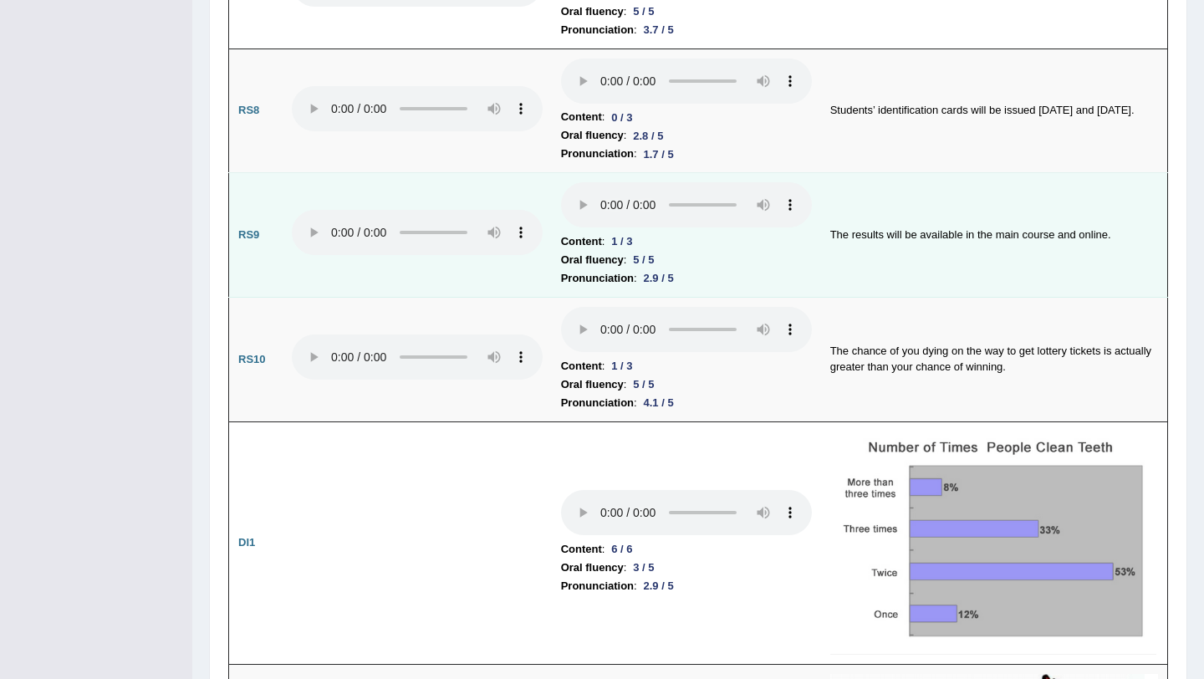
scroll to position [1765, 0]
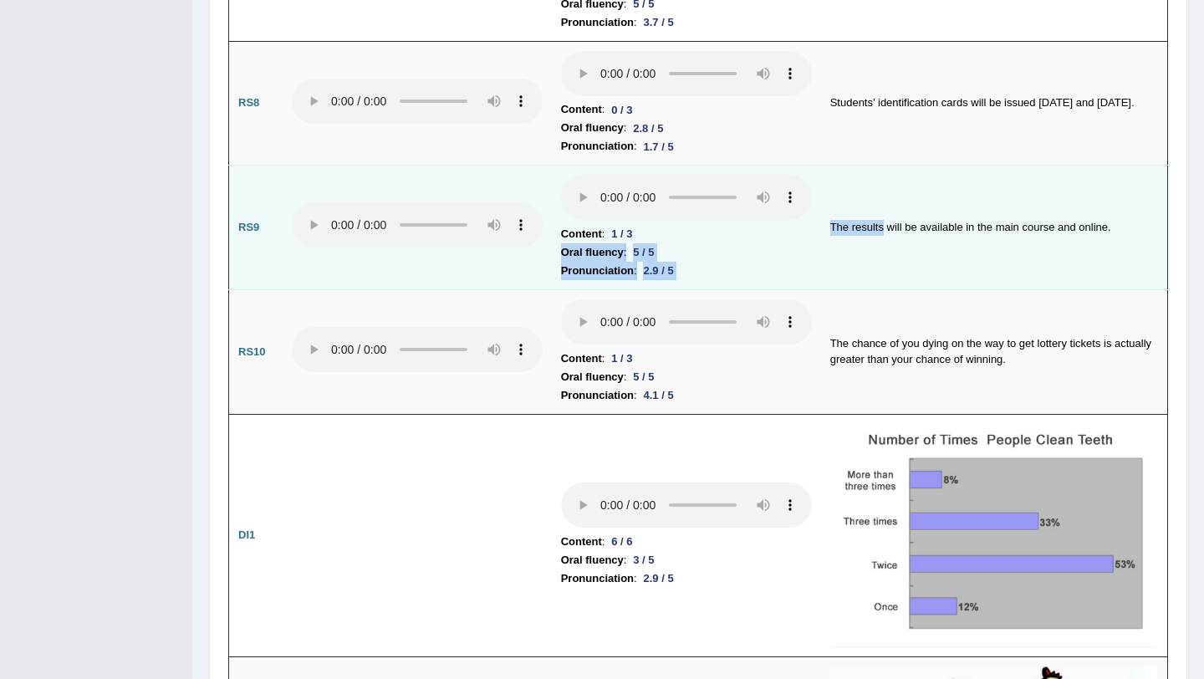
drag, startPoint x: 882, startPoint y: 218, endPoint x: 805, endPoint y: 218, distance: 76.9
click at [805, 218] on tr "RS9 Content : 1 / 3 Oral fluency : 5 / 5 Pronunciation : 2.9 / 5 The results wi…" at bounding box center [698, 228] width 939 height 125
drag, startPoint x: 1081, startPoint y: 218, endPoint x: 1147, endPoint y: 222, distance: 66.1
click at [1147, 222] on td "The results will be available in the main course and online." at bounding box center [994, 228] width 347 height 125
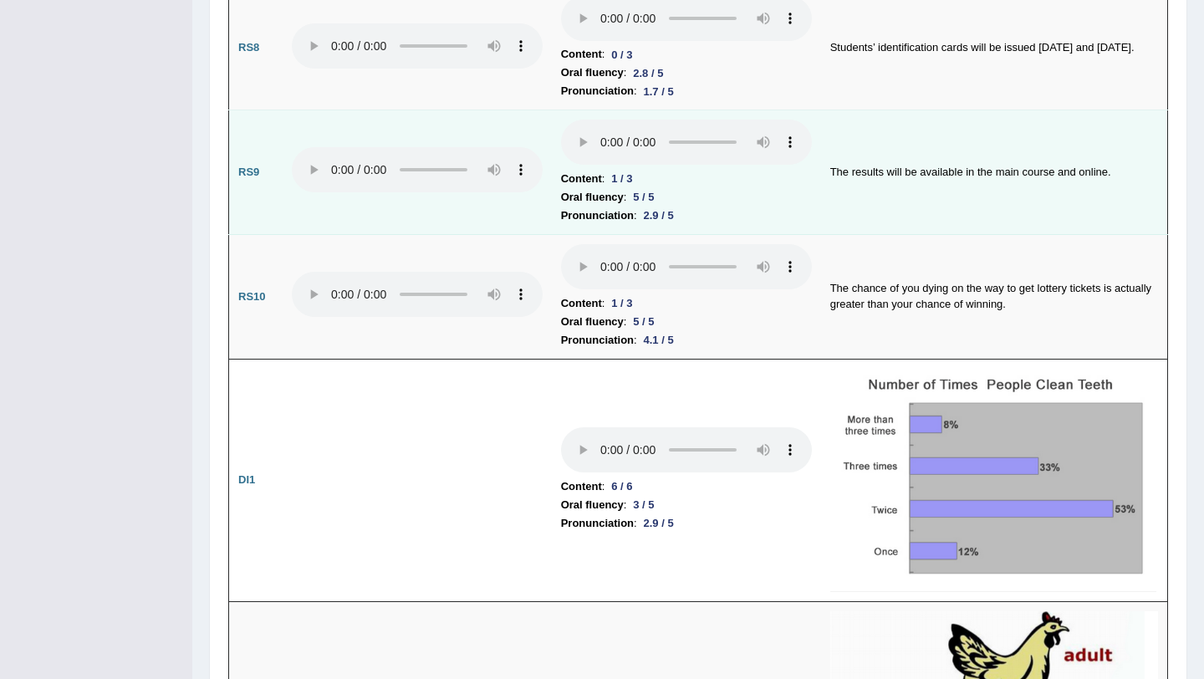
scroll to position [1822, 0]
drag, startPoint x: 880, startPoint y: 163, endPoint x: 807, endPoint y: 163, distance: 72.8
click at [807, 163] on tr "RS9 Content : 1 / 3 Oral fluency : 5 / 5 Pronunciation : 2.9 / 5 The results wi…" at bounding box center [698, 171] width 939 height 125
click at [948, 163] on td "The results will be available in the main course and online." at bounding box center [994, 171] width 347 height 125
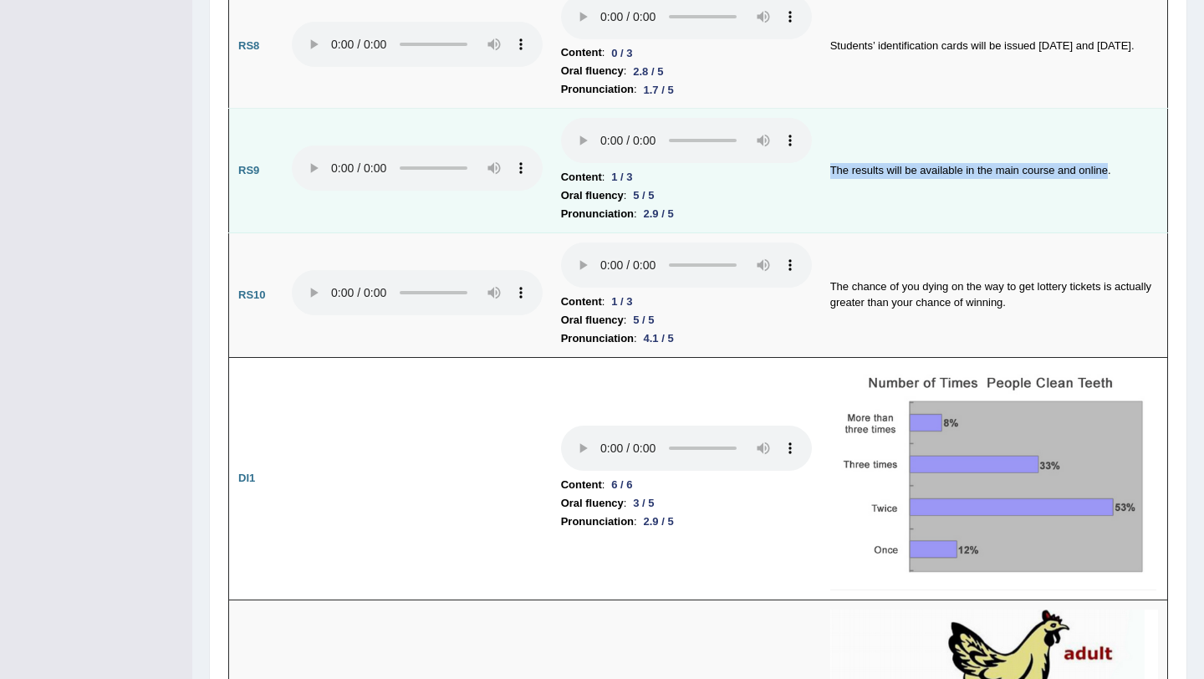
drag, startPoint x: 1109, startPoint y: 160, endPoint x: 1100, endPoint y: 145, distance: 17.2
click at [1100, 145] on td "The results will be available in the main course and online." at bounding box center [994, 171] width 347 height 125
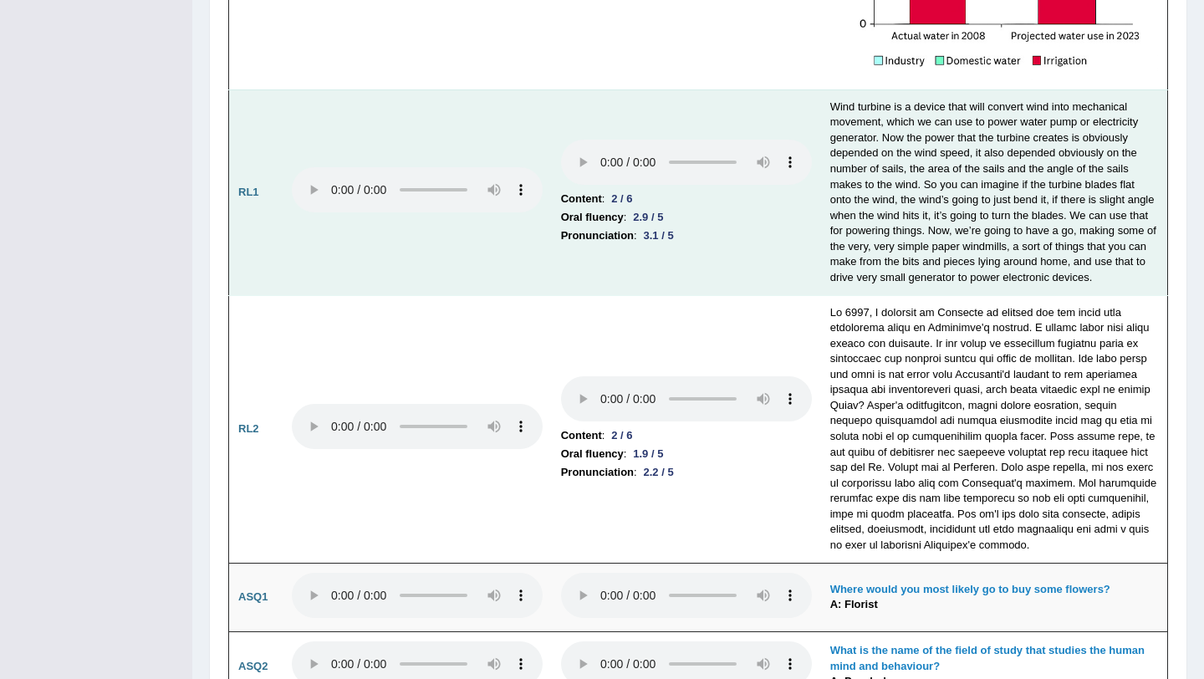
scroll to position [3519, 0]
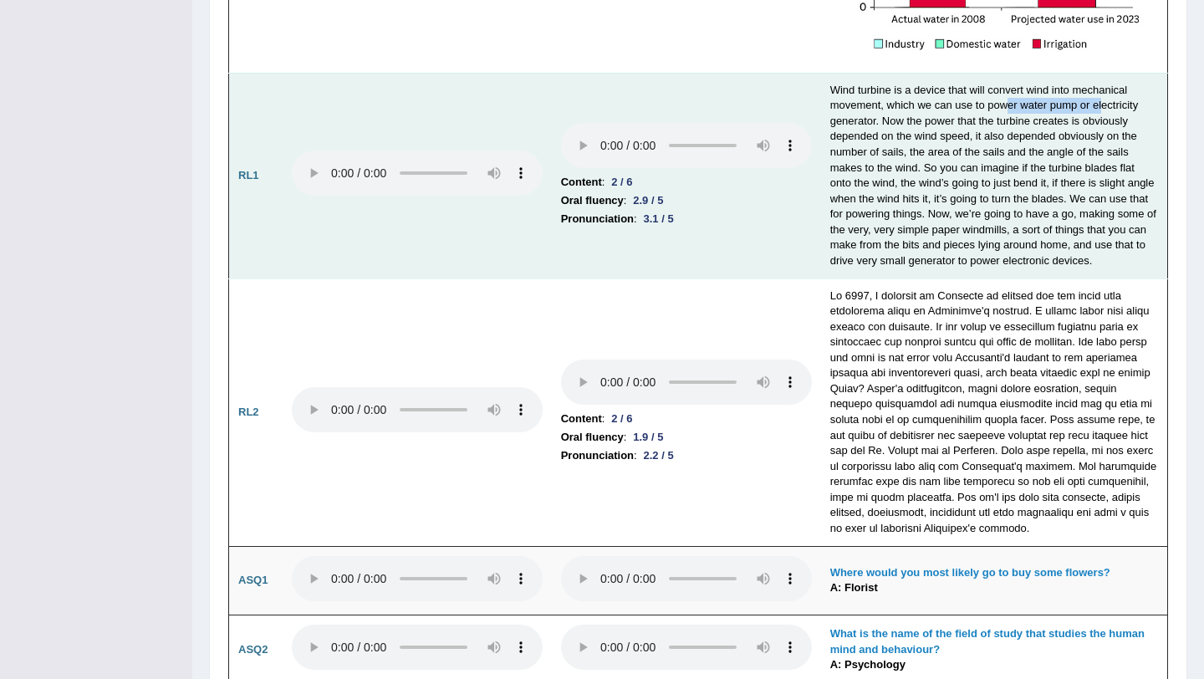
drag, startPoint x: 1008, startPoint y: 100, endPoint x: 1107, endPoint y: 100, distance: 99.5
click at [1107, 100] on td "Wind turbine is a device that will convert wind into mechanical movement, which…" at bounding box center [994, 176] width 347 height 206
click at [835, 124] on td "Wind turbine is a device that will convert wind into mechanical movement, which…" at bounding box center [994, 176] width 347 height 206
drag, startPoint x: 865, startPoint y: 118, endPoint x: 997, endPoint y: 94, distance: 134.2
click at [997, 94] on td "Wind turbine is a device that will convert wind into mechanical movement, which…" at bounding box center [994, 176] width 347 height 206
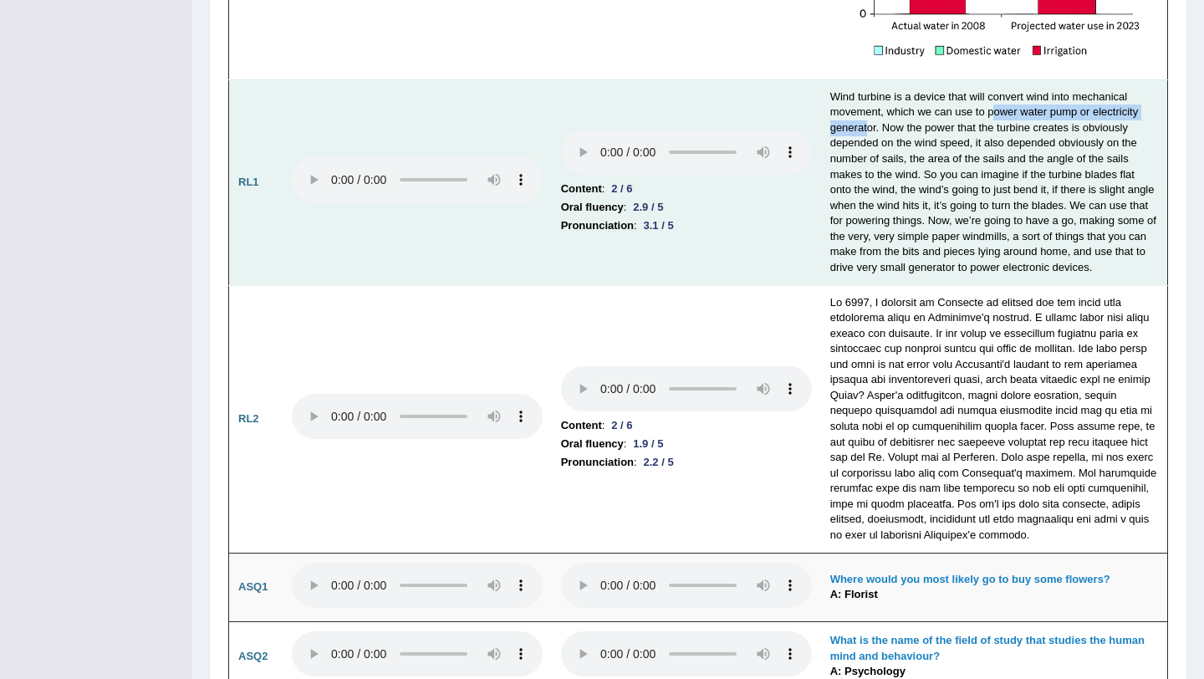
scroll to position [3489, 0]
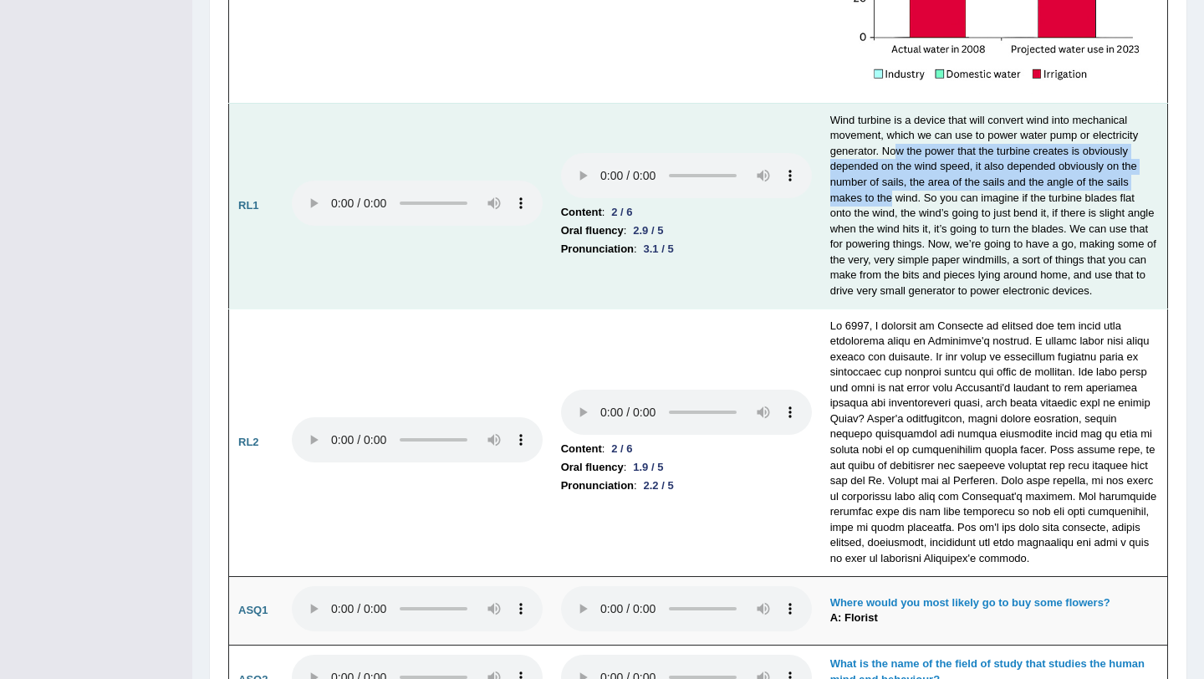
drag, startPoint x: 893, startPoint y: 145, endPoint x: 893, endPoint y: 196, distance: 51.0
click at [893, 196] on td "Wind turbine is a device that will convert wind into mechanical movement, which…" at bounding box center [994, 206] width 347 height 206
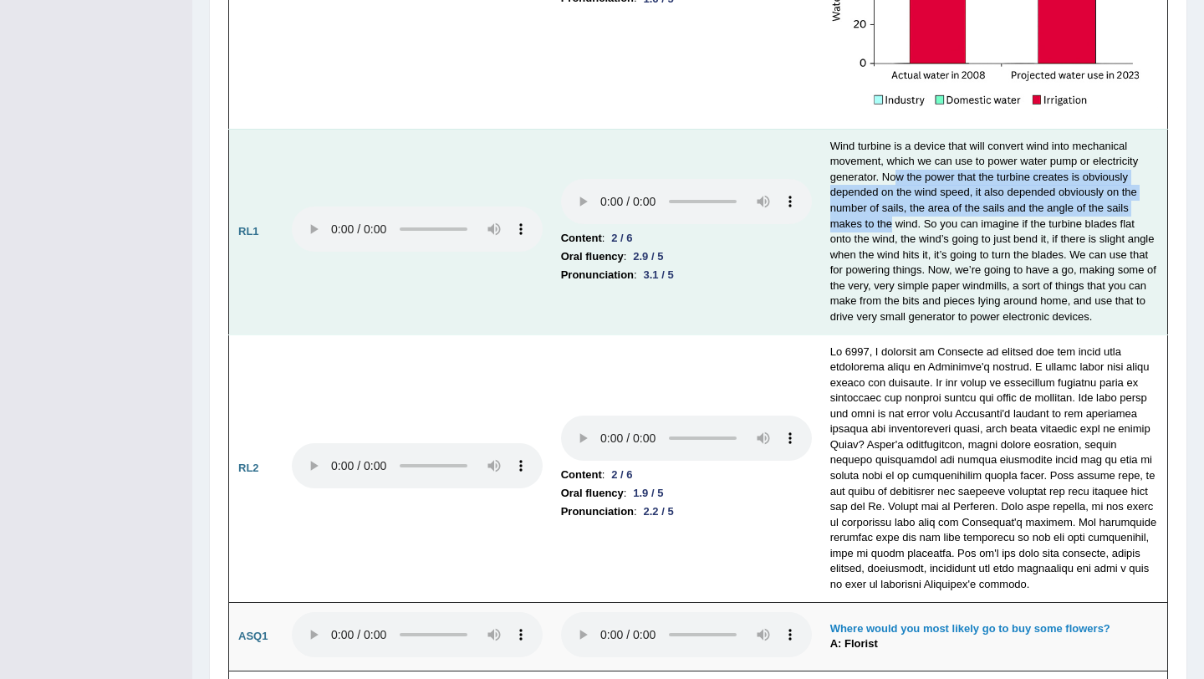
scroll to position [3461, 0]
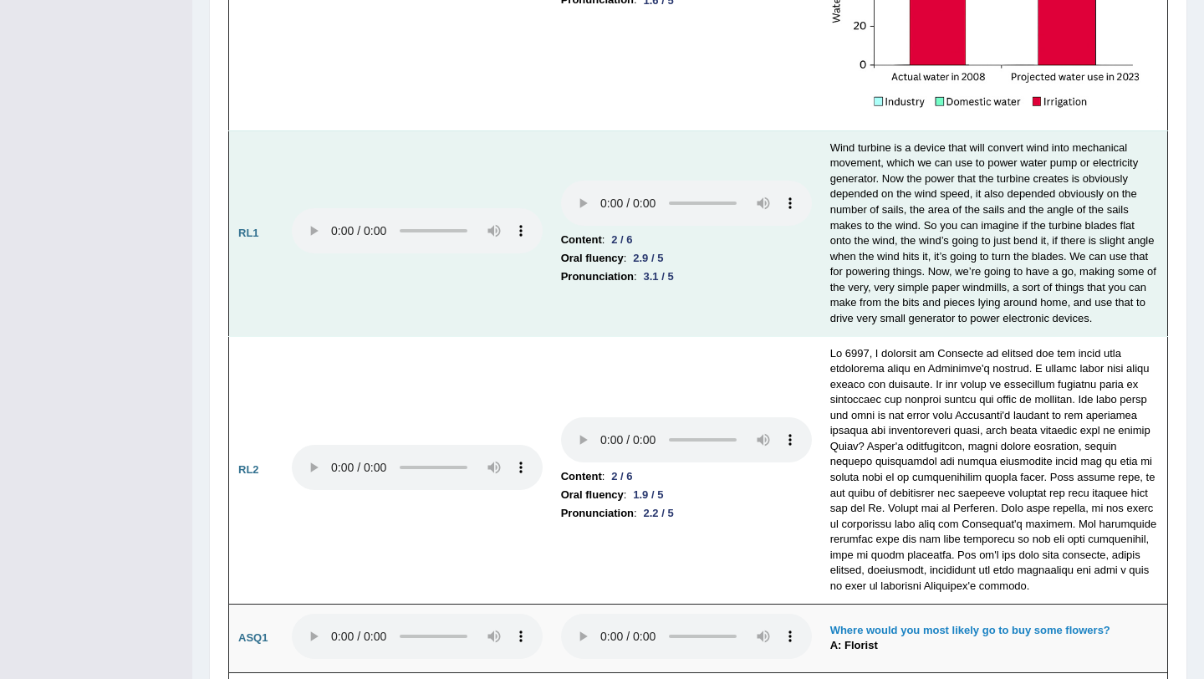
click at [905, 272] on td "Wind turbine is a device that will convert wind into mechanical movement, which…" at bounding box center [994, 233] width 347 height 206
drag, startPoint x: 915, startPoint y: 331, endPoint x: 916, endPoint y: 317, distance: 14.2
click at [916, 317] on td "Wind turbine is a device that will convert wind into mechanical movement, which…" at bounding box center [994, 233] width 347 height 206
click at [957, 300] on td "Wind turbine is a device that will convert wind into mechanical movement, which…" at bounding box center [994, 233] width 347 height 206
click at [988, 314] on td "Wind turbine is a device that will convert wind into mechanical movement, which…" at bounding box center [994, 233] width 347 height 206
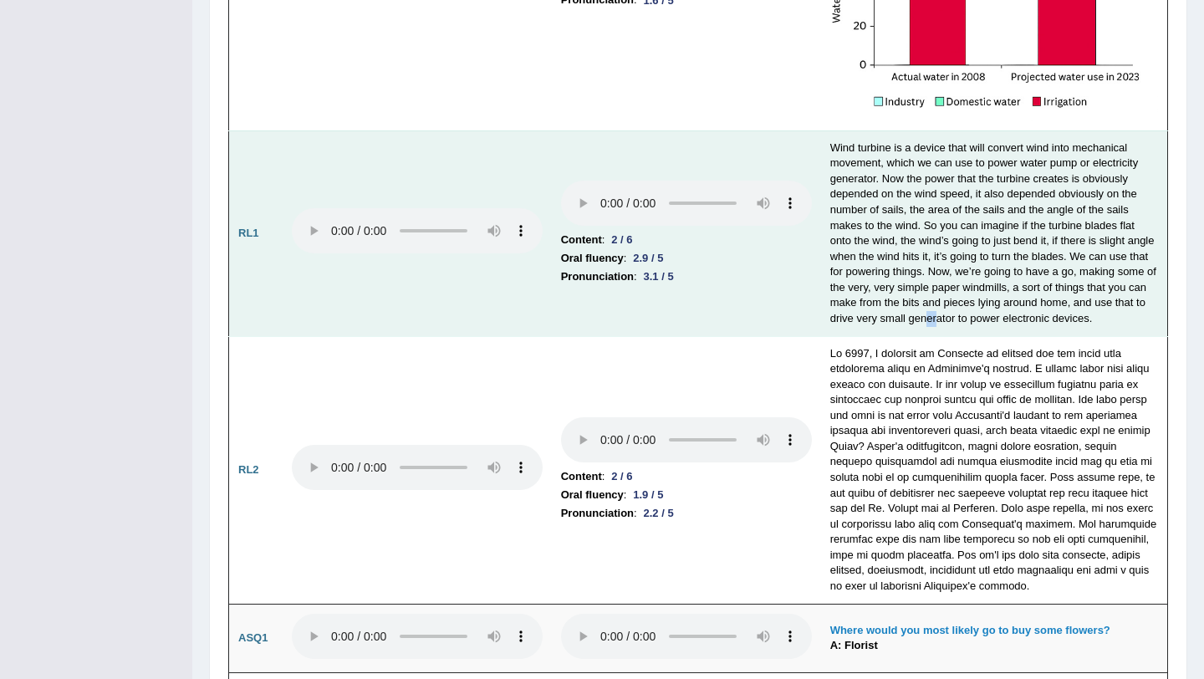
drag, startPoint x: 1044, startPoint y: 306, endPoint x: 1019, endPoint y: 306, distance: 24.3
click at [1023, 306] on td "Wind turbine is a device that will convert wind into mechanical movement, which…" at bounding box center [994, 233] width 347 height 206
drag, startPoint x: 1065, startPoint y: 314, endPoint x: 989, endPoint y: 316, distance: 76.1
click at [989, 316] on td "Wind turbine is a device that will convert wind into mechanical movement, which…" at bounding box center [994, 233] width 347 height 206
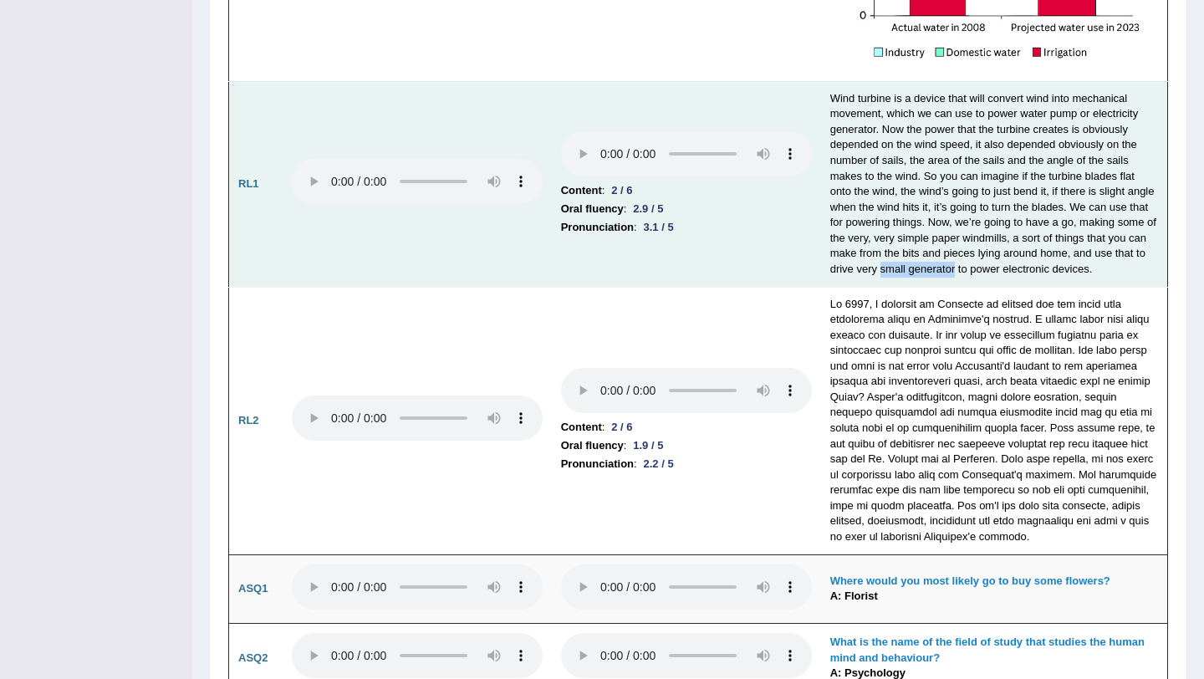
scroll to position [3520, 0]
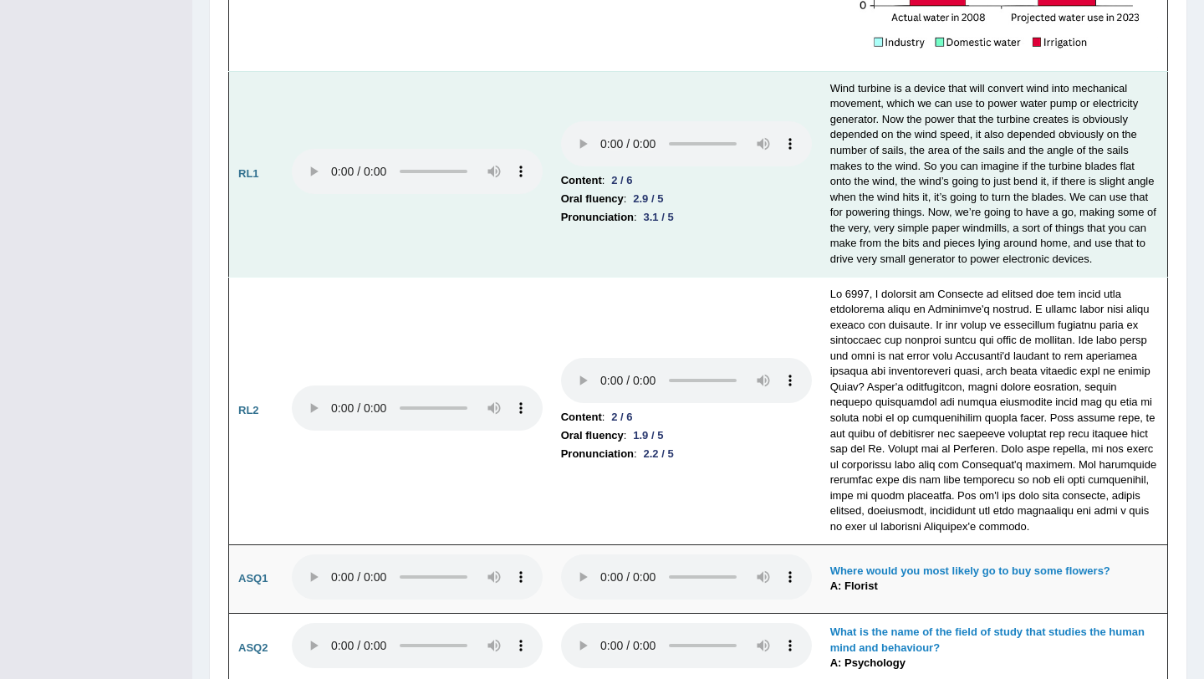
click at [992, 274] on td "Wind turbine is a device that will convert wind into mechanical movement, which…" at bounding box center [994, 174] width 347 height 206
drag, startPoint x: 1086, startPoint y: 217, endPoint x: 1013, endPoint y: 226, distance: 74.2
click at [1013, 226] on td "Wind turbine is a device that will convert wind into mechanical movement, which…" at bounding box center [994, 174] width 347 height 206
click at [1028, 265] on td "Wind turbine is a device that will convert wind into mechanical movement, which…" at bounding box center [994, 174] width 347 height 206
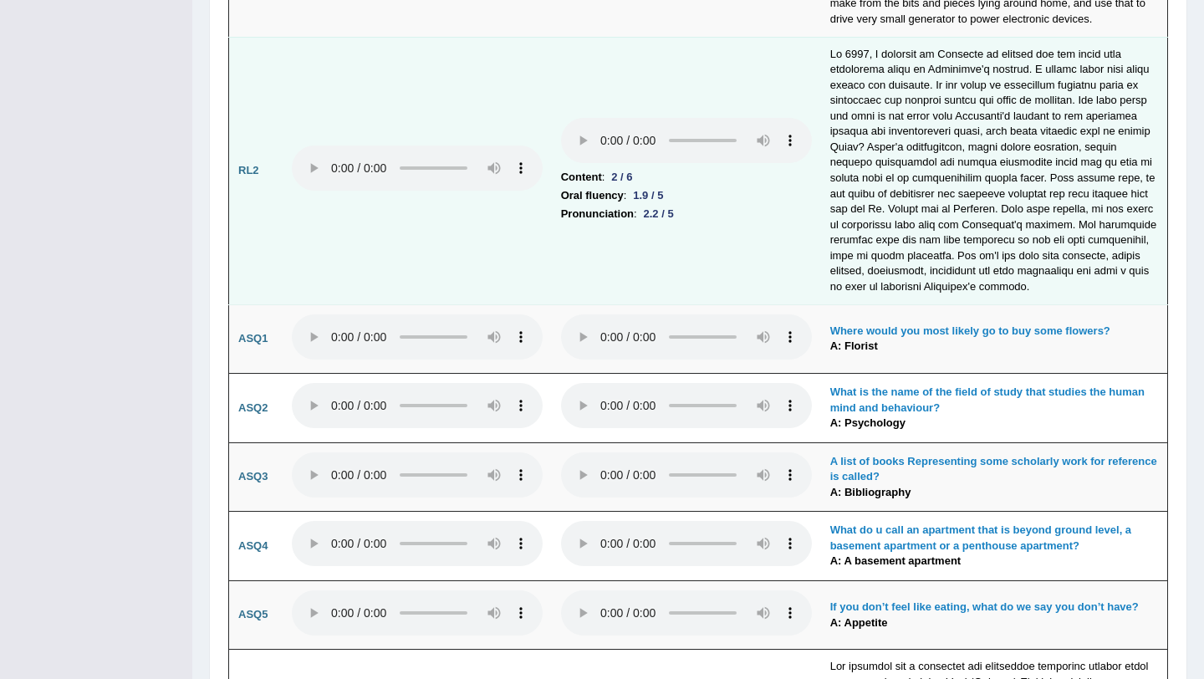
scroll to position [3653, 0]
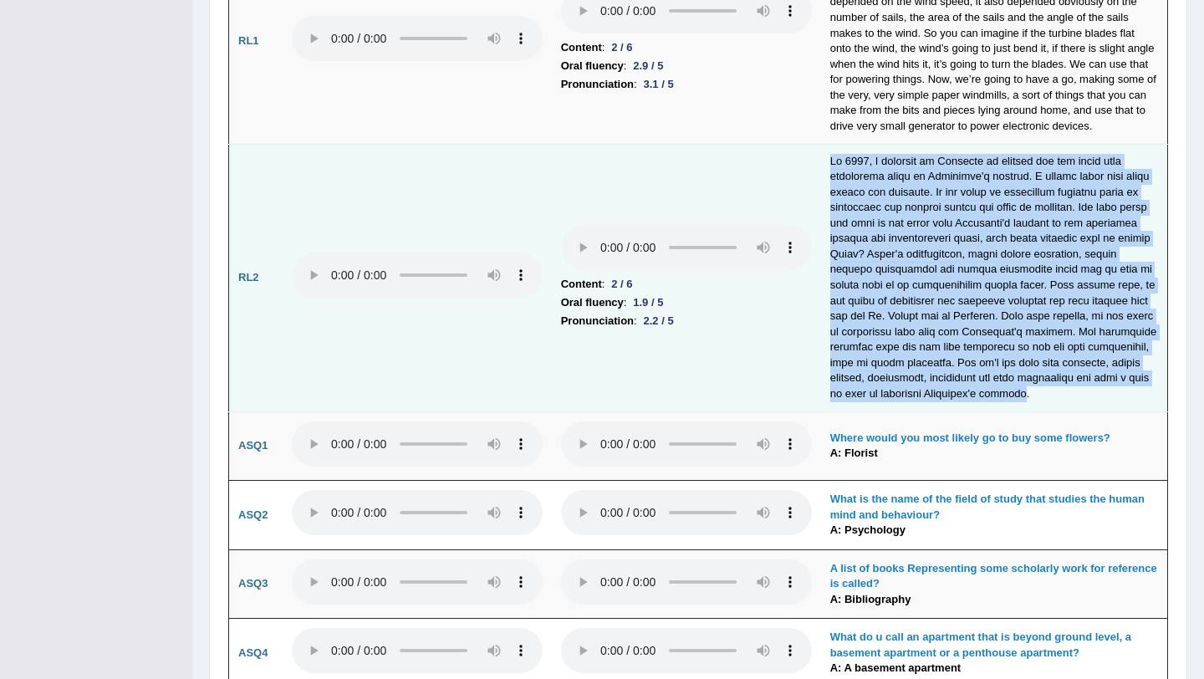
drag, startPoint x: 1148, startPoint y: 401, endPoint x: 1079, endPoint y: 158, distance: 252.2
click at [1079, 158] on td at bounding box center [994, 278] width 347 height 268
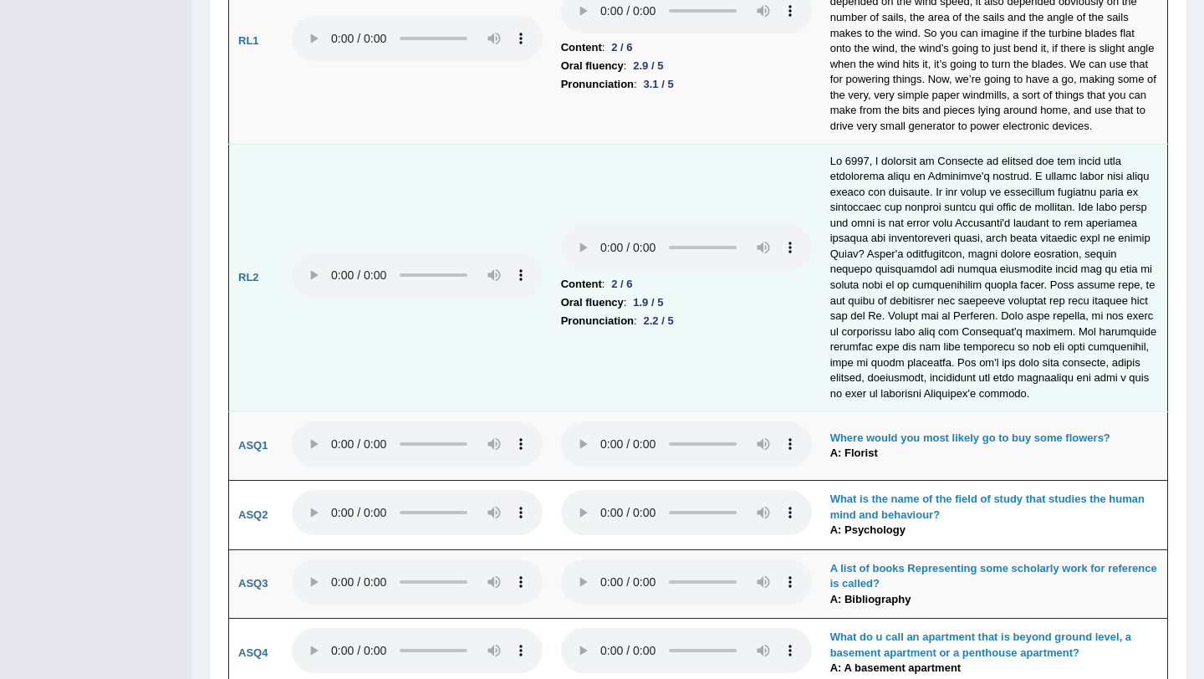
click at [1082, 240] on td at bounding box center [994, 278] width 347 height 268
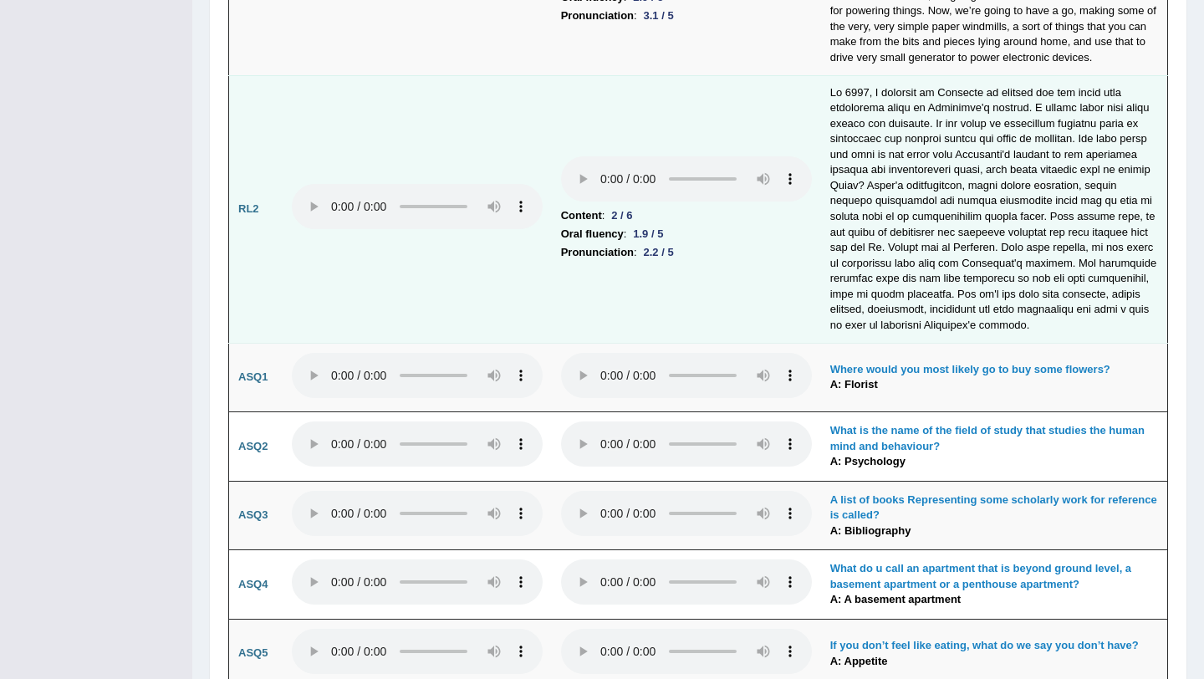
scroll to position [3716, 0]
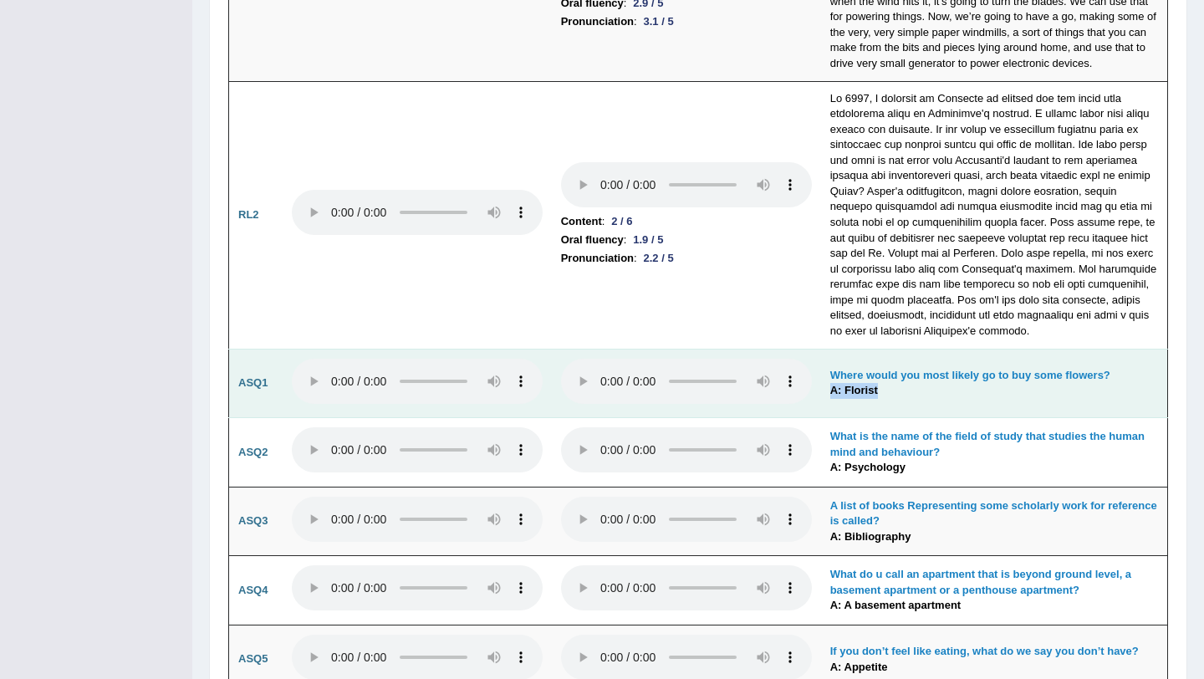
drag, startPoint x: 877, startPoint y: 401, endPoint x: 832, endPoint y: 406, distance: 45.3
click at [832, 406] on td "Where would you most likely go to buy some flowers? A: Florist" at bounding box center [994, 383] width 347 height 69
click at [881, 396] on td "Where would you most likely go to buy some flowers? A: Florist" at bounding box center [994, 383] width 347 height 69
drag, startPoint x: 881, startPoint y: 397, endPoint x: 828, endPoint y: 407, distance: 53.6
click at [828, 407] on td "Where would you most likely go to buy some flowers? A: Florist" at bounding box center [994, 383] width 347 height 69
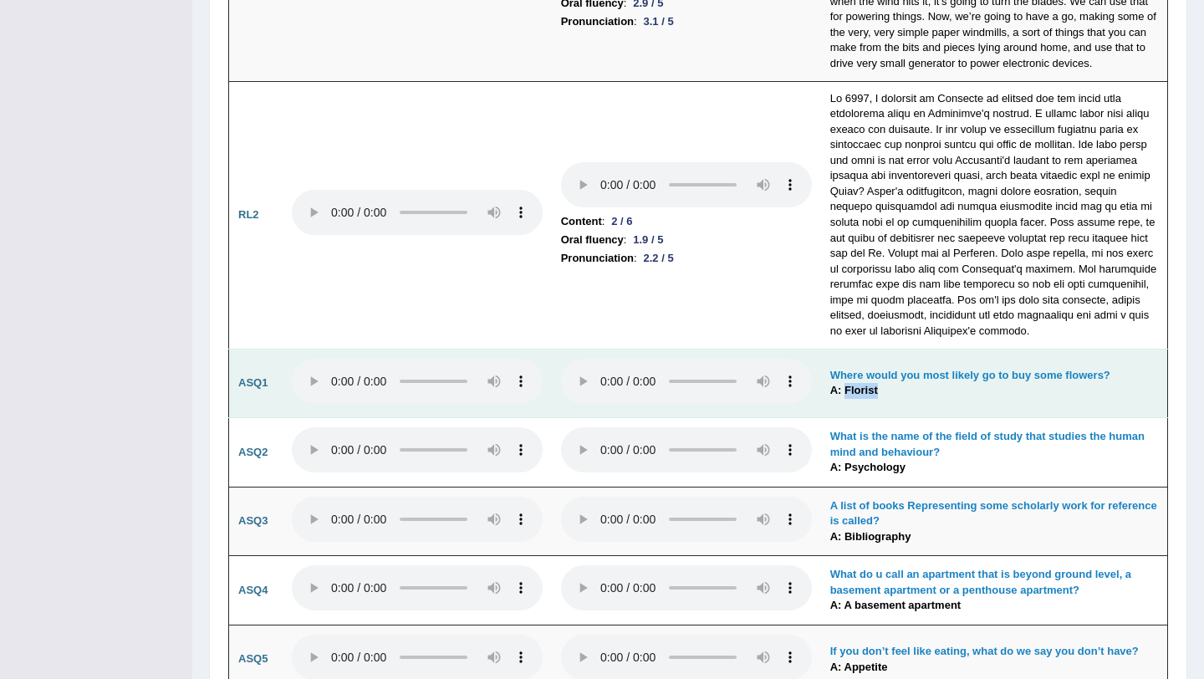
drag, startPoint x: 876, startPoint y: 417, endPoint x: 843, endPoint y: 408, distance: 33.9
click at [843, 405] on td "Where would you most likely go to buy some flowers? A: Florist" at bounding box center [994, 383] width 347 height 69
click at [891, 411] on td "Where would you most likely go to buy some flowers? A: Florist" at bounding box center [994, 383] width 347 height 69
drag, startPoint x: 860, startPoint y: 403, endPoint x: 842, endPoint y: 406, distance: 17.9
click at [842, 406] on td "Where would you most likely go to buy some flowers? A: Florist" at bounding box center [994, 383] width 347 height 69
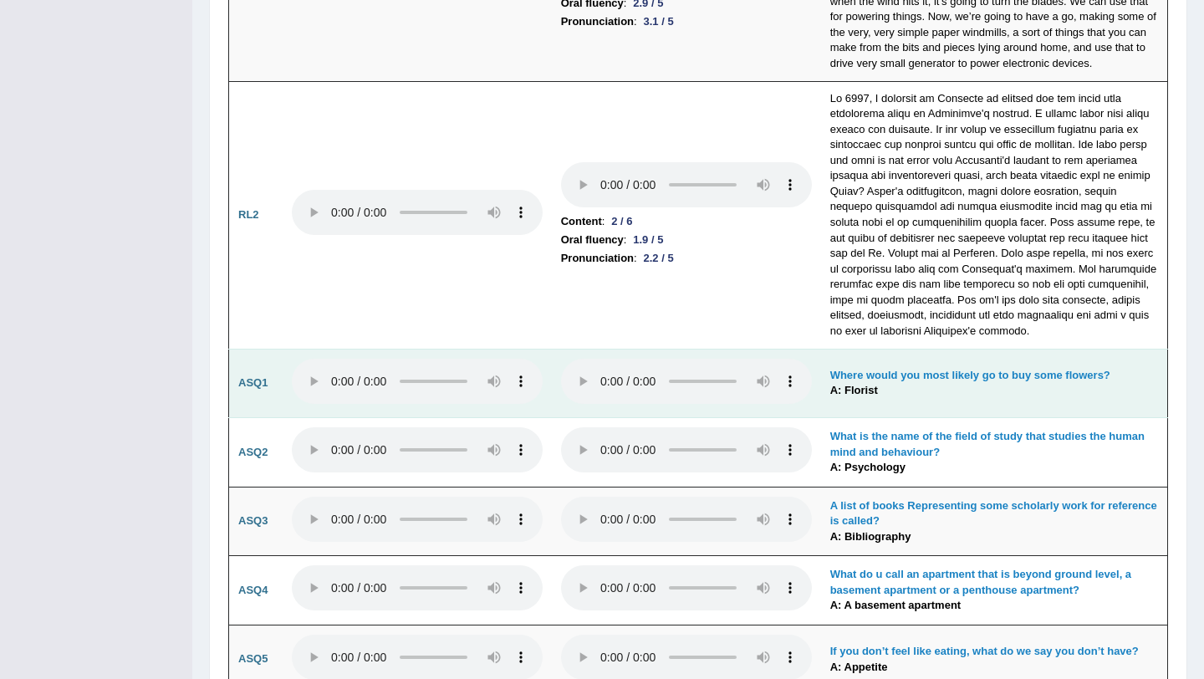
click at [861, 396] on b "A: Florist" at bounding box center [854, 390] width 48 height 13
drag, startPoint x: 861, startPoint y: 405, endPoint x: 827, endPoint y: 401, distance: 34.5
click at [827, 401] on td "Where would you most likely go to buy some flowers? A: Florist" at bounding box center [994, 383] width 347 height 69
click at [861, 396] on b "A: Florist" at bounding box center [854, 390] width 48 height 13
drag, startPoint x: 861, startPoint y: 405, endPoint x: 889, endPoint y: 404, distance: 27.6
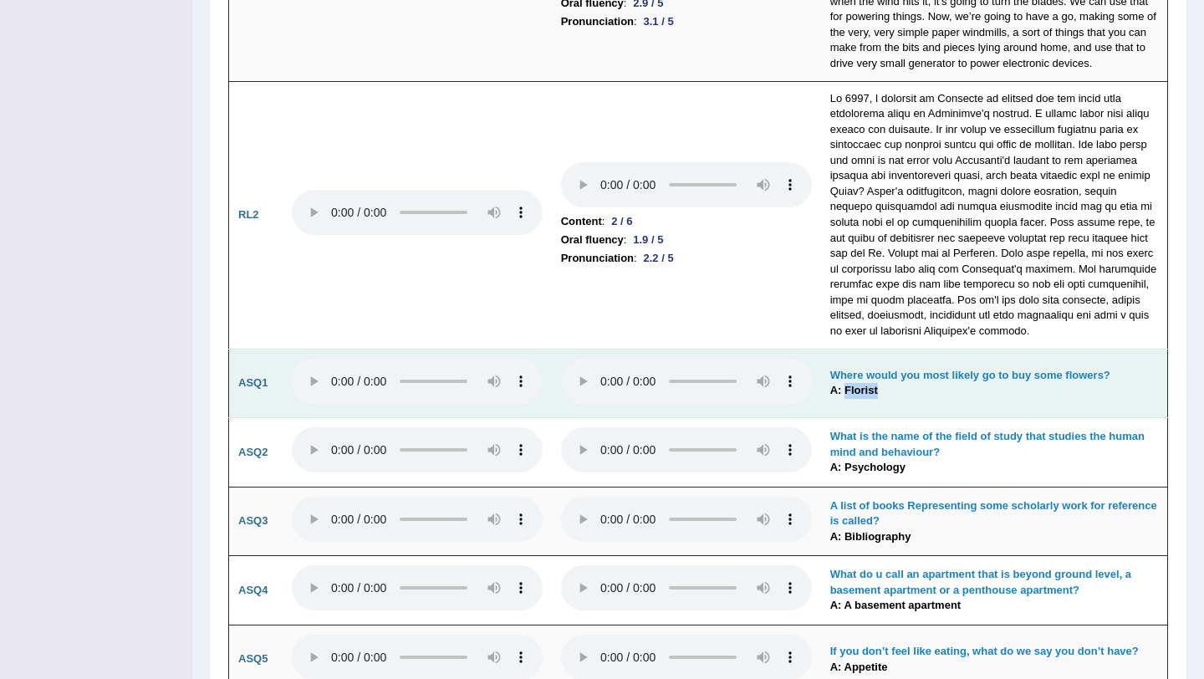
click at [889, 404] on td "Where would you most likely go to buy some flowers? A: Florist" at bounding box center [994, 383] width 347 height 69
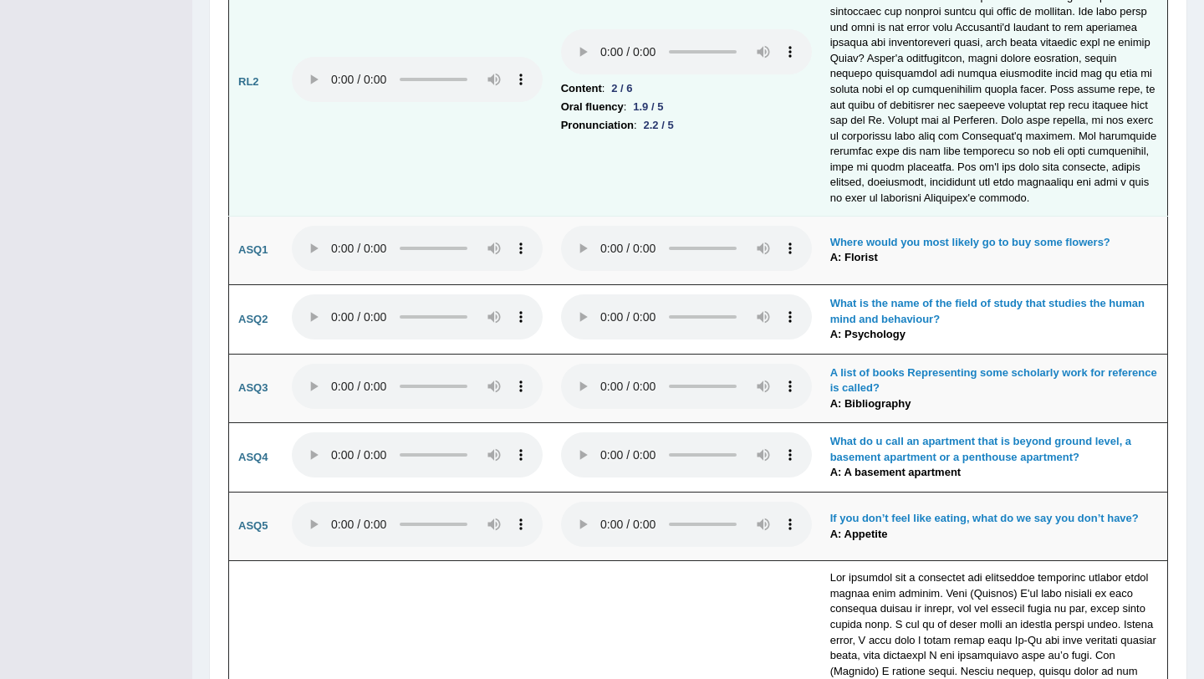
scroll to position [3906, 0]
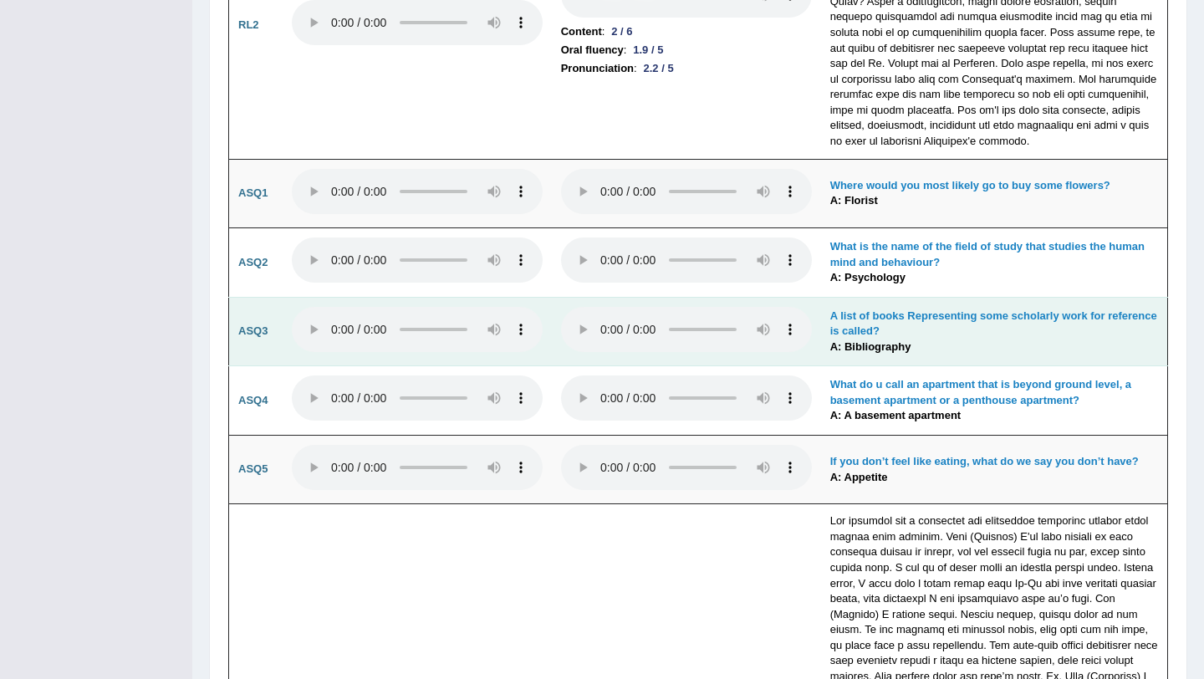
click at [944, 349] on td "A list of books Representing some scholarly work for reference is called? A: Bi…" at bounding box center [994, 331] width 347 height 69
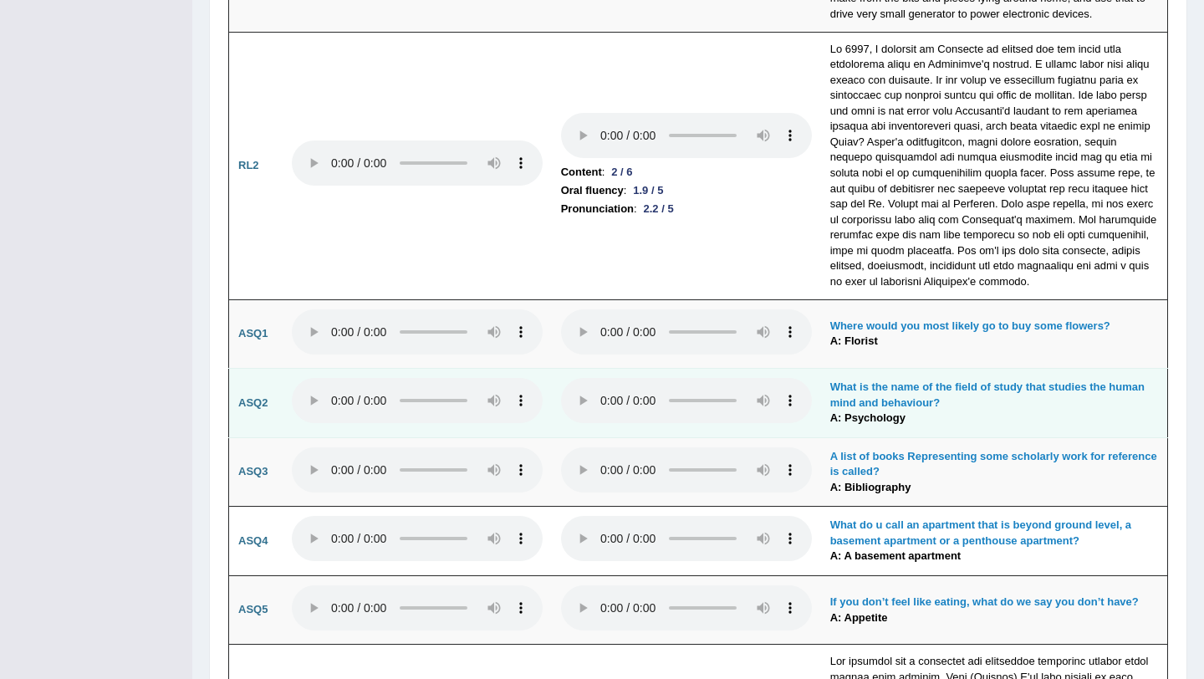
scroll to position [3764, 0]
drag, startPoint x: 837, startPoint y: 401, endPoint x: 941, endPoint y: 413, distance: 104.3
click at [941, 413] on td "What is the name of the field of study that studies the human mind and behaviou…" at bounding box center [994, 404] width 347 height 69
drag, startPoint x: 941, startPoint y: 413, endPoint x: 830, endPoint y: 399, distance: 112.1
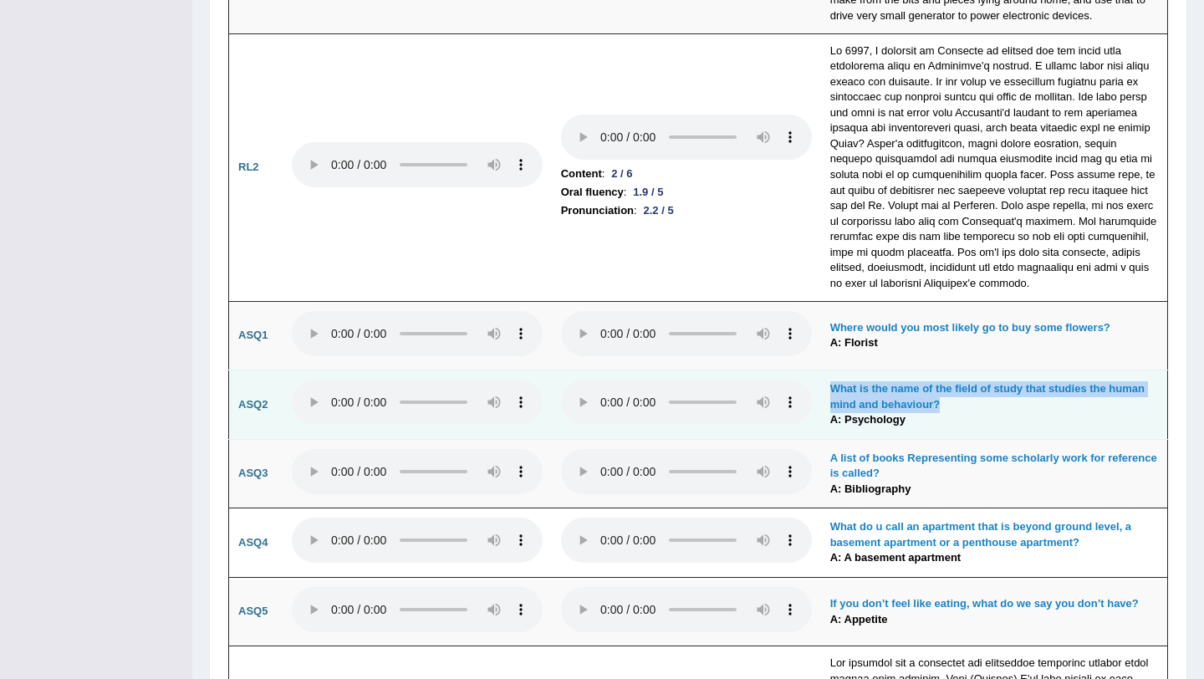
click at [830, 399] on td "What is the name of the field of study that studies the human mind and behaviou…" at bounding box center [994, 404] width 347 height 69
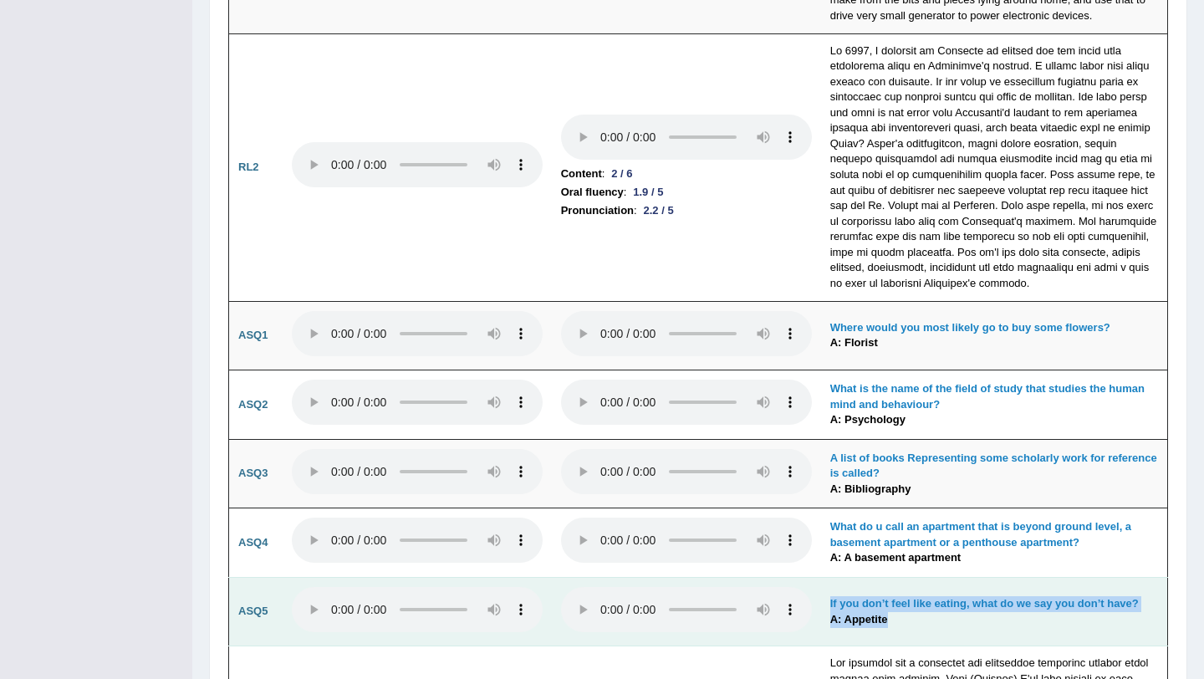
drag, startPoint x: 825, startPoint y: 607, endPoint x: 1029, endPoint y: 628, distance: 205.1
click at [1029, 628] on td "If you don’t feel like eating, what do we say you don’t have? A: Appetite" at bounding box center [994, 611] width 347 height 69
click at [1083, 586] on td "If you don’t feel like eating, what do we say you don’t have? A: Appetite" at bounding box center [994, 611] width 347 height 69
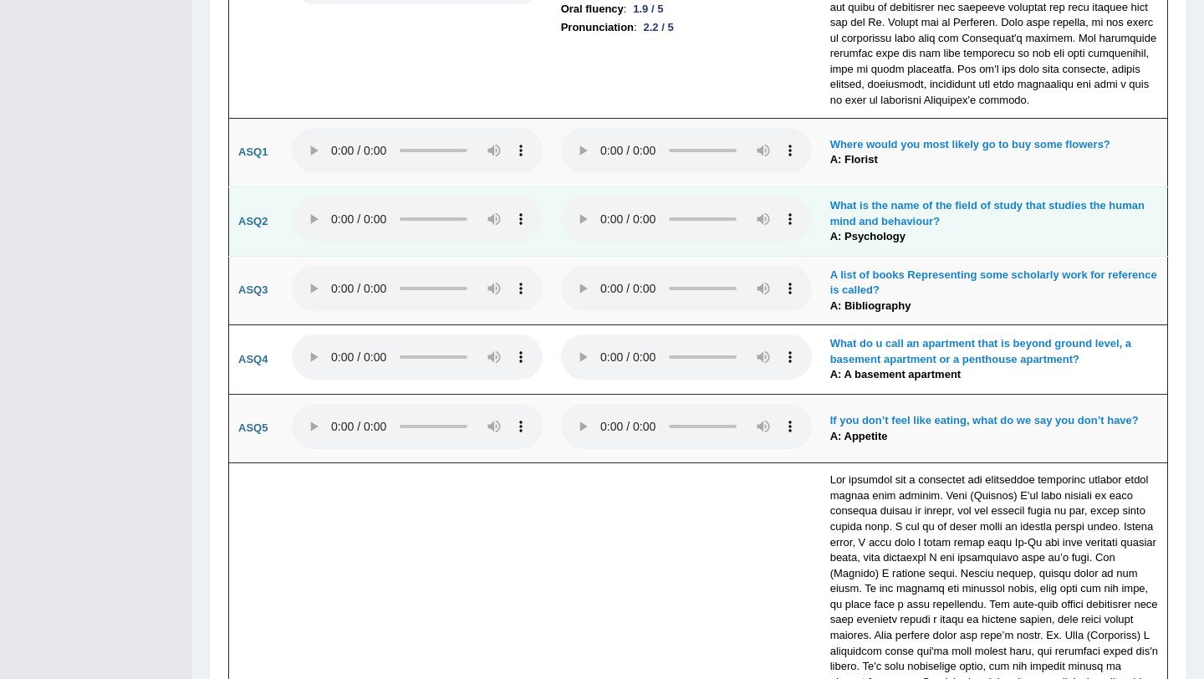
scroll to position [3955, 0]
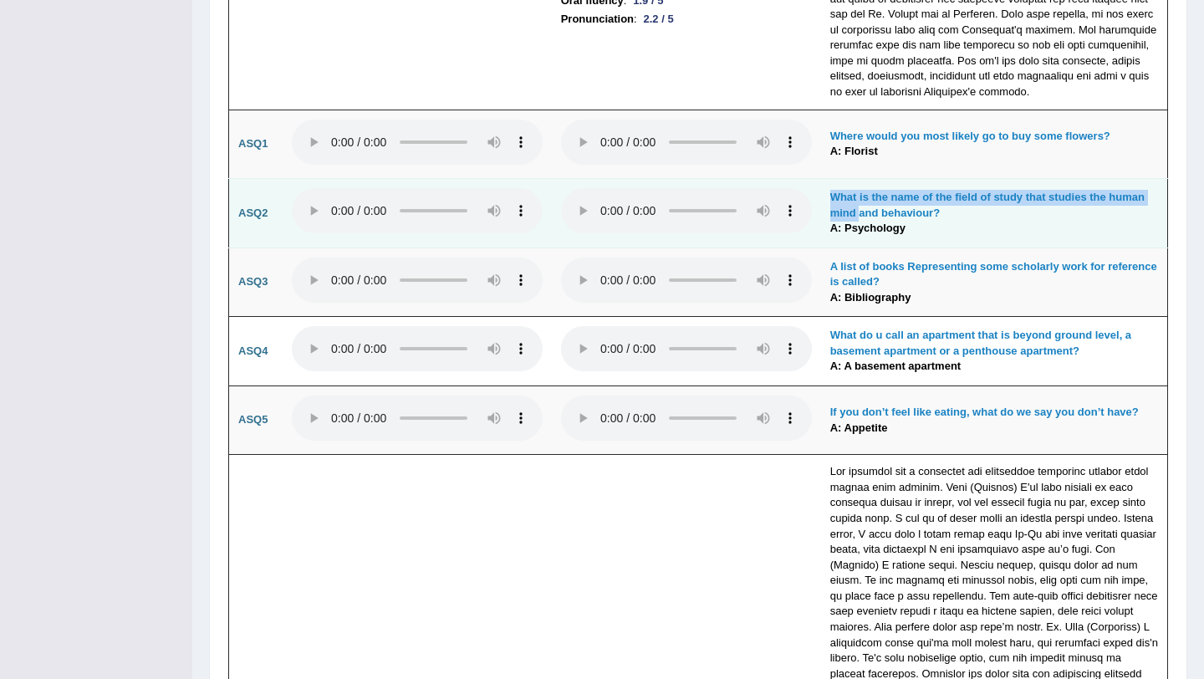
drag, startPoint x: 857, startPoint y: 221, endPoint x: 814, endPoint y: 225, distance: 43.7
click at [814, 225] on tr "ASQ2 What is the name of the field of study that studies the human mind and beh…" at bounding box center [698, 213] width 939 height 69
click at [824, 225] on td "What is the name of the field of study that studies the human mind and behaviou…" at bounding box center [994, 213] width 347 height 69
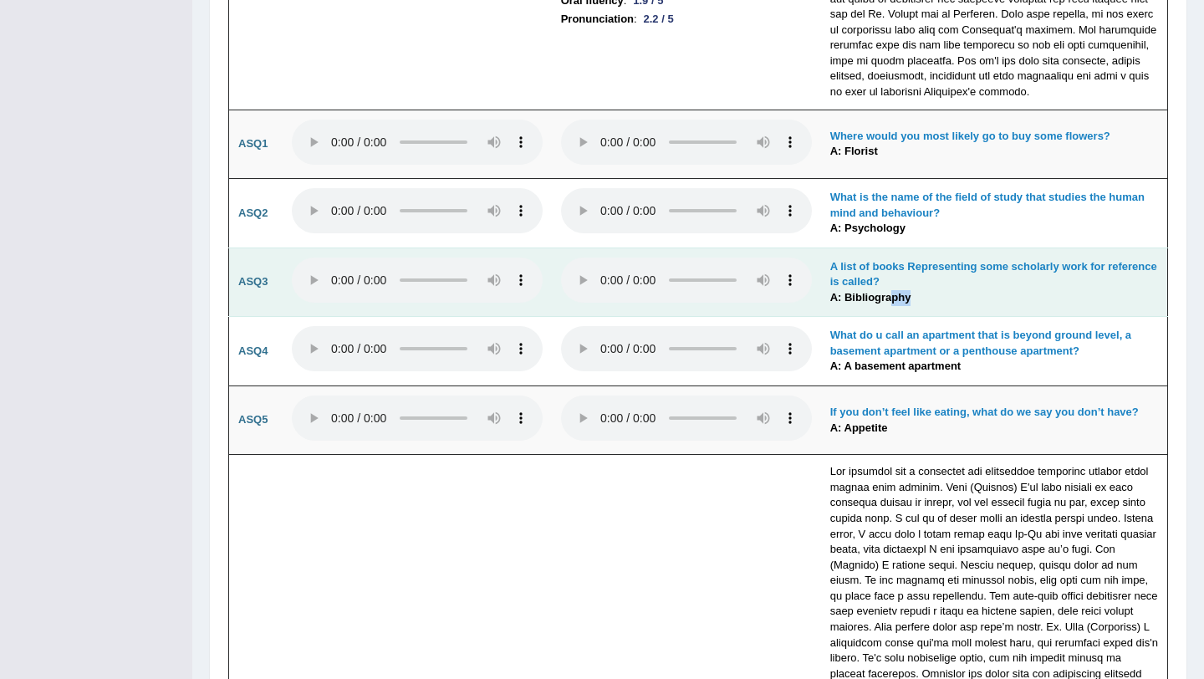
drag, startPoint x: 903, startPoint y: 300, endPoint x: 915, endPoint y: 296, distance: 12.4
click at [915, 296] on td "A list of books Representing some scholarly work for reference is called? A: Bi…" at bounding box center [994, 282] width 347 height 69
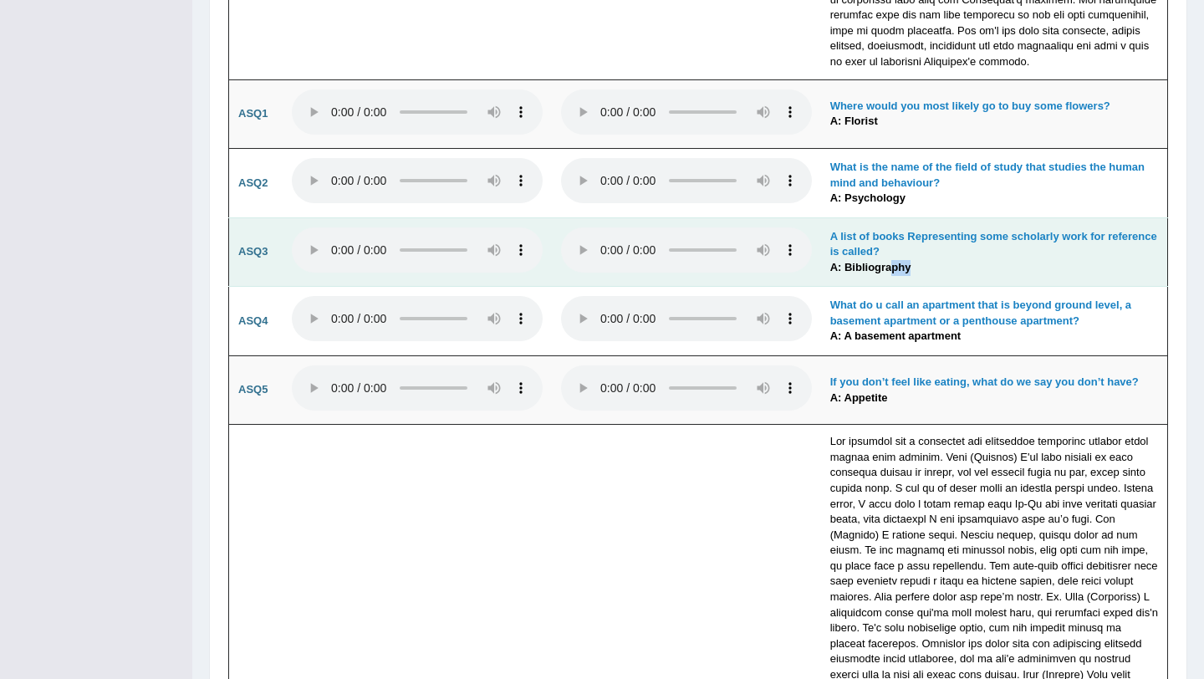
scroll to position [4003, 0]
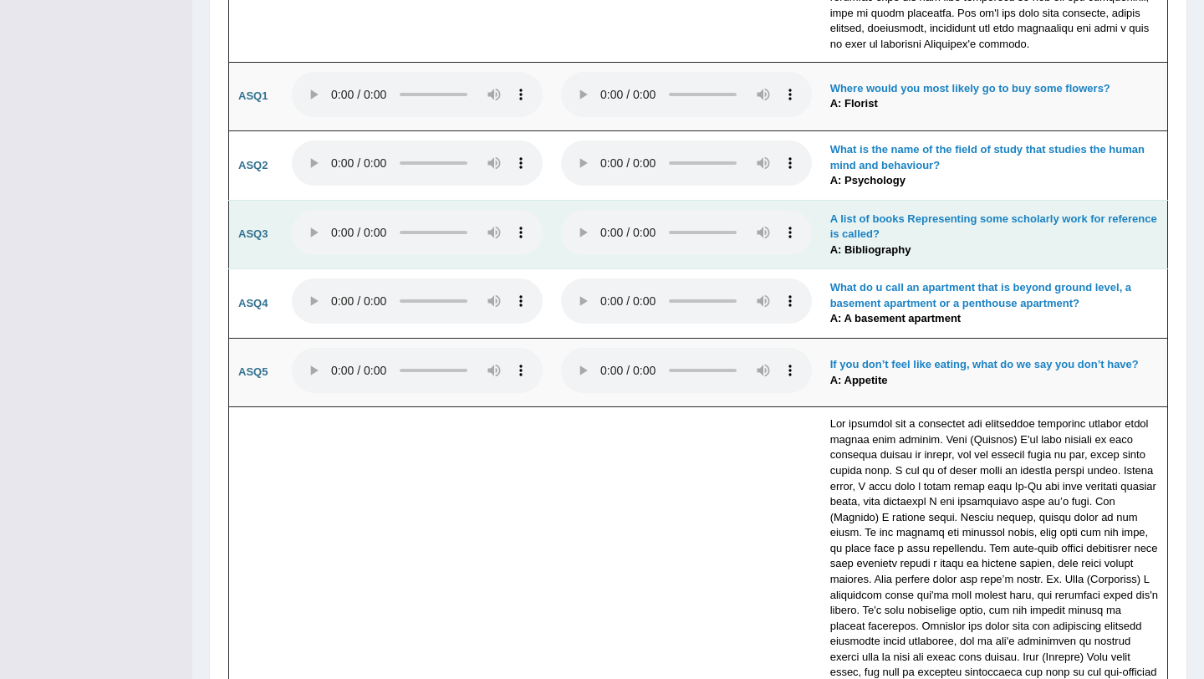
click at [915, 296] on b "What do u call an apartment that is beyond ground level, a basement apartment o…" at bounding box center [980, 295] width 301 height 28
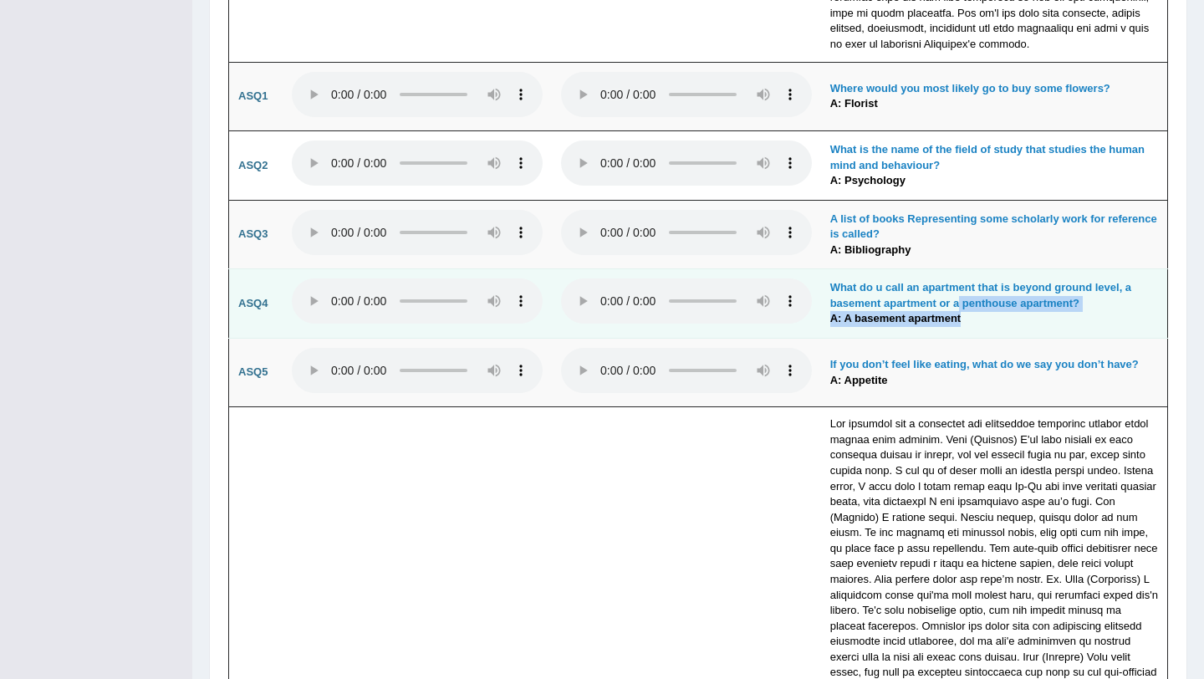
drag, startPoint x: 960, startPoint y: 338, endPoint x: 958, endPoint y: 303, distance: 35.2
click at [958, 303] on td "What do u call an apartment that is beyond ground level, a basement apartment o…" at bounding box center [994, 303] width 347 height 69
click at [943, 333] on td "What do u call an apartment that is beyond ground level, a basement apartment o…" at bounding box center [994, 303] width 347 height 69
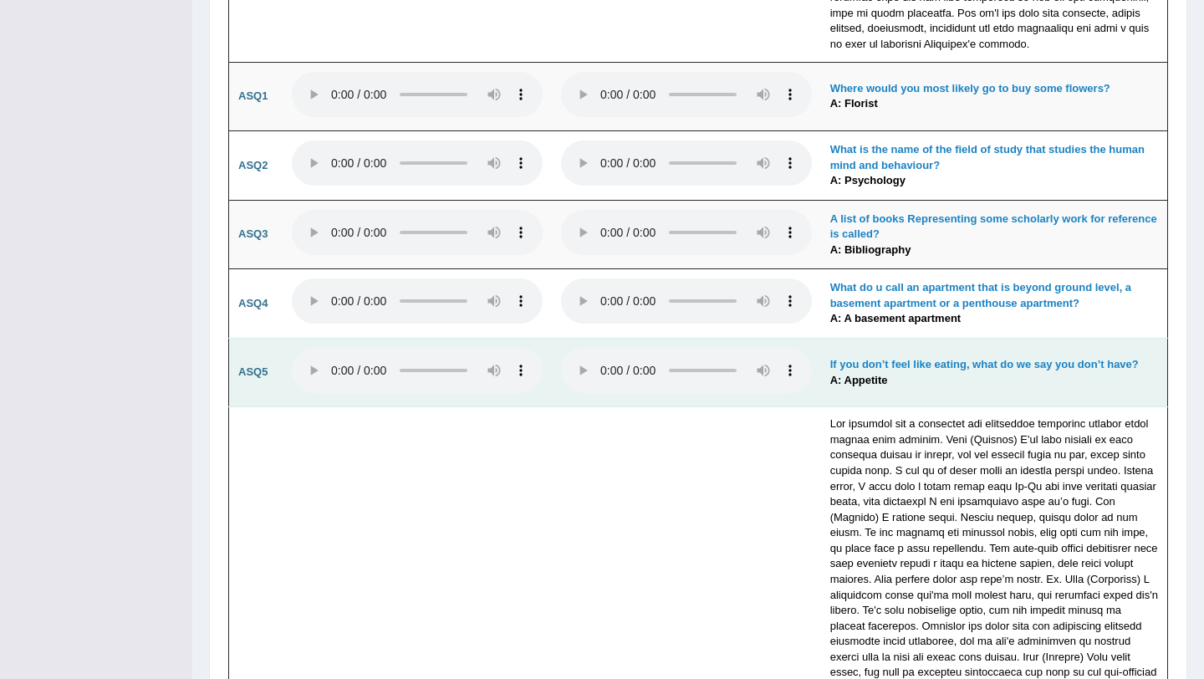
click at [972, 365] on b "If you don’t feel like eating, what do we say you don’t have?" at bounding box center [984, 364] width 309 height 13
drag, startPoint x: 883, startPoint y: 386, endPoint x: 835, endPoint y: 385, distance: 47.7
click at [835, 385] on b "A: Appetite" at bounding box center [859, 380] width 58 height 13
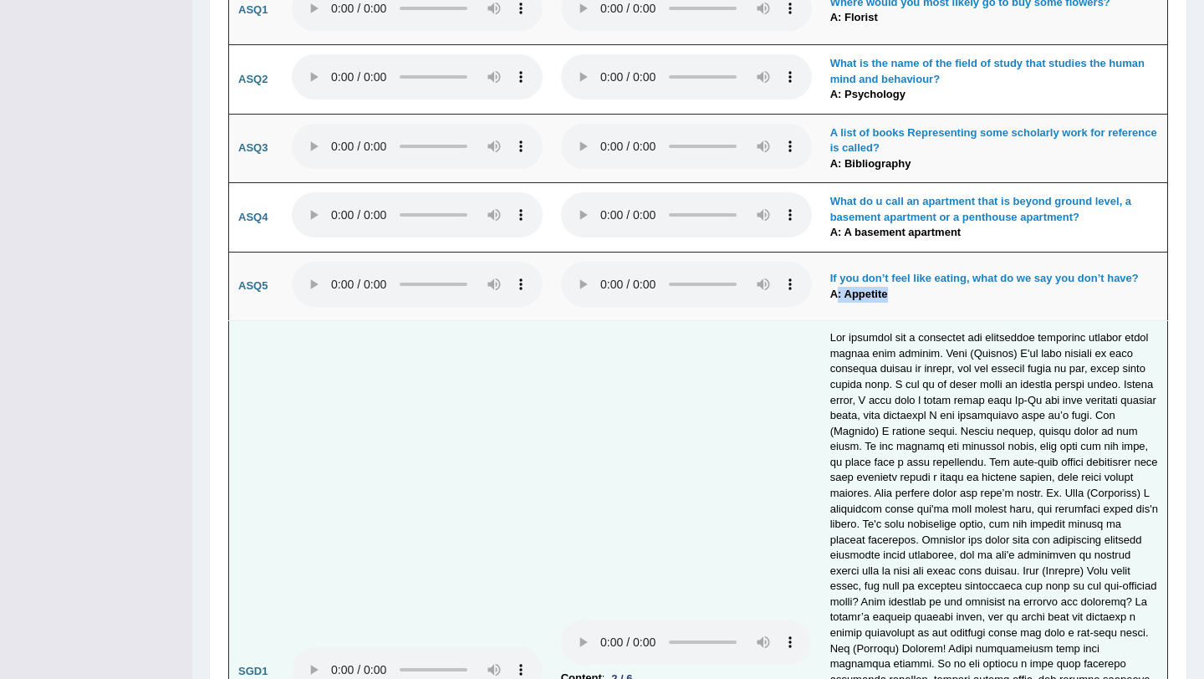
scroll to position [4095, 0]
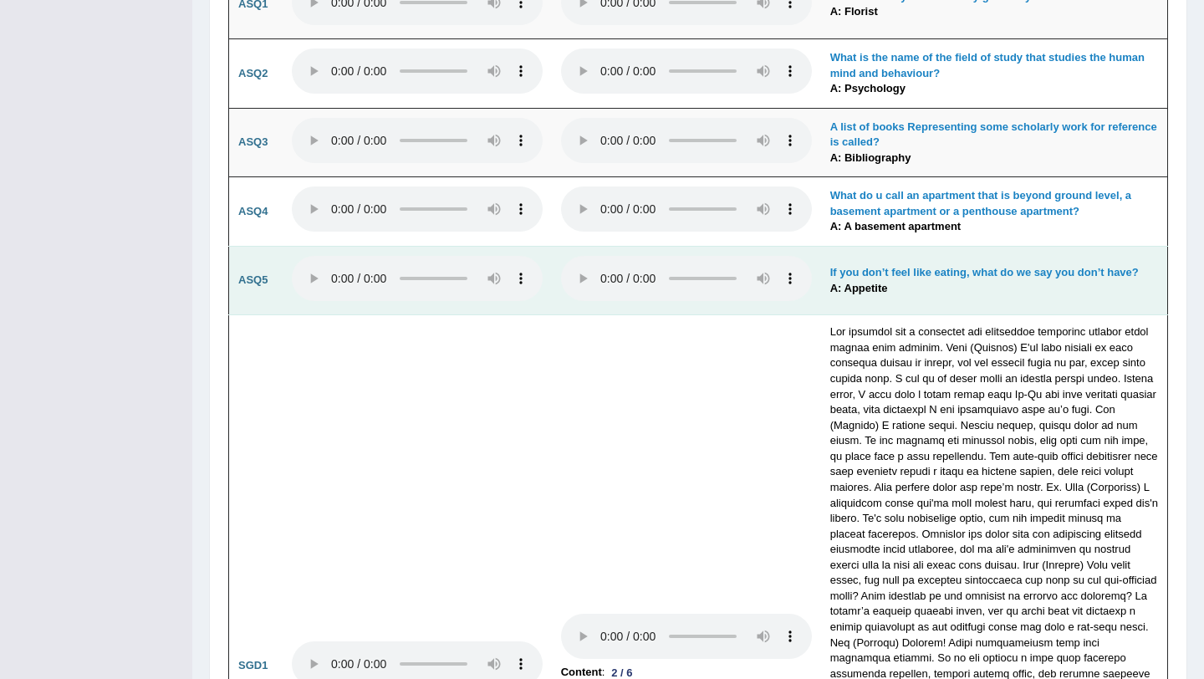
click at [919, 264] on td "If you don’t feel like eating, what do we say you don’t have? A: Appetite" at bounding box center [994, 280] width 347 height 69
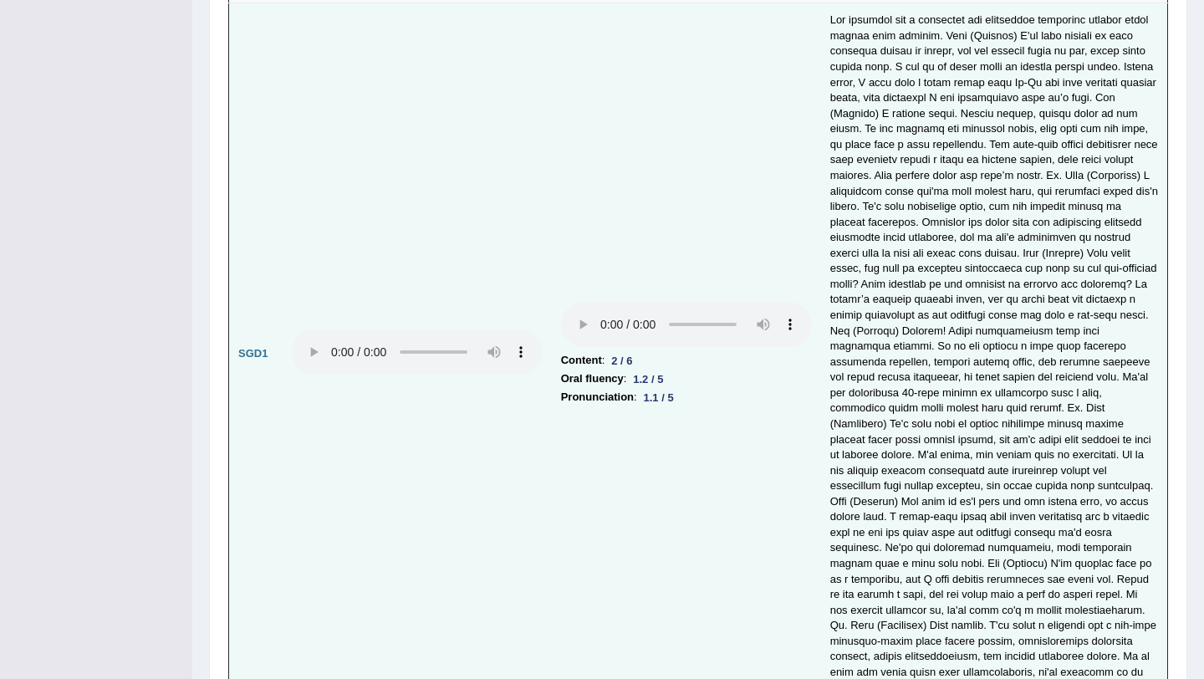
scroll to position [4409, 0]
click at [552, 384] on td "Content : 2 / 6 Oral fluency : 1.2 / 5 Pronunciation : 1.1 / 5" at bounding box center [686, 352] width 269 height 702
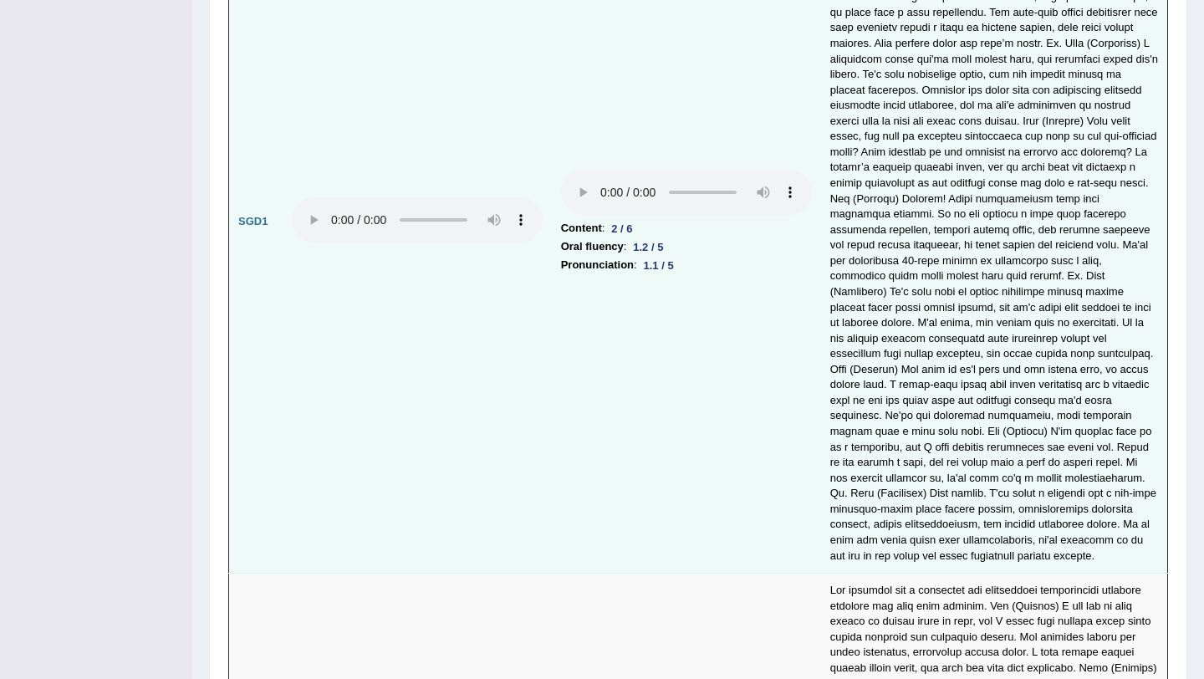
scroll to position [4538, 0]
click at [857, 154] on td at bounding box center [994, 223] width 347 height 702
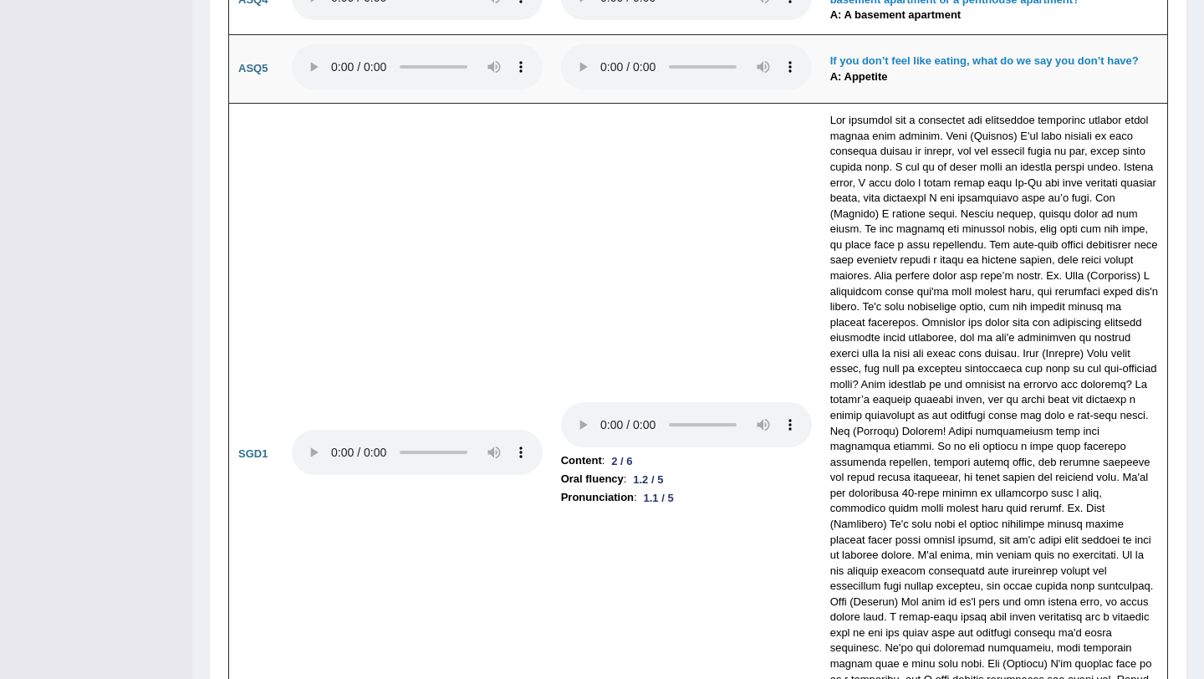
scroll to position [4297, 0]
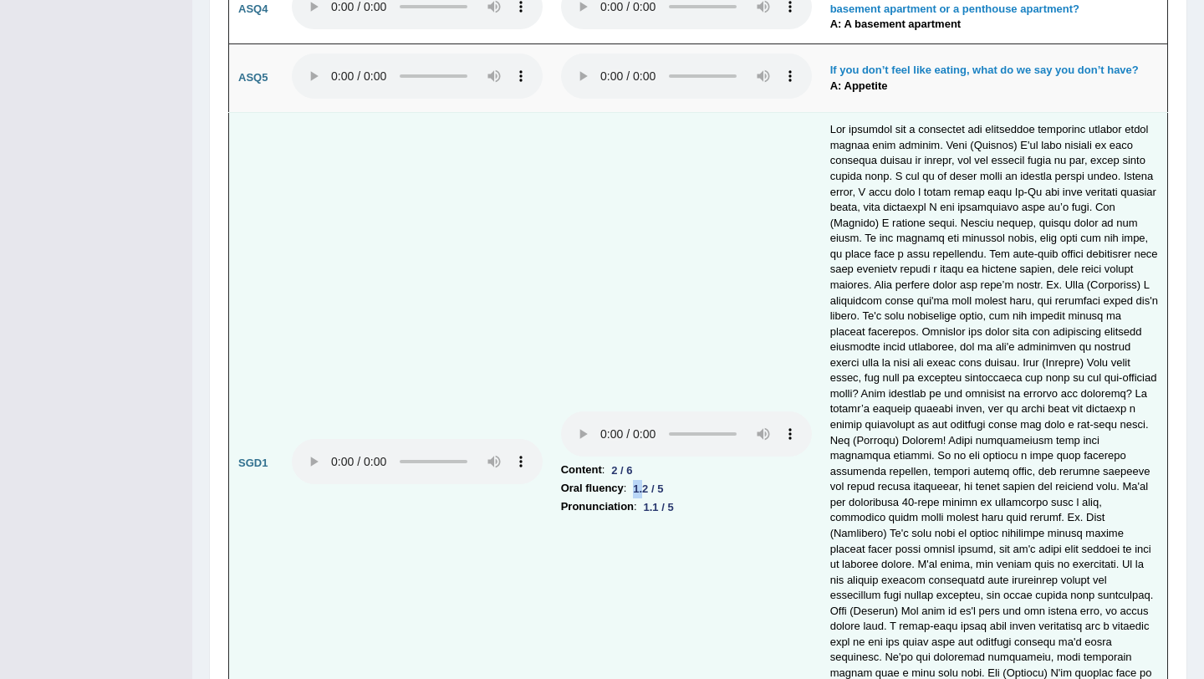
drag, startPoint x: 646, startPoint y: 478, endPoint x: 637, endPoint y: 478, distance: 9.2
click at [637, 480] on div "1.2 / 5" at bounding box center [647, 489] width 43 height 18
click at [554, 498] on td "Content : 2 / 6 Oral fluency : 1.2 / 5 Pronunciation : 1.1 / 5" at bounding box center [686, 464] width 269 height 702
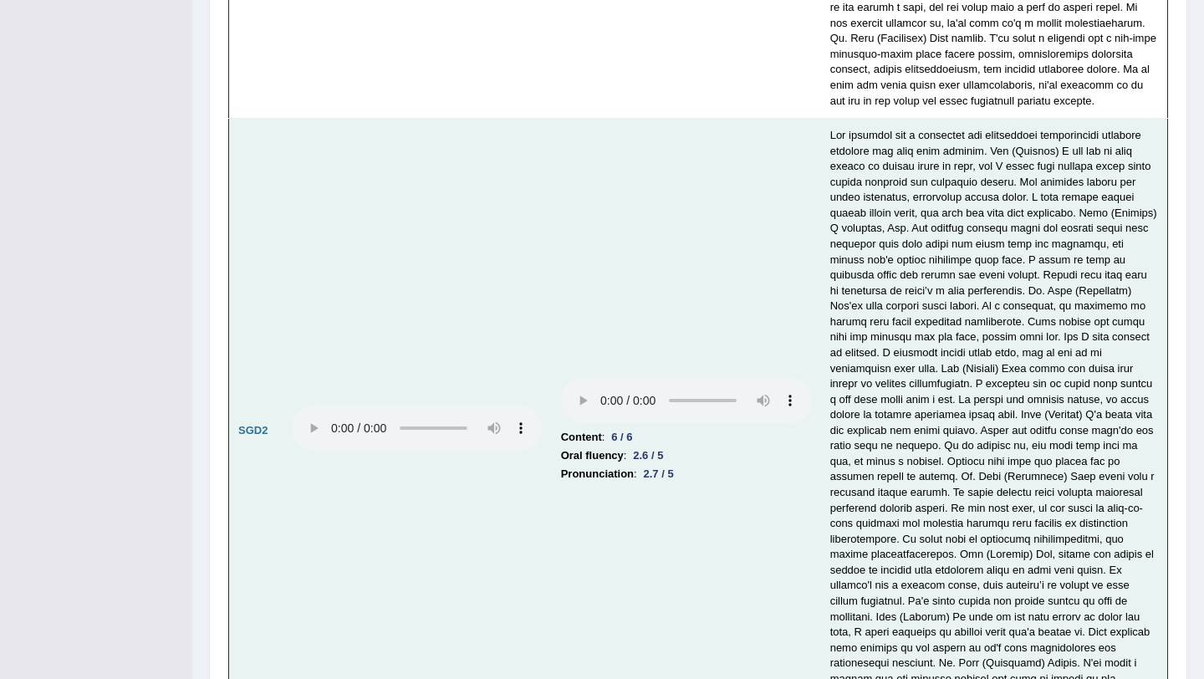
scroll to position [4996, 0]
click at [882, 581] on td at bounding box center [994, 429] width 347 height 625
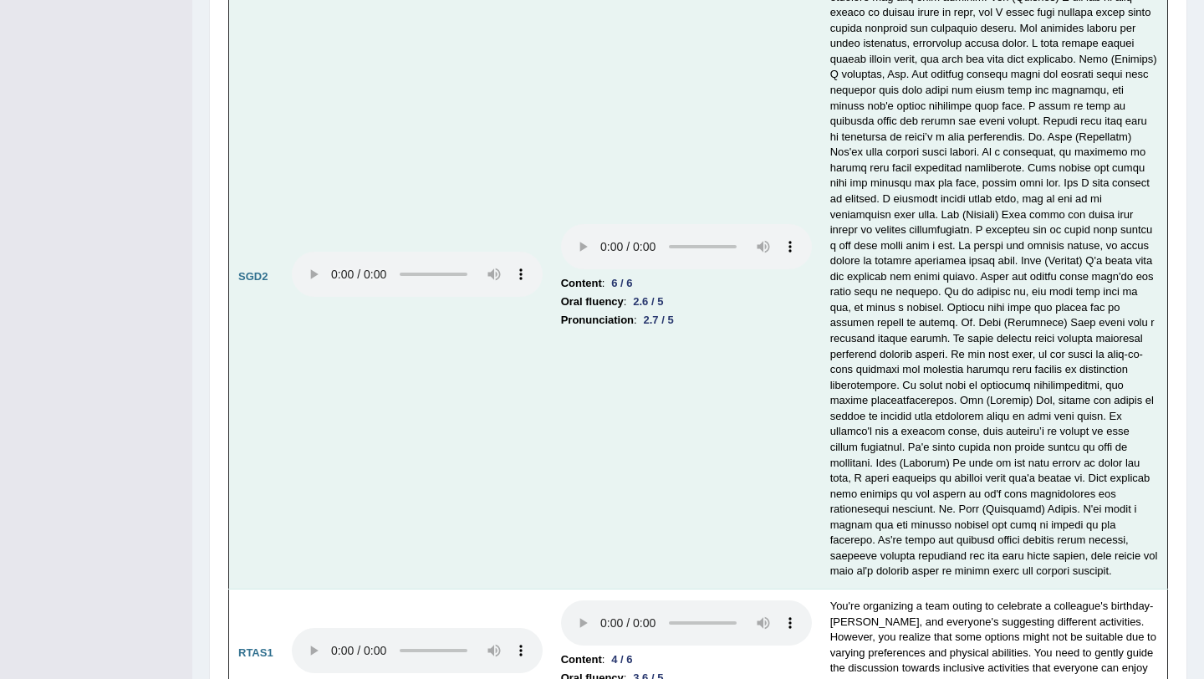
scroll to position [5146, 0]
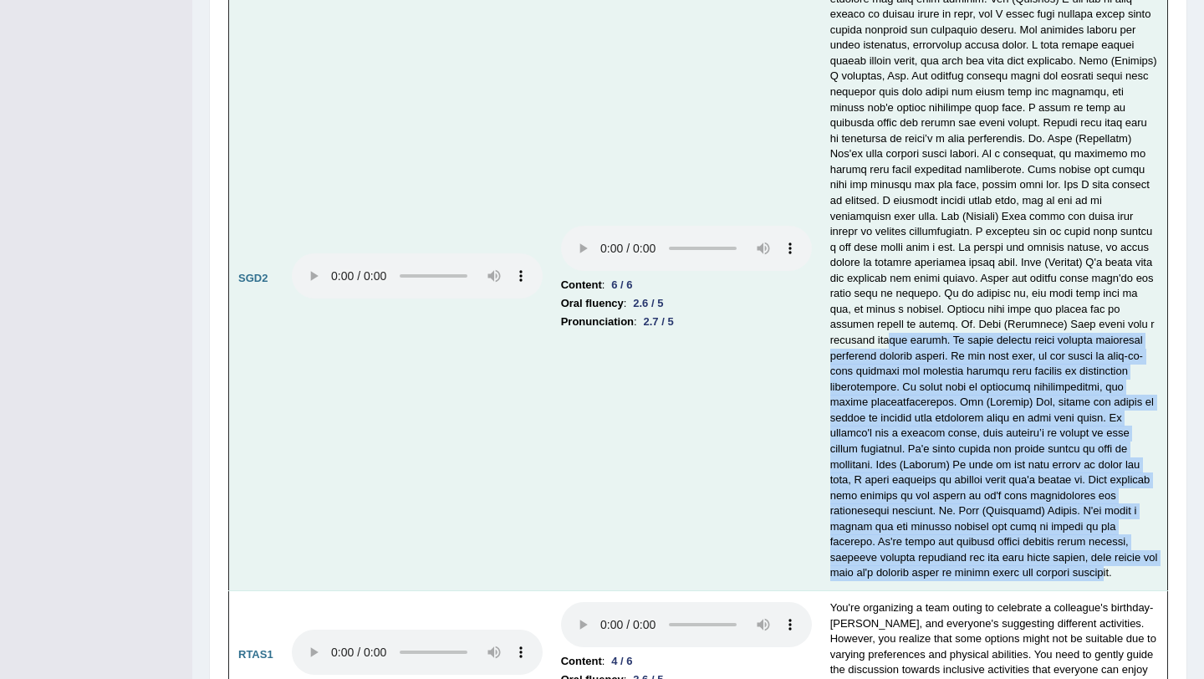
drag, startPoint x: 999, startPoint y: 549, endPoint x: 952, endPoint y: 320, distance: 234.0
click at [952, 320] on td at bounding box center [994, 279] width 347 height 625
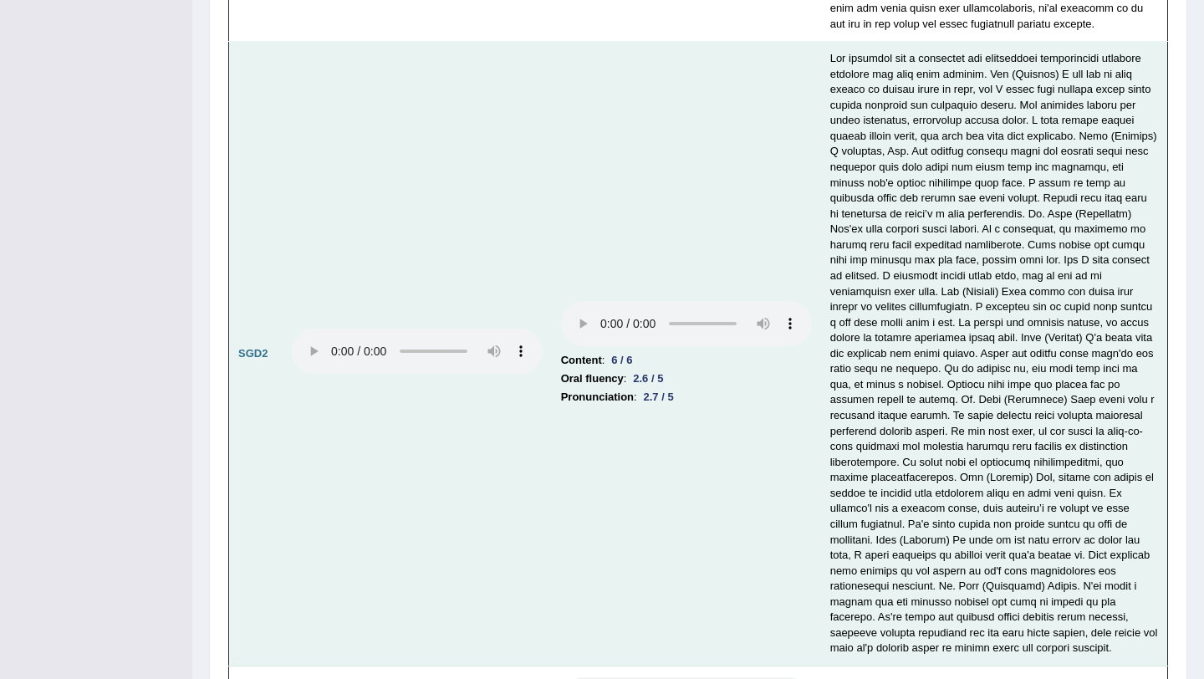
scroll to position [5067, 0]
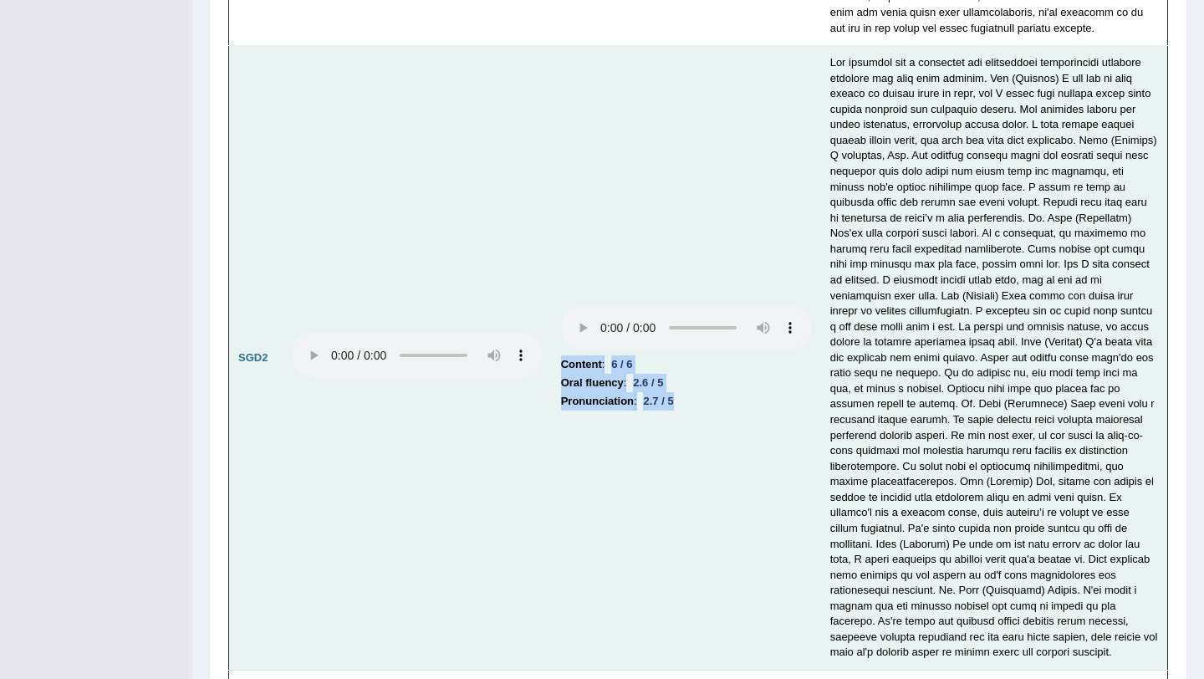
drag, startPoint x: 687, startPoint y: 391, endPoint x: 548, endPoint y: 351, distance: 144.3
click at [548, 351] on tr "SGD2 Content : 6 / 6 Oral fluency : 2.6 / 5 Pronunciation : 2.7 / 5" at bounding box center [698, 358] width 939 height 625
click at [548, 351] on td at bounding box center [417, 358] width 269 height 625
drag, startPoint x: 551, startPoint y: 344, endPoint x: 551, endPoint y: 400, distance: 56.0
click at [552, 400] on td "Content : 6 / 6 Oral fluency : 2.6 / 5 Pronunciation : 2.7 / 5" at bounding box center [686, 358] width 269 height 625
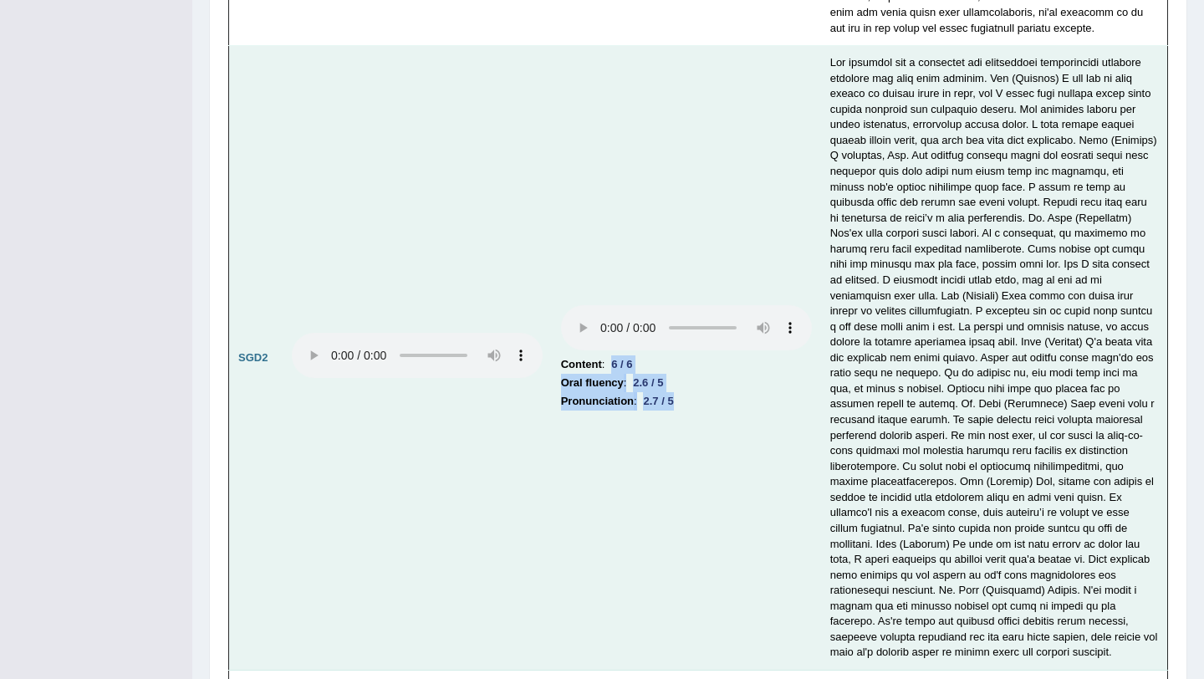
click at [552, 400] on td "Content : 6 / 6 Oral fluency : 2.6 / 5 Pronunciation : 2.7 / 5" at bounding box center [686, 358] width 269 height 625
drag, startPoint x: 551, startPoint y: 400, endPoint x: 544, endPoint y: 291, distance: 108.9
click at [544, 291] on tr "SGD2 Content : 6 / 6 Oral fluency : 2.6 / 5 Pronunciation : 2.7 / 5" at bounding box center [698, 358] width 939 height 625
click at [544, 291] on td at bounding box center [417, 358] width 269 height 625
drag, startPoint x: 544, startPoint y: 291, endPoint x: 552, endPoint y: 443, distance: 152.4
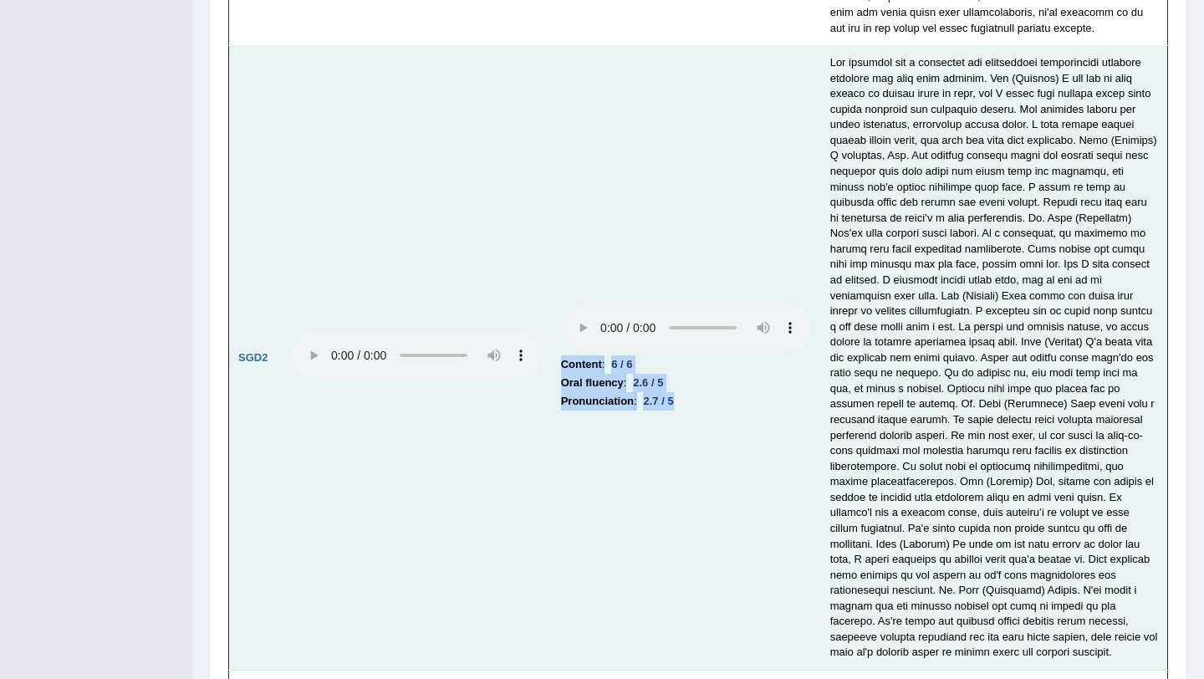
click at [552, 443] on tr "SGD2 Content : 6 / 6 Oral fluency : 2.6 / 5 Pronunciation : 2.7 / 5" at bounding box center [698, 358] width 939 height 625
click at [648, 392] on td "Content : 6 / 6 Oral fluency : 2.6 / 5 Pronunciation : 2.7 / 5" at bounding box center [686, 358] width 269 height 625
drag, startPoint x: 652, startPoint y: 386, endPoint x: 637, endPoint y: 370, distance: 22.5
click at [637, 370] on td "Content : 6 / 6 Oral fluency : 2.6 / 5 Pronunciation : 2.7 / 5" at bounding box center [686, 358] width 269 height 625
click at [751, 478] on td "Content : 6 / 6 Oral fluency : 2.6 / 5 Pronunciation : 2.7 / 5" at bounding box center [686, 358] width 269 height 625
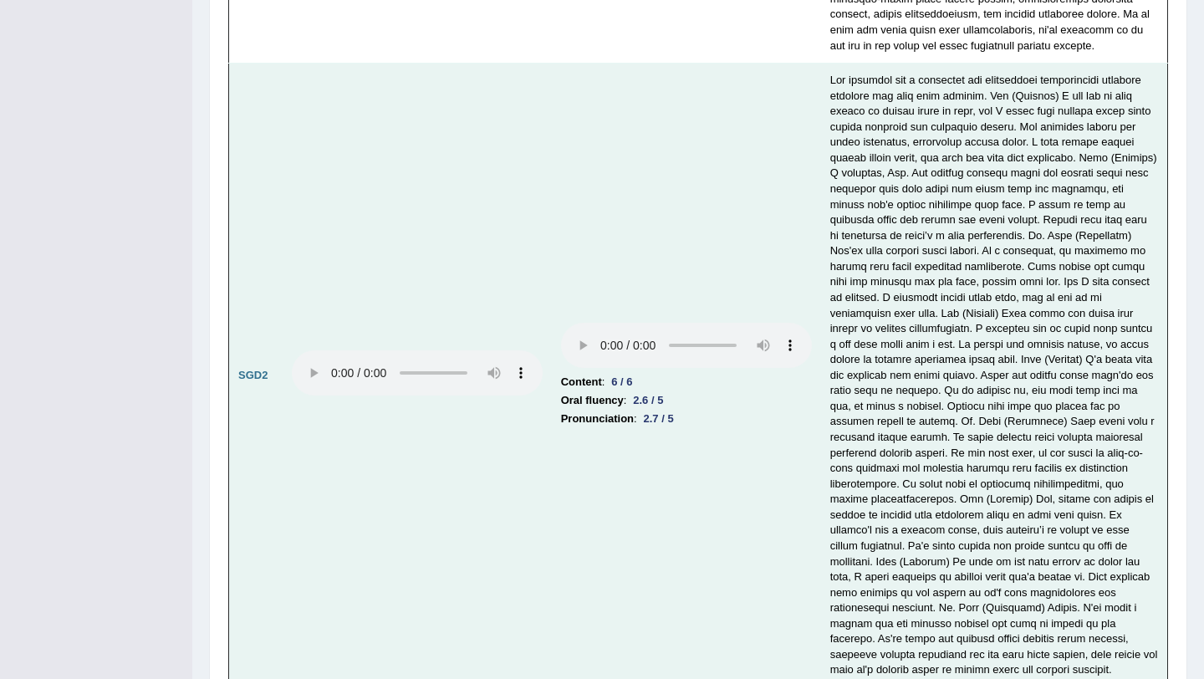
scroll to position [5062, 0]
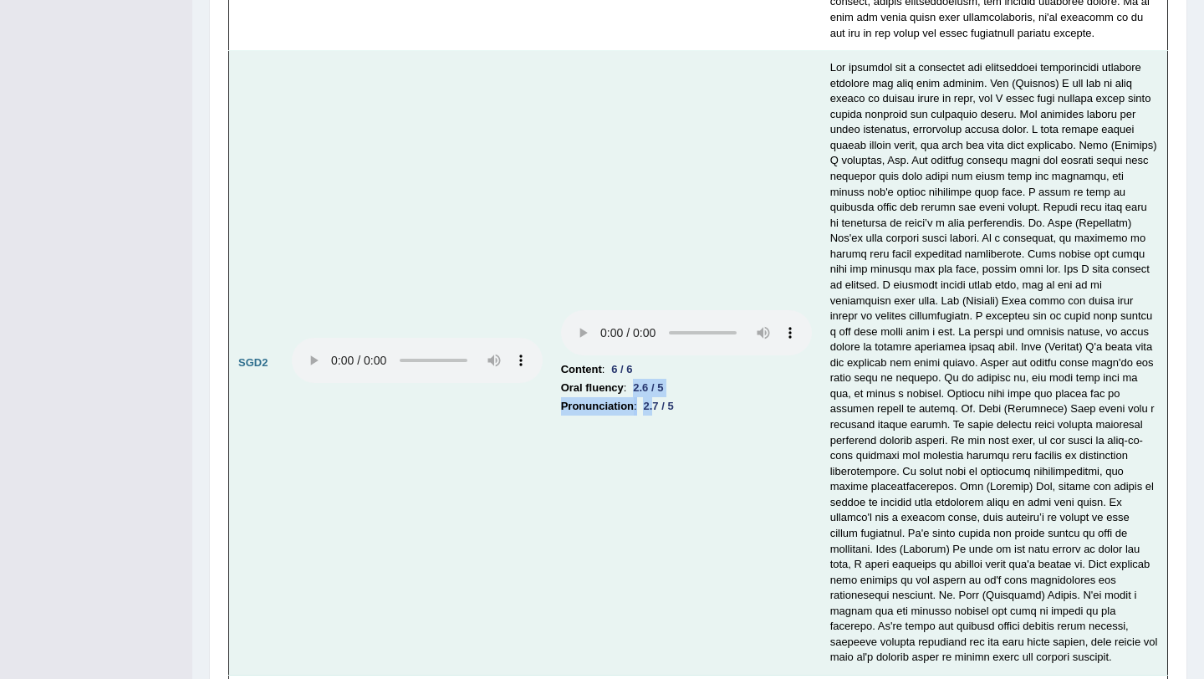
drag, startPoint x: 656, startPoint y: 378, endPoint x: 644, endPoint y: 359, distance: 22.5
click at [644, 359] on td "Content : 6 / 6 Oral fluency : 2.6 / 5 Pronunciation : 2.7 / 5" at bounding box center [686, 363] width 269 height 625
click at [644, 379] on div "2.6 / 5" at bounding box center [647, 388] width 43 height 18
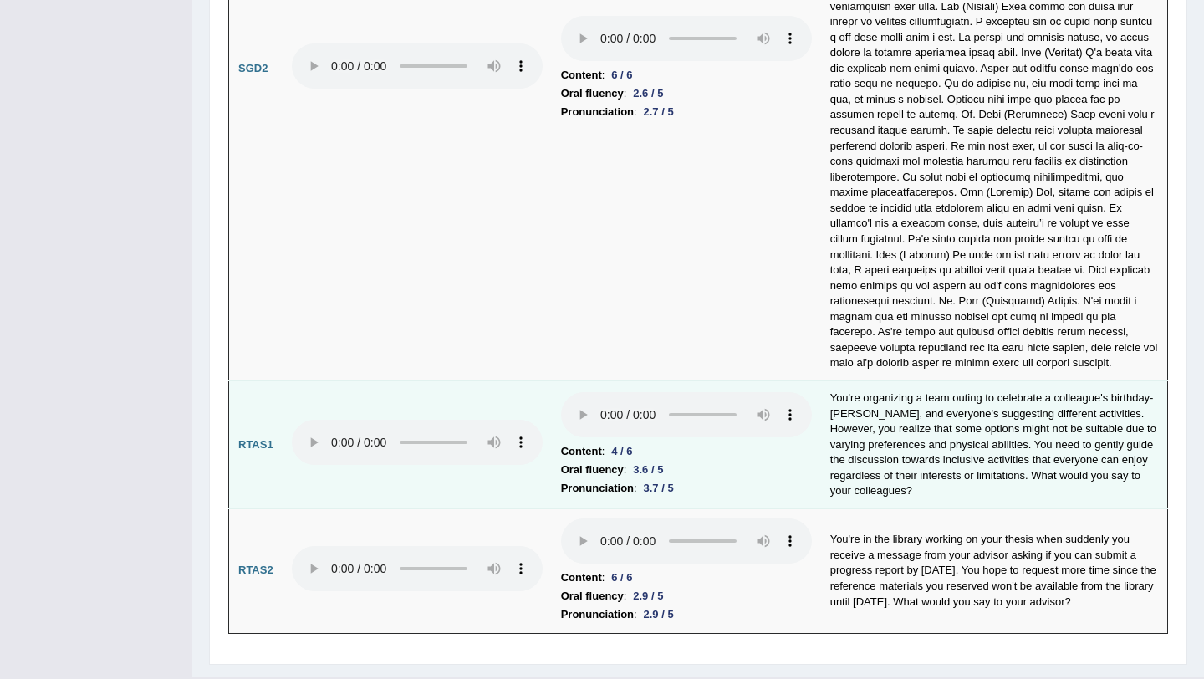
scroll to position [5368, 0]
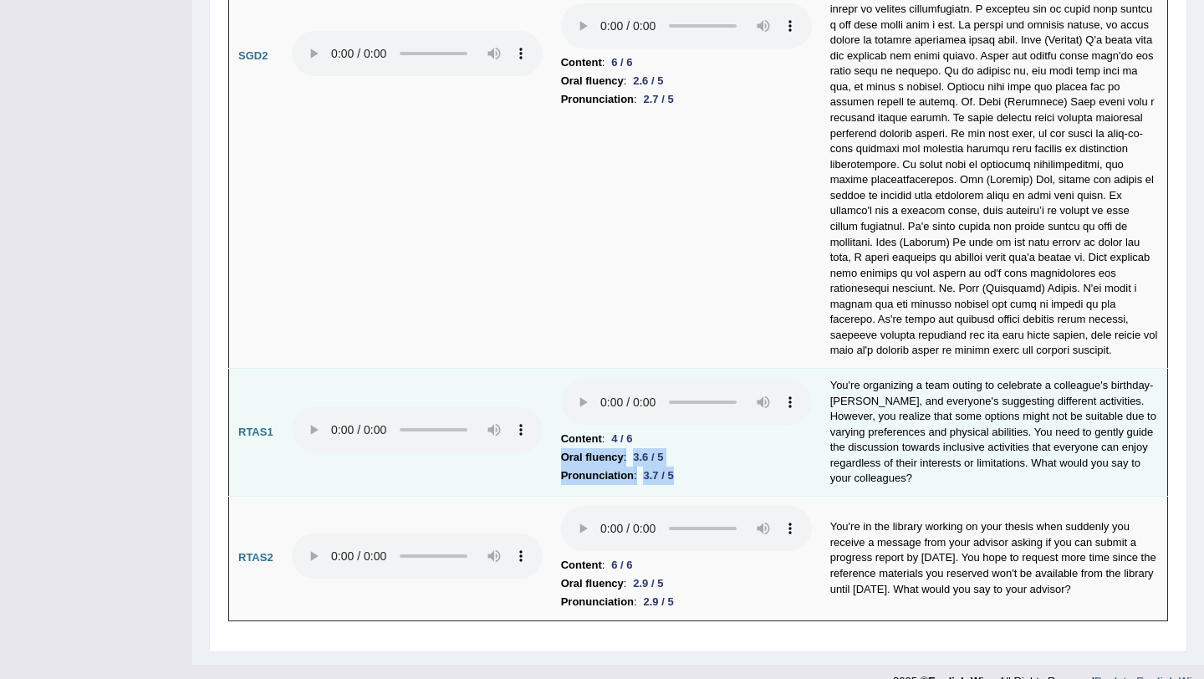
drag, startPoint x: 675, startPoint y: 448, endPoint x: 560, endPoint y: 431, distance: 115.8
click at [560, 431] on td "Content : 4 / 6 Oral fluency : 3.6 / 5 Pronunciation : 3.7 / 5" at bounding box center [686, 433] width 269 height 128
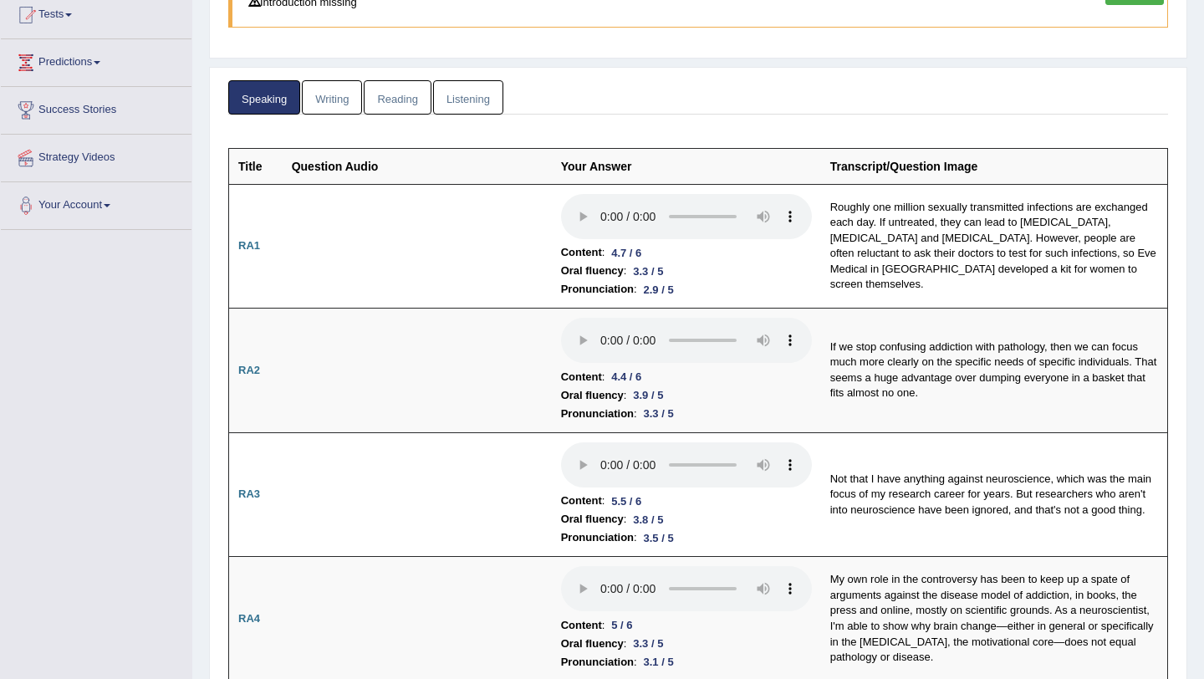
scroll to position [0, 0]
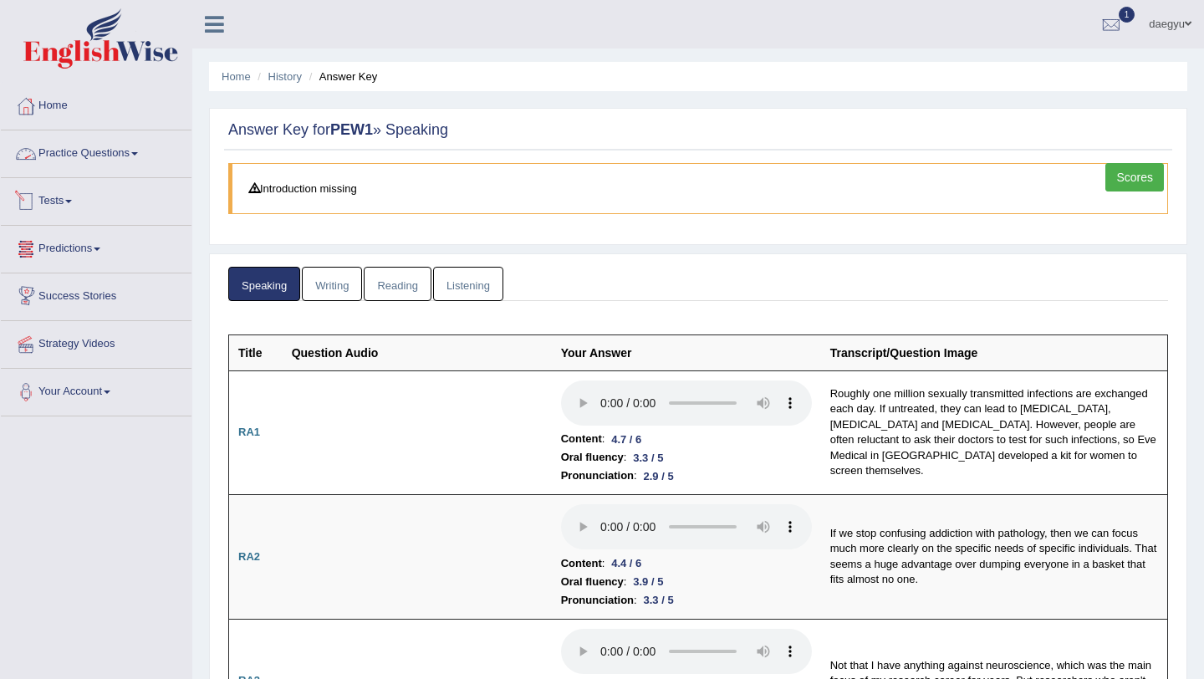
click at [102, 156] on link "Practice Questions" at bounding box center [96, 151] width 191 height 42
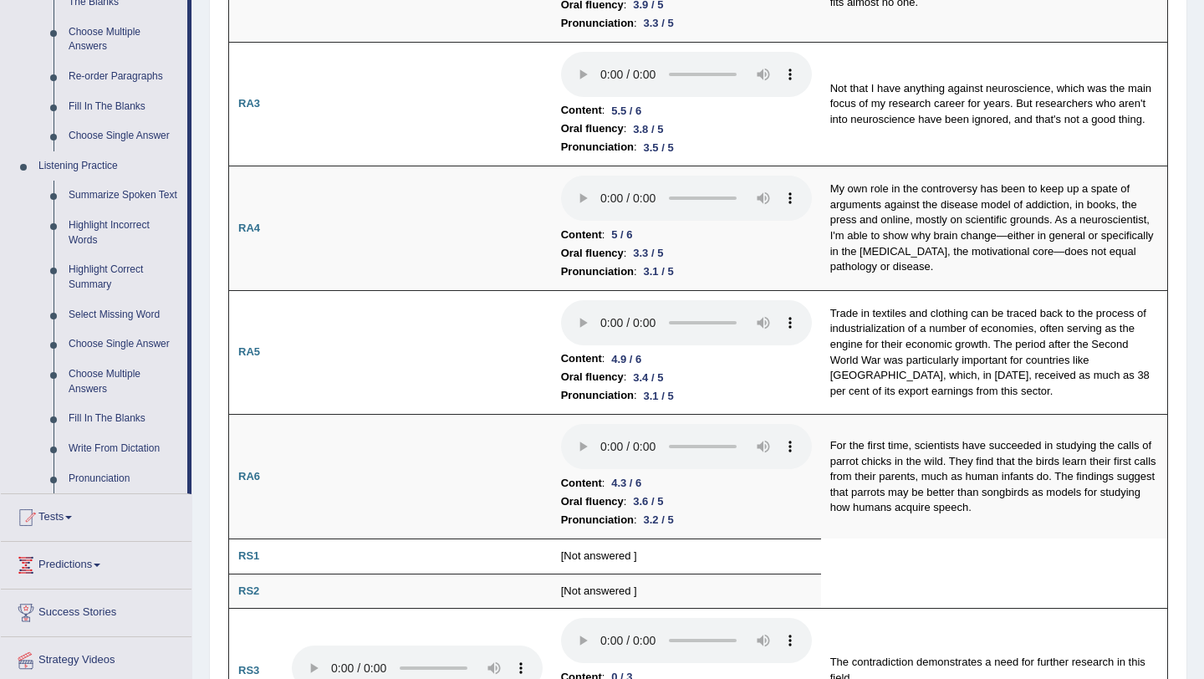
scroll to position [610, 0]
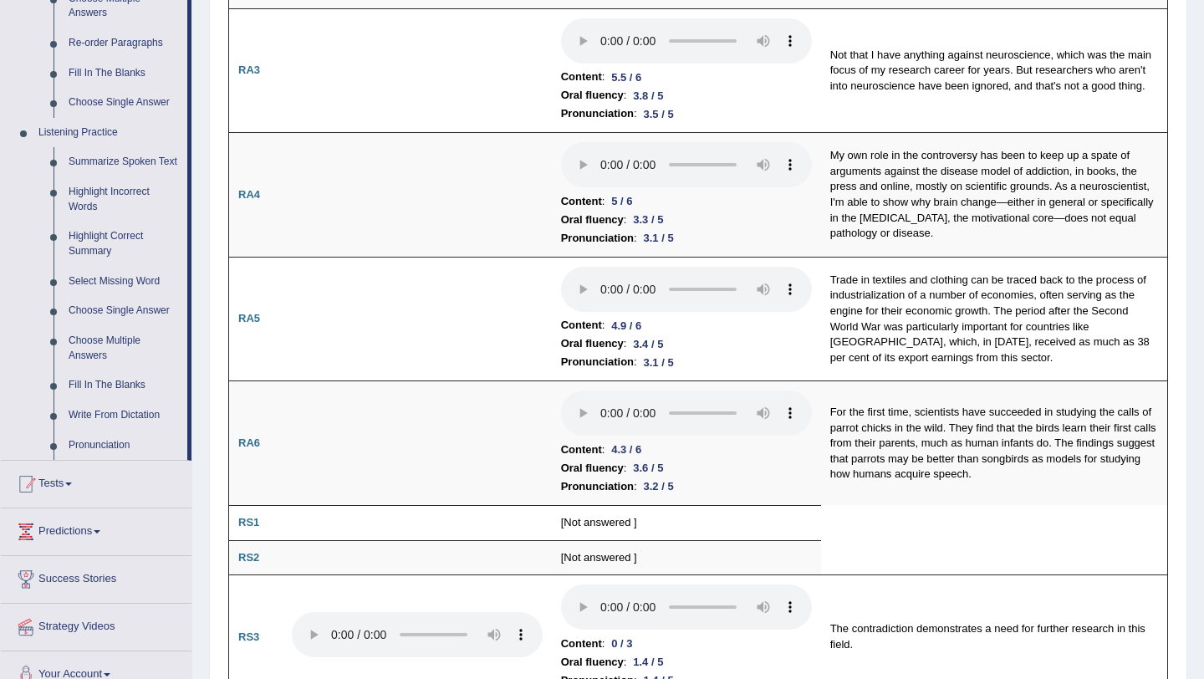
click at [88, 503] on link "Tests" at bounding box center [96, 482] width 191 height 42
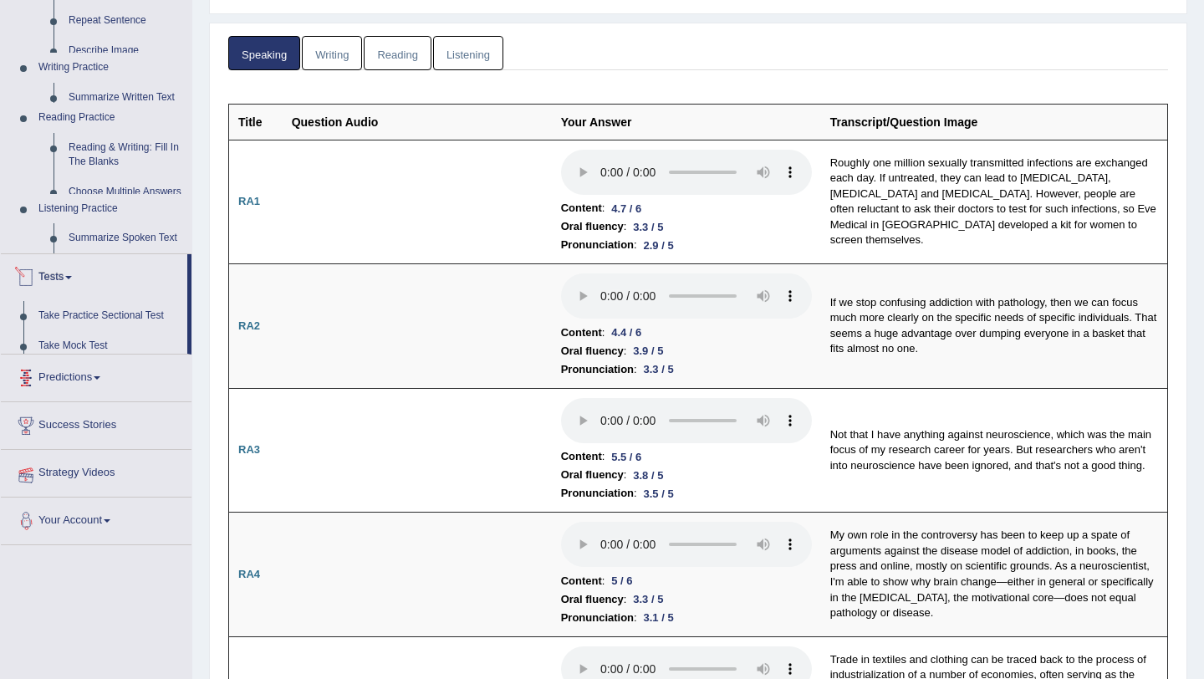
scroll to position [185, 0]
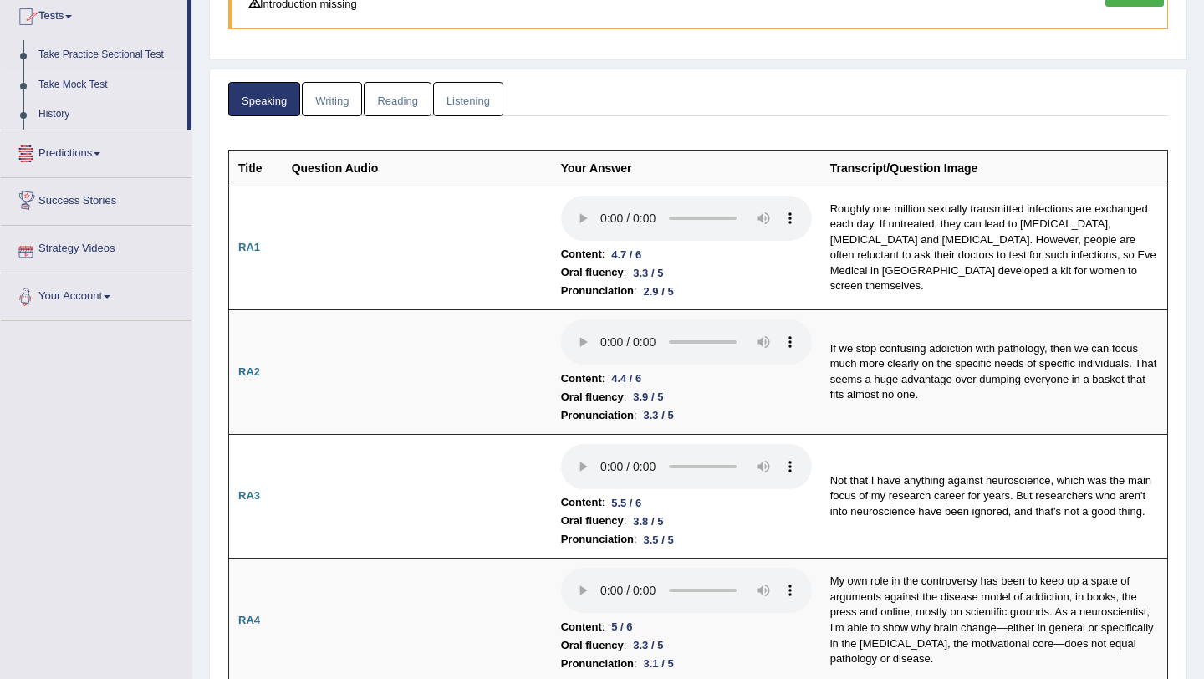
click at [74, 85] on link "Take Mock Test" at bounding box center [109, 85] width 156 height 30
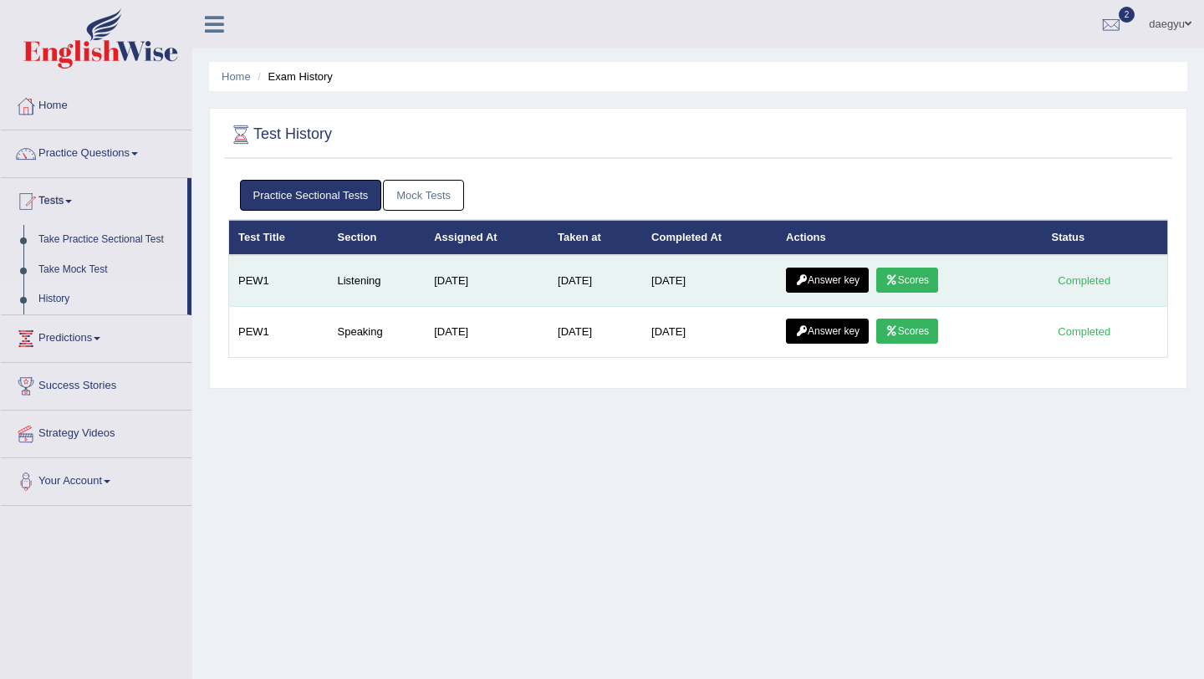
click at [891, 283] on link "Scores" at bounding box center [907, 280] width 62 height 25
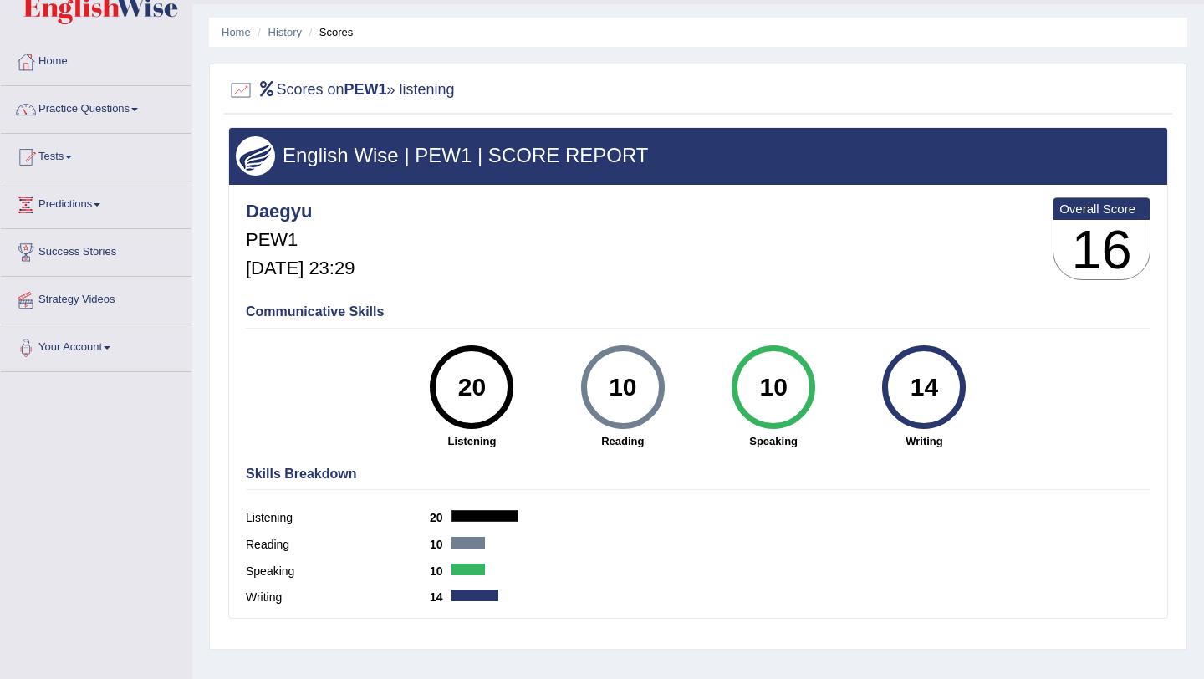
scroll to position [46, 0]
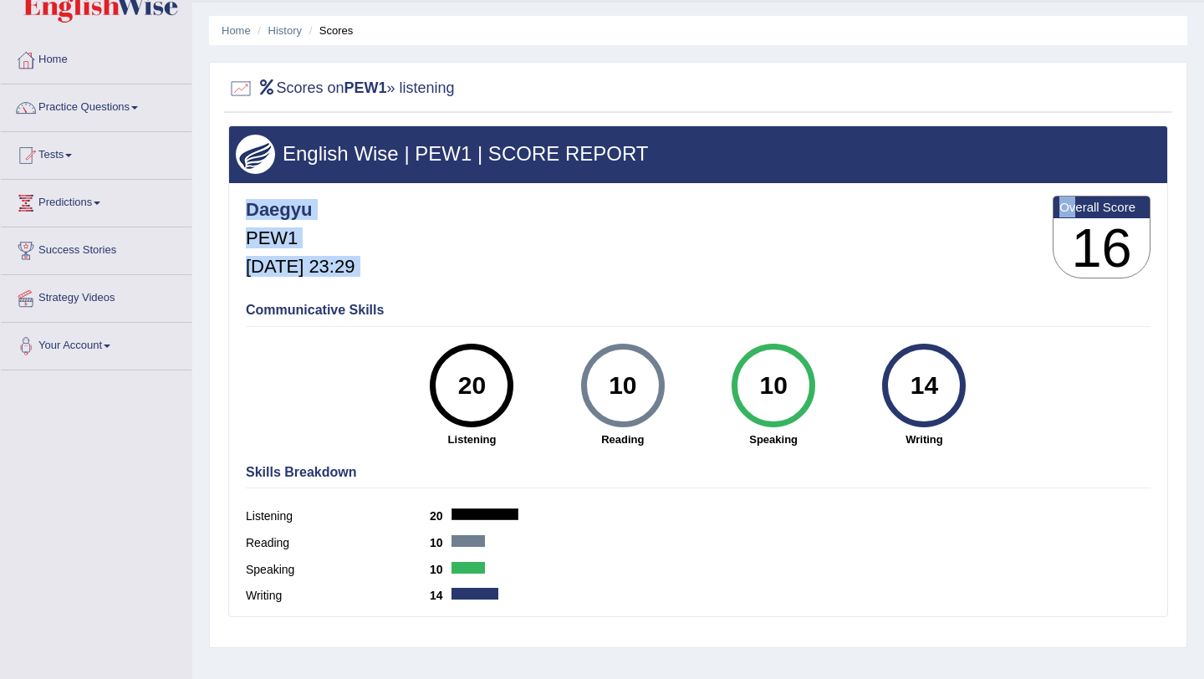
drag, startPoint x: 1131, startPoint y: 287, endPoint x: 1075, endPoint y: 202, distance: 100.9
click at [1075, 202] on div "Daegyu PEW1 Oct 11, 2025, 23:29 Overall Score 16" at bounding box center [698, 241] width 913 height 100
click at [966, 281] on div "Daegyu PEW1 Oct 11, 2025, 23:29 Overall Score 16" at bounding box center [698, 241] width 913 height 100
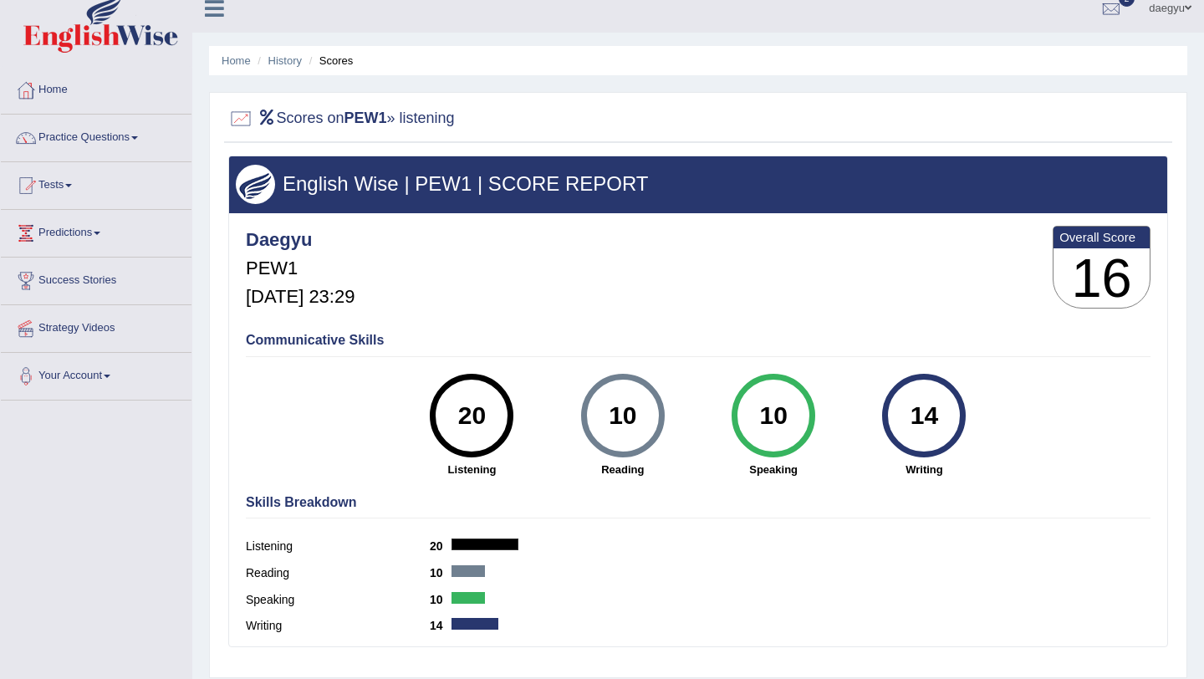
scroll to position [0, 0]
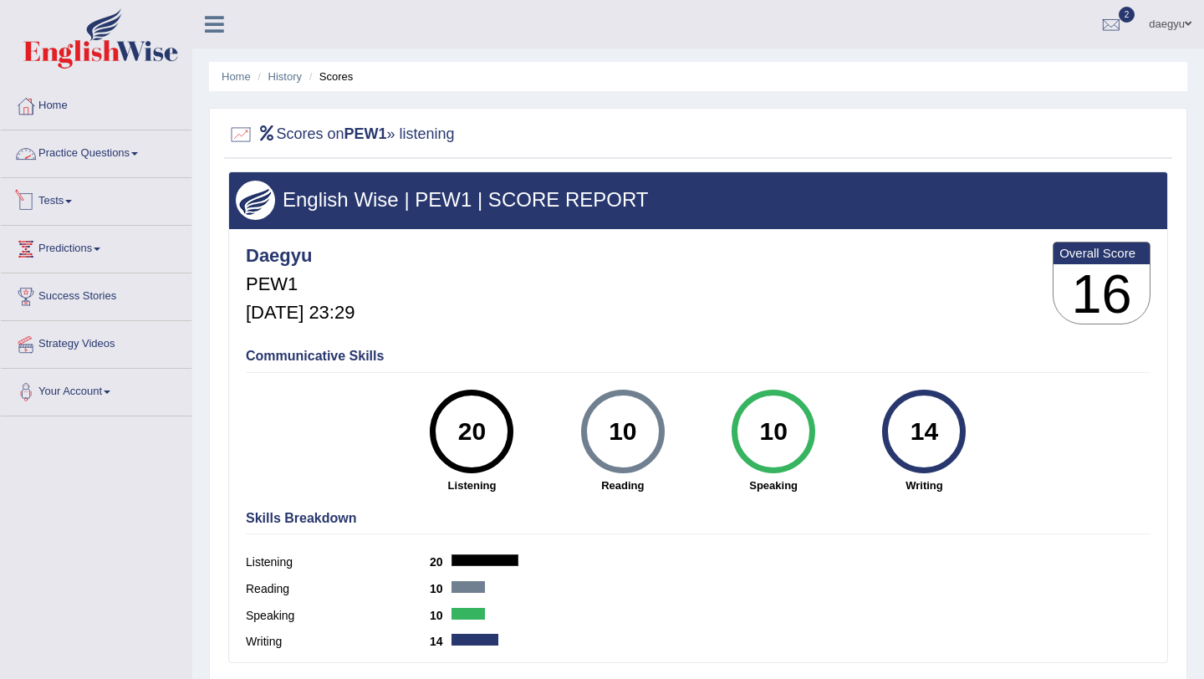
click at [140, 204] on link "Tests" at bounding box center [96, 199] width 191 height 42
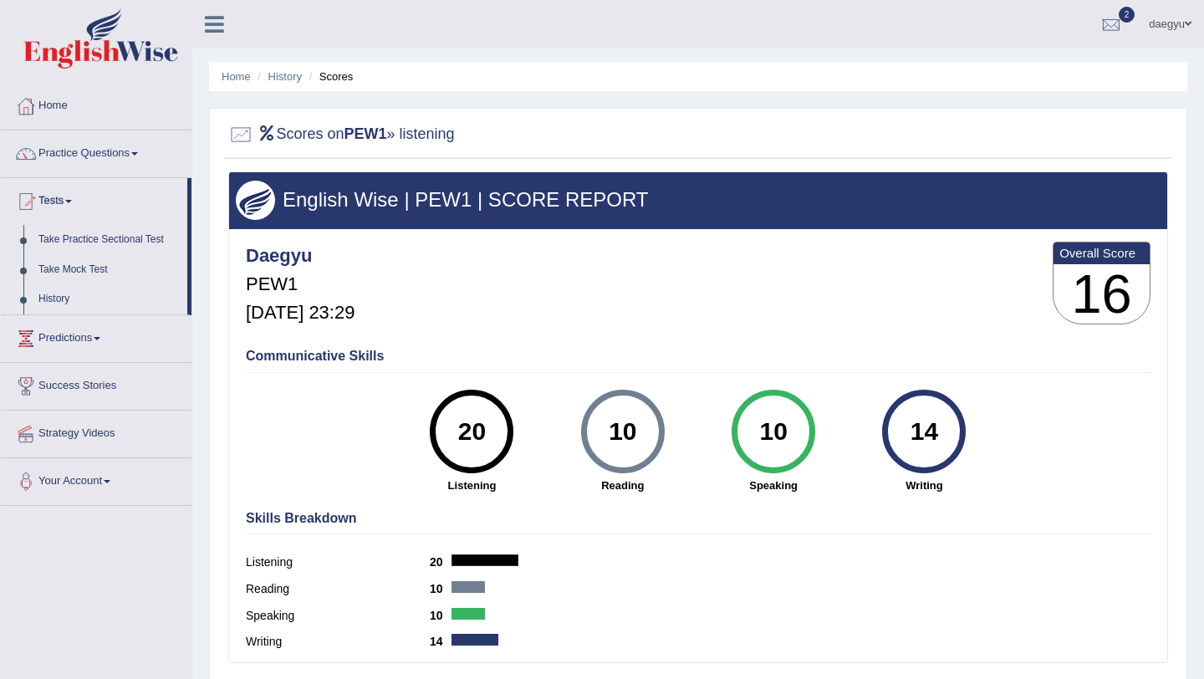
click at [77, 304] on link "History" at bounding box center [109, 299] width 156 height 30
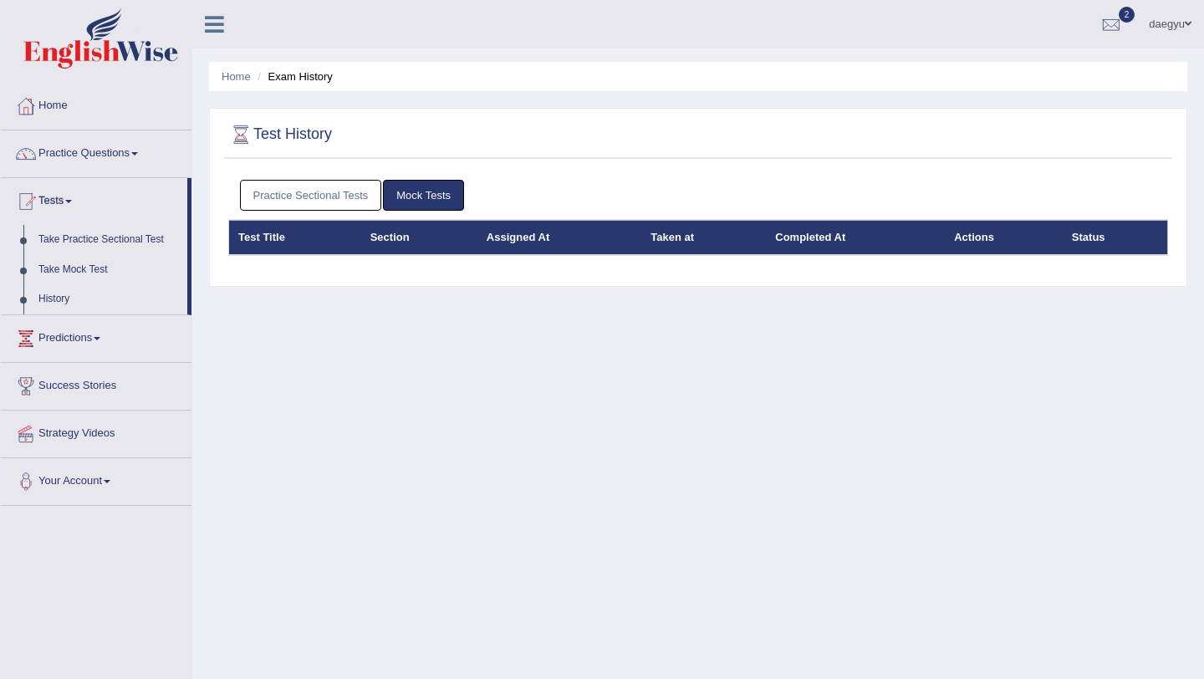
click at [344, 192] on link "Practice Sectional Tests" at bounding box center [311, 195] width 142 height 31
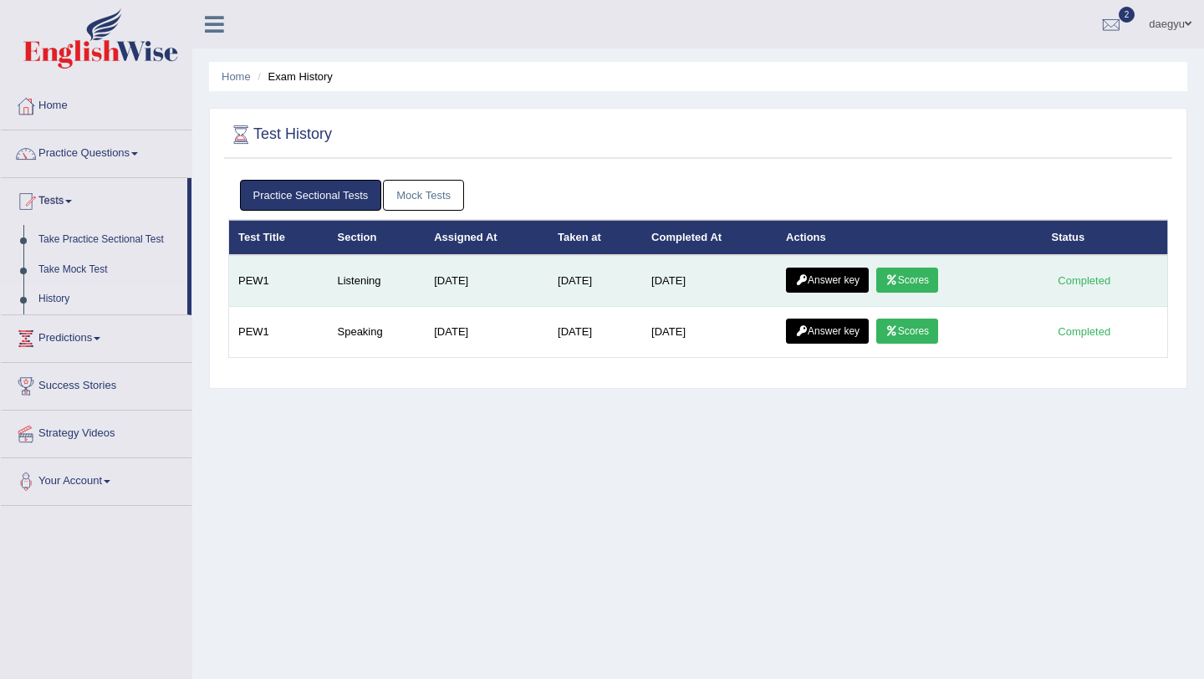
click at [849, 282] on link "Answer key" at bounding box center [827, 280] width 83 height 25
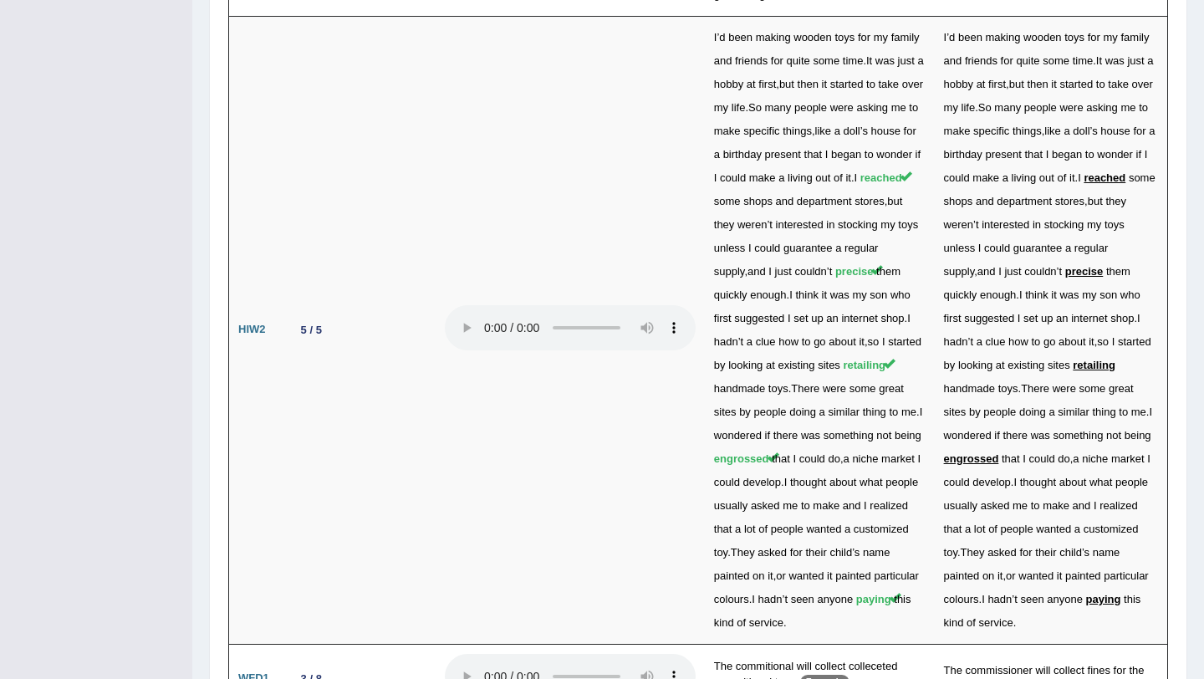
scroll to position [4168, 0]
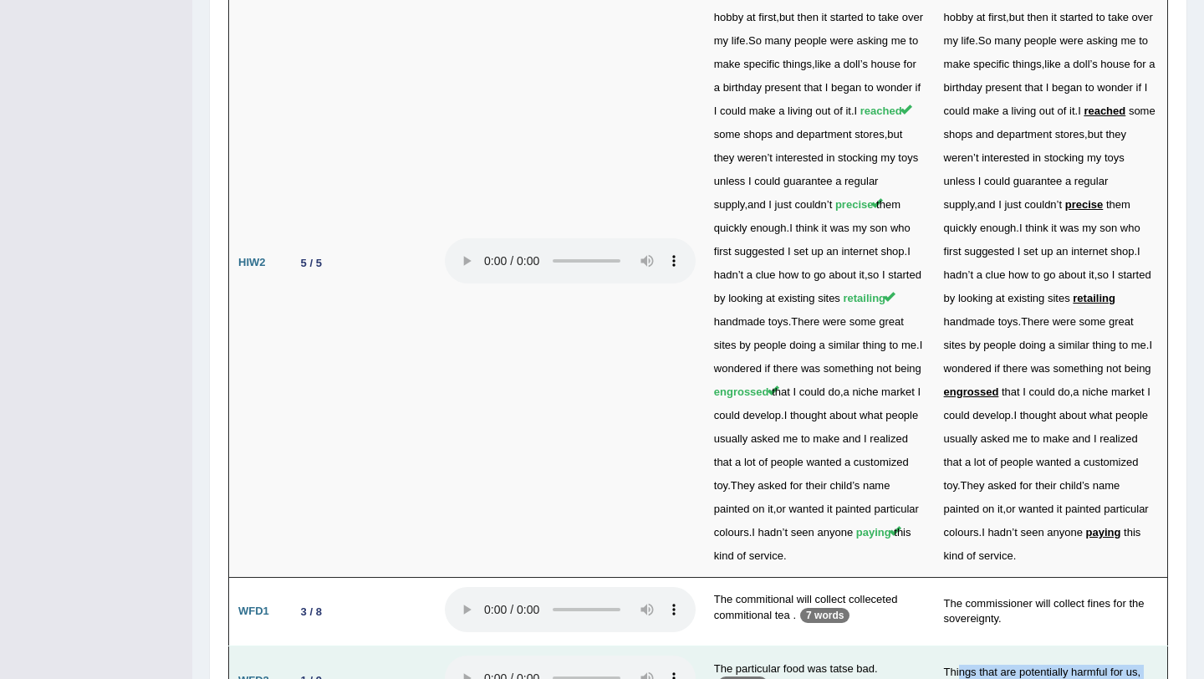
drag, startPoint x: 997, startPoint y: 499, endPoint x: 962, endPoint y: 479, distance: 39.7
click at [962, 646] on td "Things that are potentially harmful for us, taste bad." at bounding box center [1051, 680] width 233 height 69
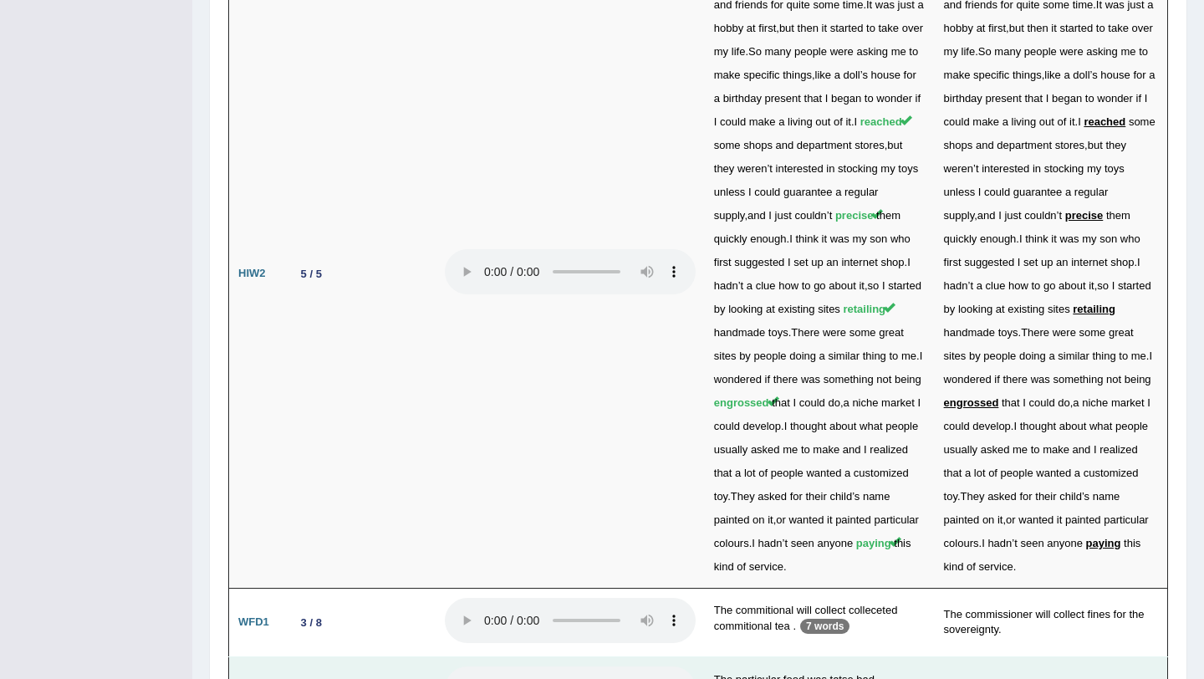
scroll to position [4164, 0]
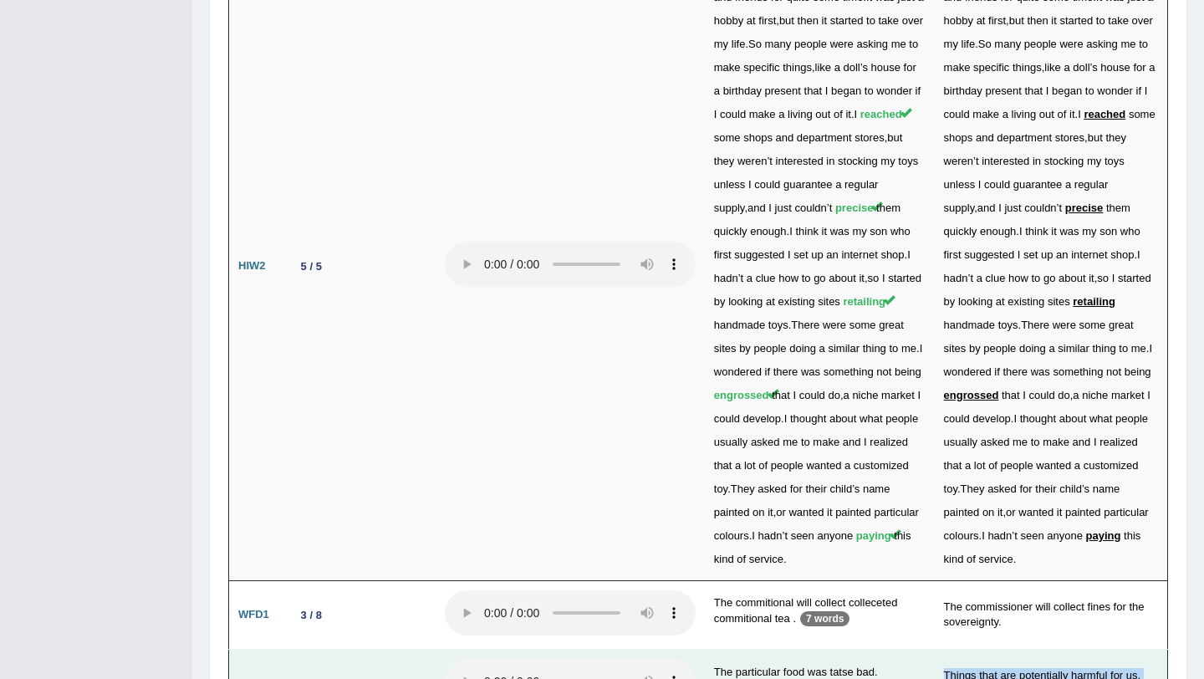
drag, startPoint x: 1013, startPoint y: 497, endPoint x: 935, endPoint y: 480, distance: 80.4
click at [935, 650] on tr "WFD2 1 / 9 The particular food was tatse bad. 6 words Things that are potential…" at bounding box center [698, 684] width 939 height 69
click at [937, 650] on td "Things that are potentially harmful for us, taste bad." at bounding box center [1051, 684] width 233 height 69
